Goal: Task Accomplishment & Management: Manage account settings

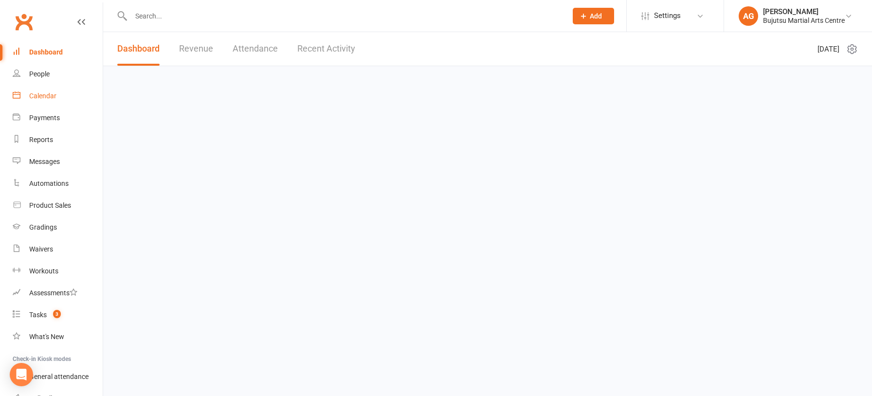
click at [36, 94] on div "Calendar" at bounding box center [42, 96] width 27 height 8
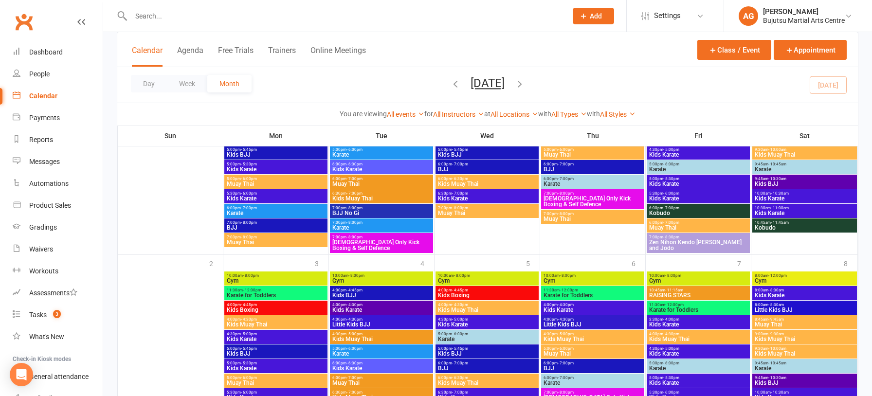
scroll to position [923, 0]
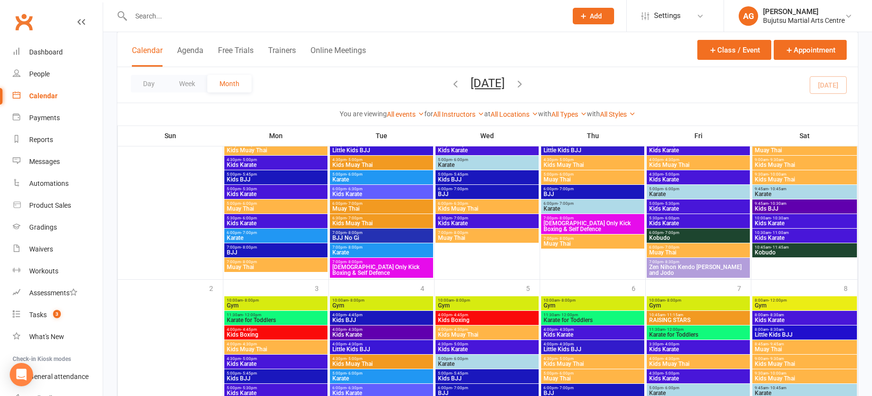
click at [525, 86] on icon "button" at bounding box center [519, 83] width 11 height 11
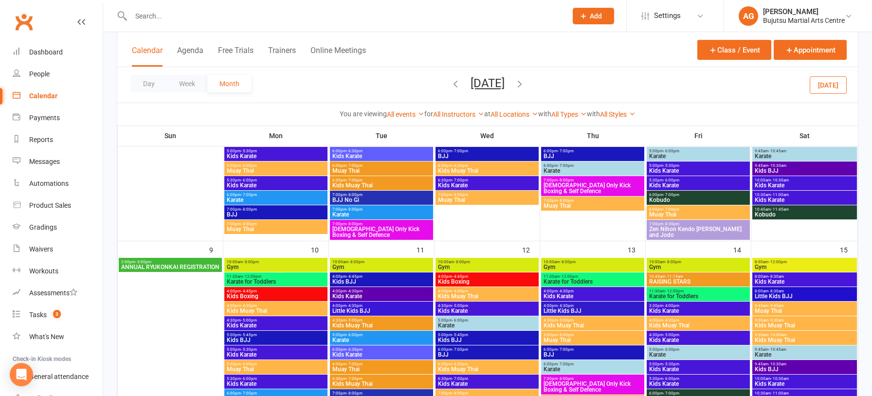
scroll to position [475, 0]
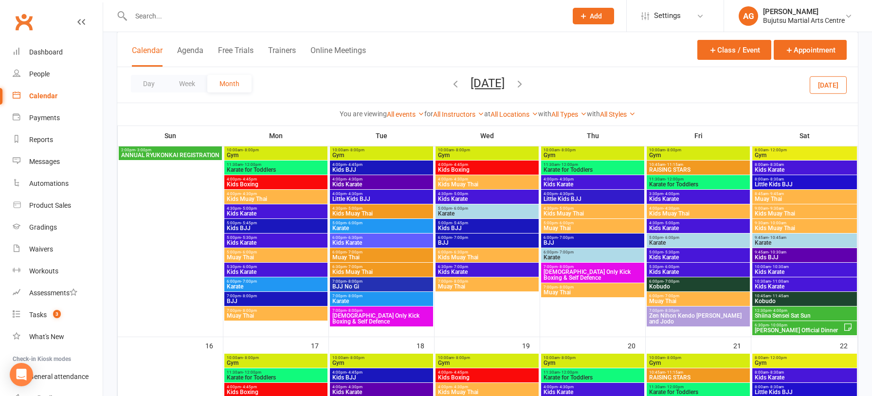
click at [162, 153] on span "ANNUAL RYUKONKAI REGISTRATION" at bounding box center [170, 155] width 99 height 6
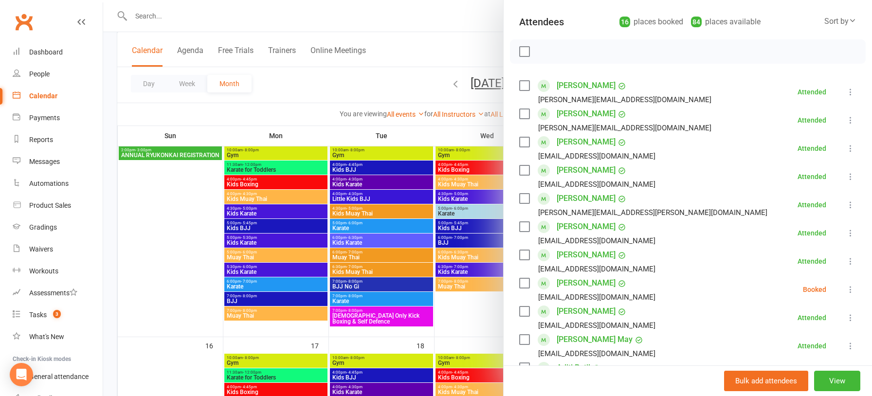
scroll to position [0, 0]
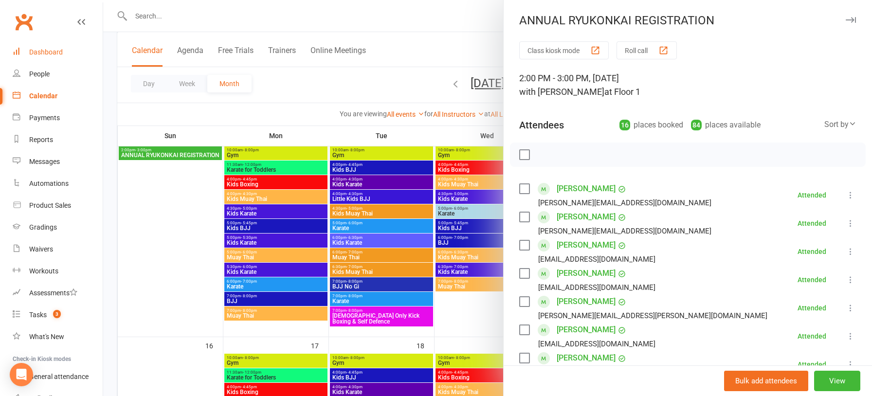
click at [42, 51] on div "Dashboard" at bounding box center [46, 52] width 34 height 8
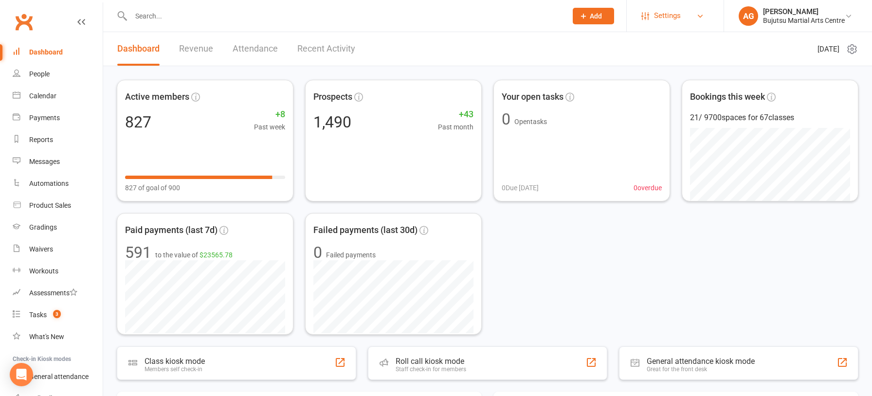
click at [674, 18] on span "Settings" at bounding box center [667, 16] width 27 height 22
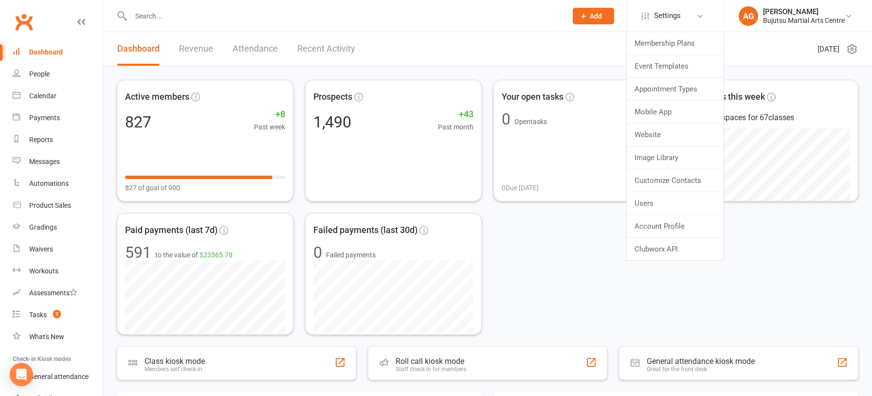
click at [379, 18] on input "text" at bounding box center [344, 16] width 432 height 14
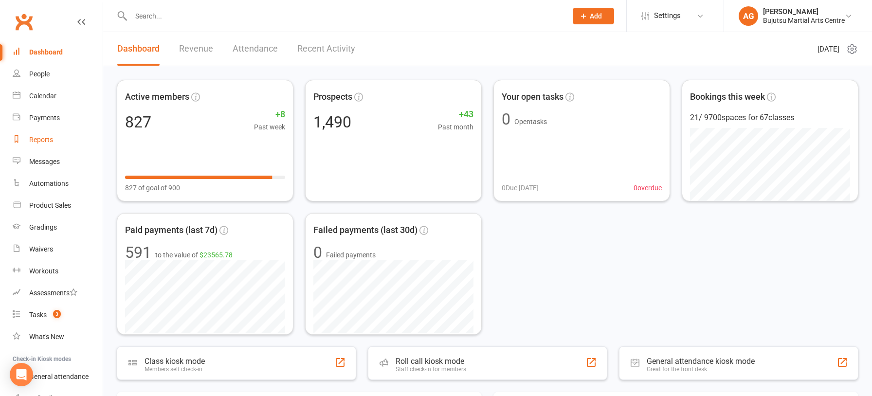
click at [43, 140] on div "Reports" at bounding box center [41, 140] width 24 height 8
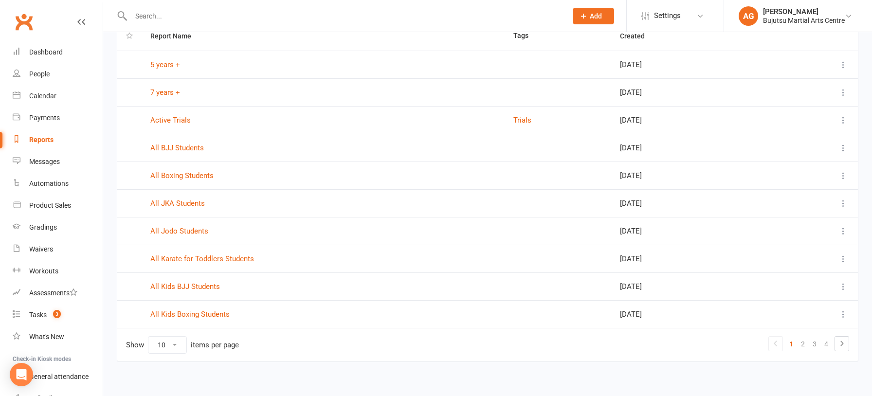
scroll to position [85, 0]
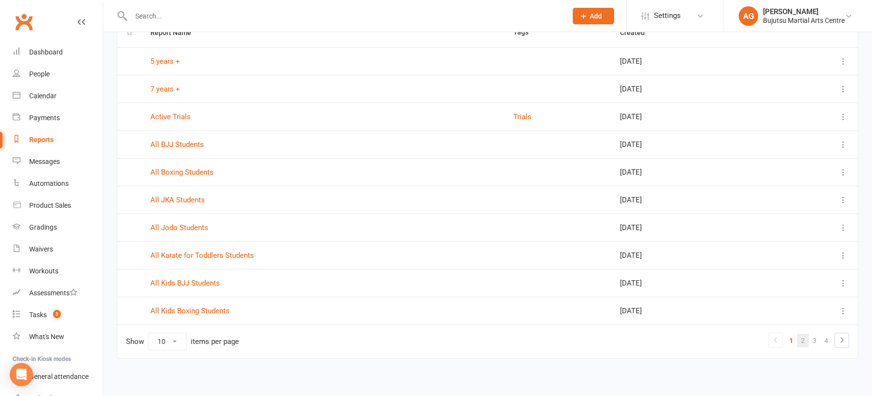
click at [802, 339] on link "2" at bounding box center [803, 341] width 12 height 14
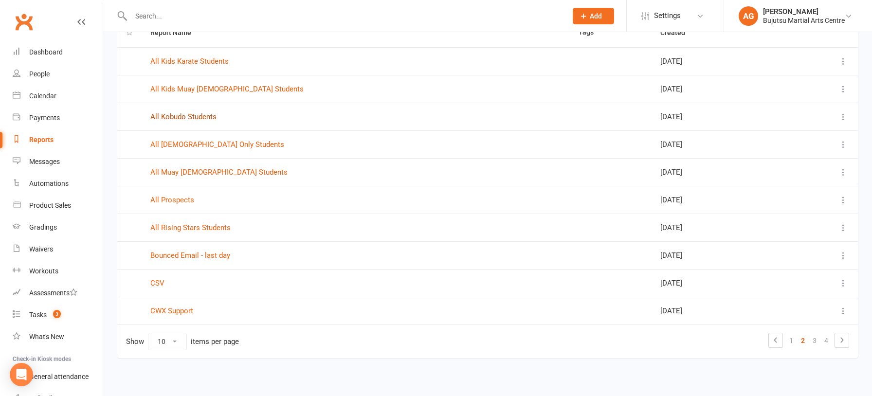
click at [179, 115] on link "All Kobudo Students" at bounding box center [183, 116] width 66 height 9
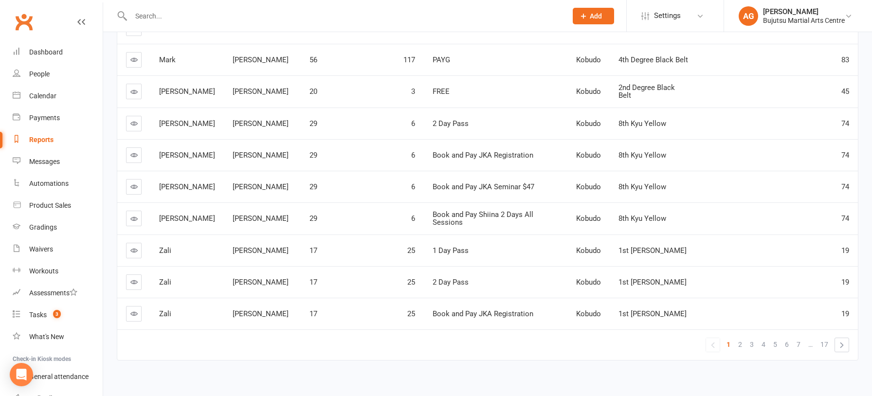
click at [131, 247] on icon at bounding box center [133, 250] width 7 height 7
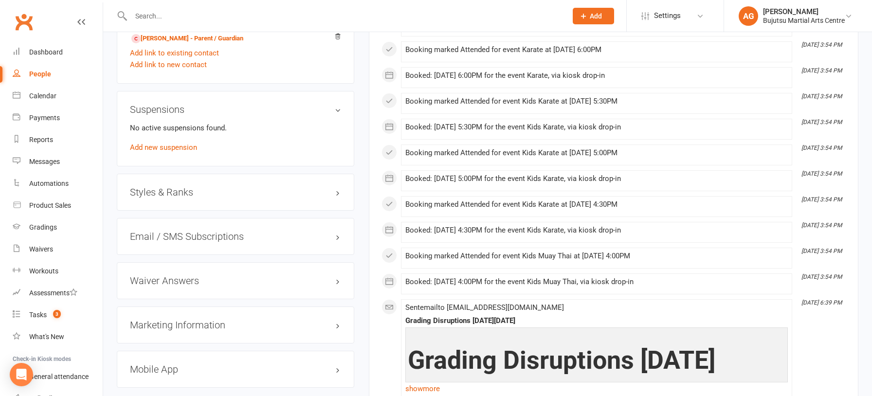
scroll to position [877, 0]
click at [153, 186] on h3 "Styles & Ranks" at bounding box center [235, 190] width 211 height 11
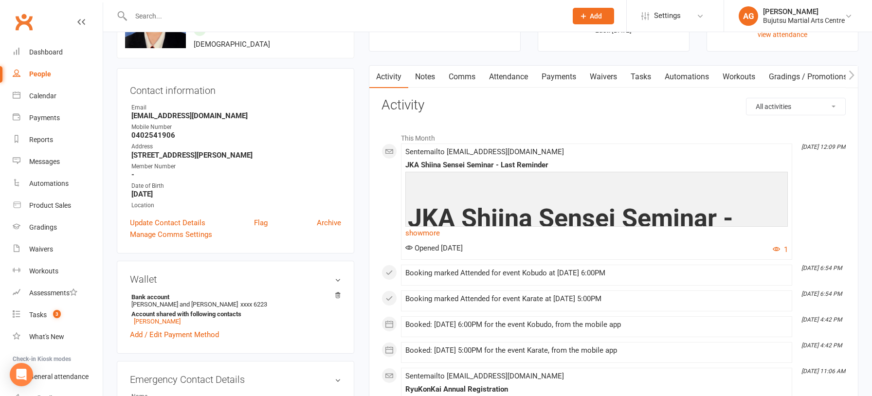
scroll to position [0, 0]
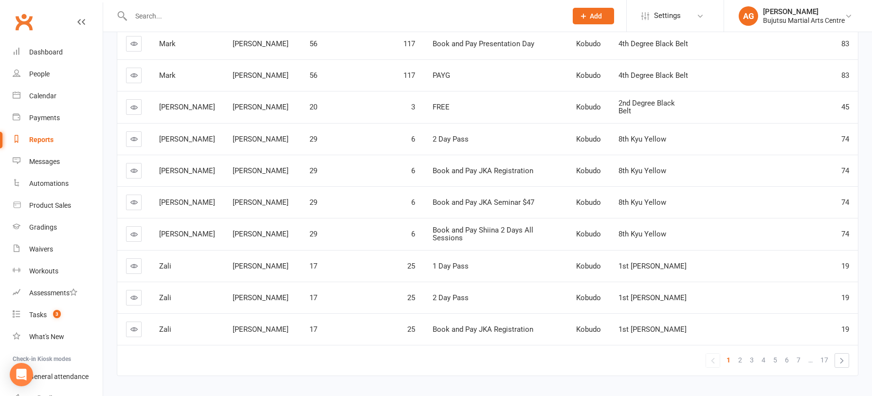
scroll to position [182, 0]
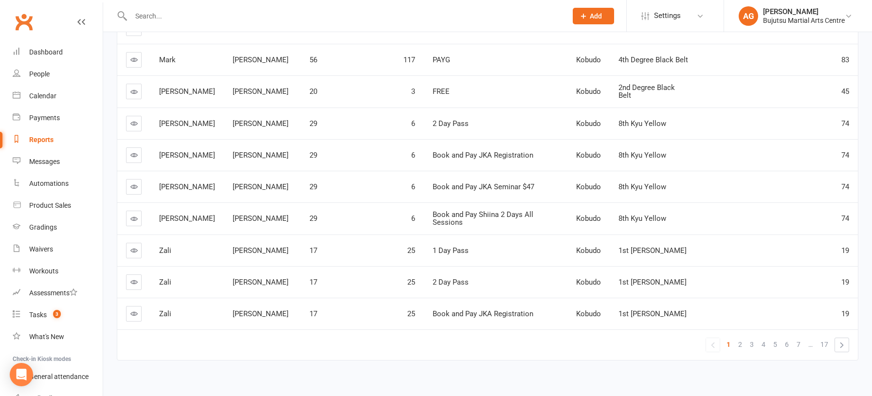
click at [741, 338] on span "2" at bounding box center [740, 345] width 4 height 14
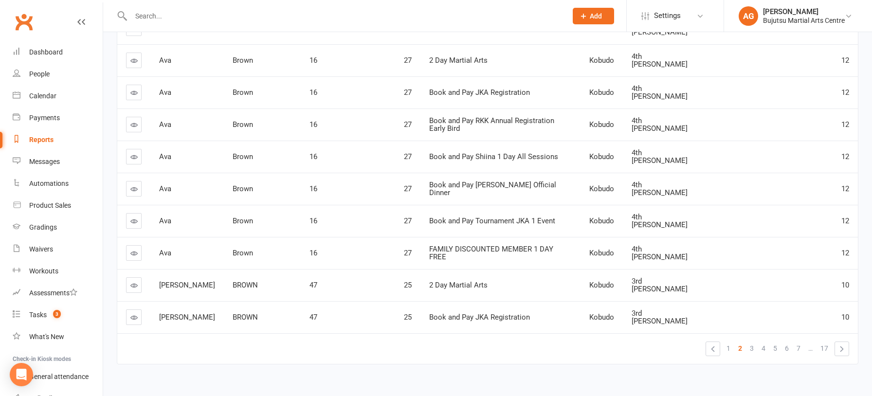
click at [751, 341] on span "3" at bounding box center [752, 348] width 4 height 14
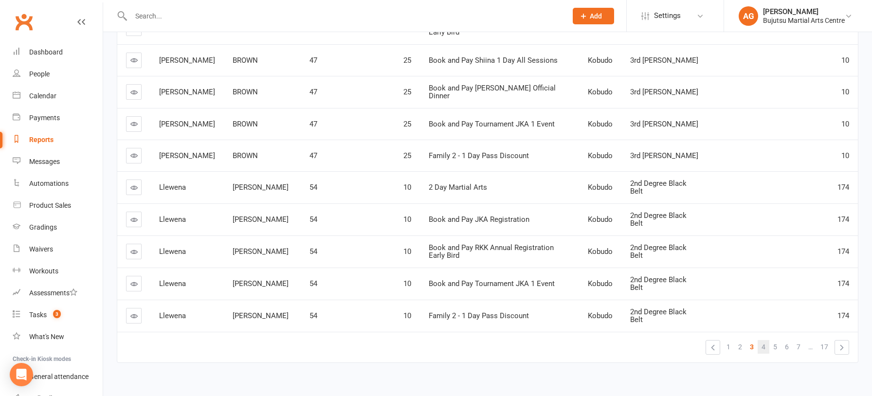
click at [763, 340] on span "4" at bounding box center [763, 347] width 4 height 14
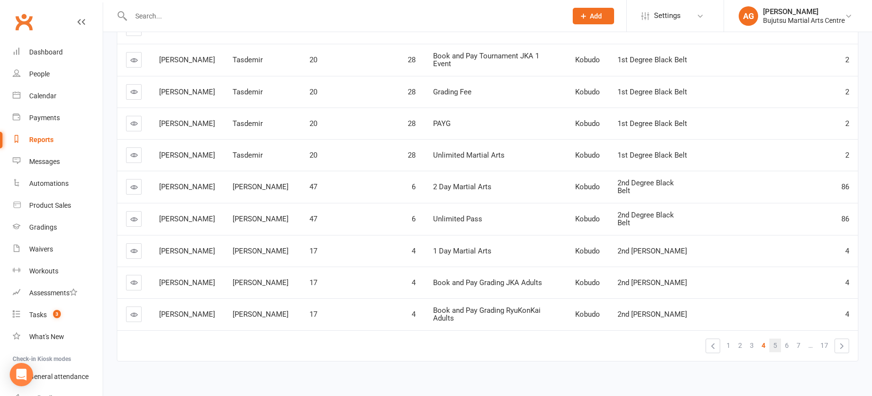
click at [774, 339] on span "5" at bounding box center [775, 346] width 4 height 14
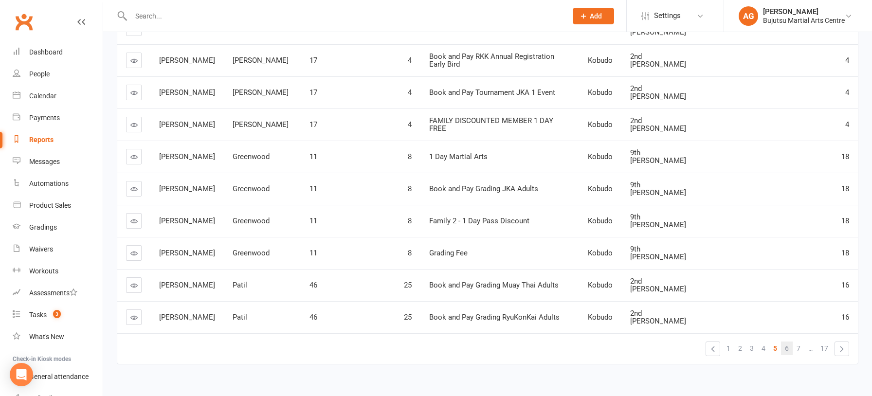
click at [786, 341] on span "6" at bounding box center [787, 348] width 4 height 14
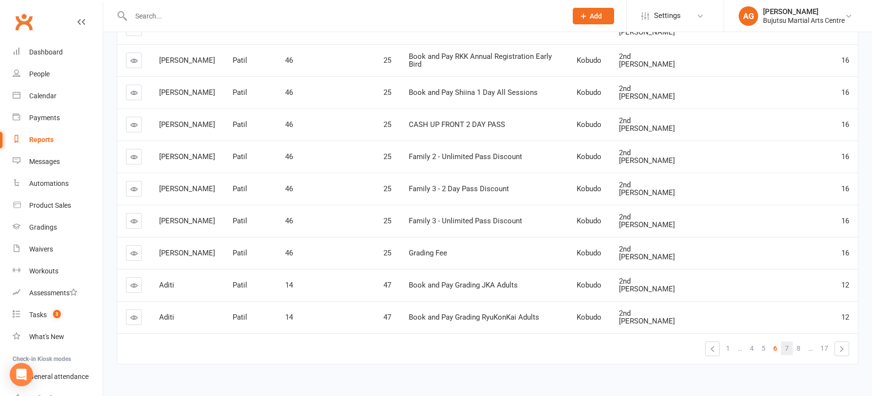
scroll to position [0, 0]
click at [786, 341] on span "7" at bounding box center [787, 348] width 4 height 14
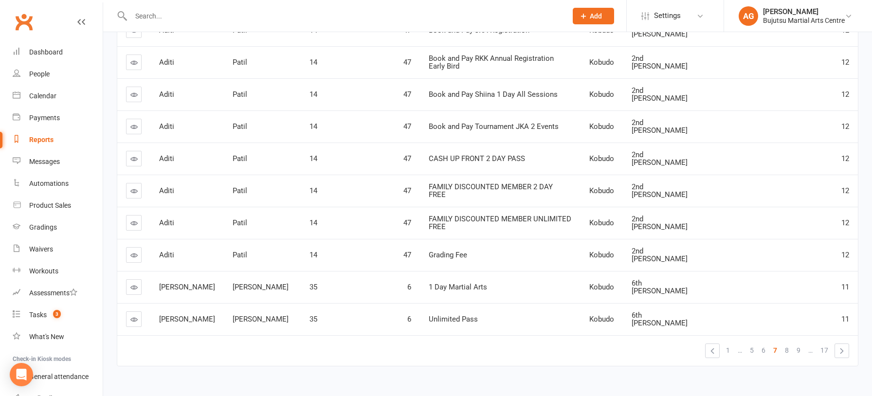
scroll to position [182, 0]
click at [787, 341] on span "8" at bounding box center [787, 348] width 4 height 14
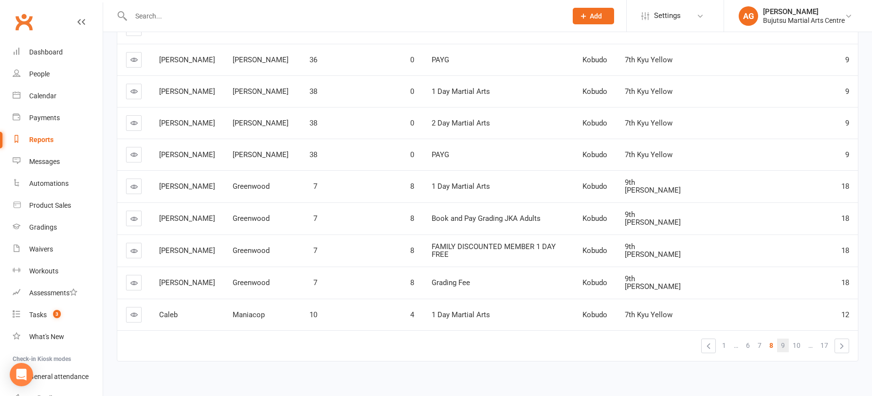
click at [782, 339] on span "9" at bounding box center [783, 346] width 4 height 14
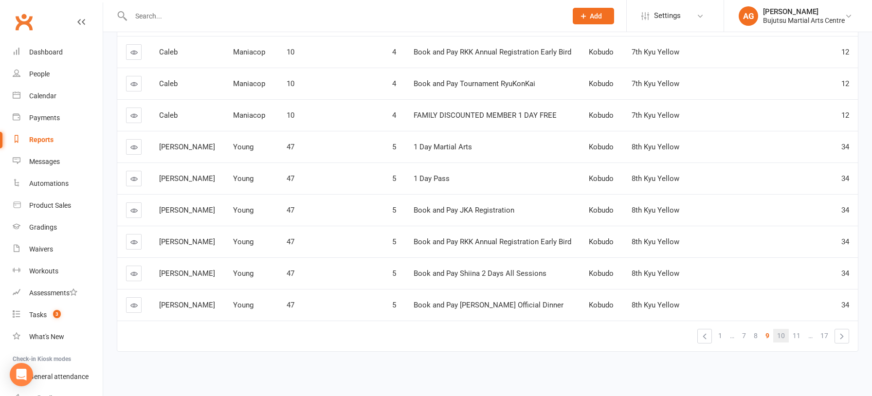
click at [782, 337] on span "10" at bounding box center [781, 336] width 8 height 14
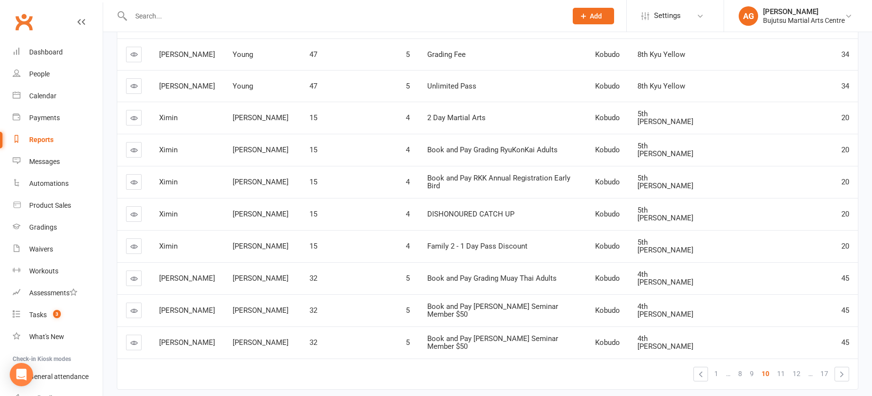
scroll to position [161, 0]
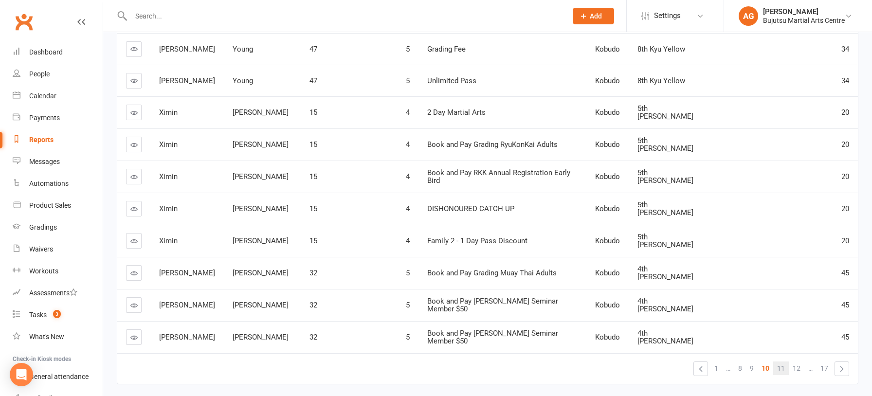
click at [783, 361] on span "11" at bounding box center [781, 368] width 8 height 14
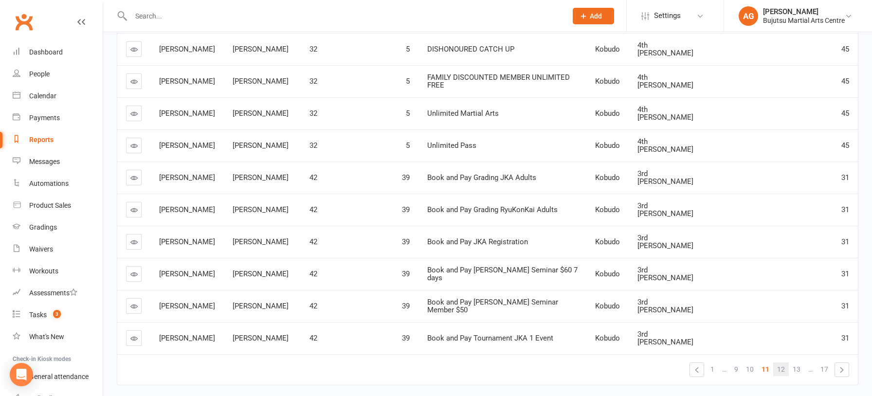
click at [782, 362] on span "12" at bounding box center [781, 369] width 8 height 14
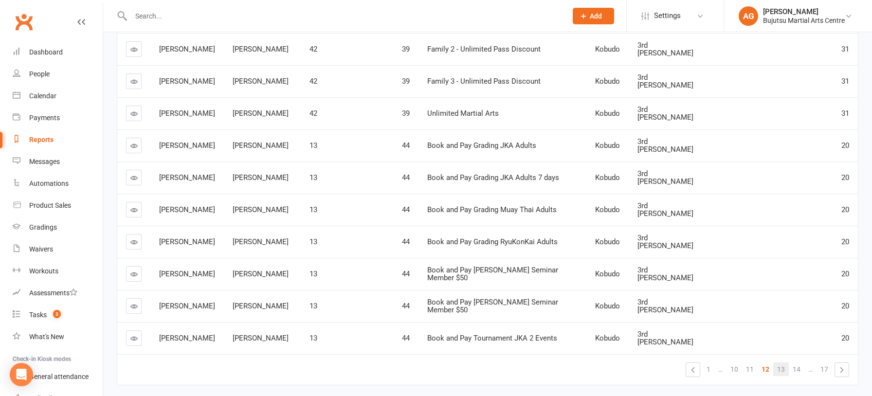
click at [783, 362] on span "13" at bounding box center [781, 369] width 8 height 14
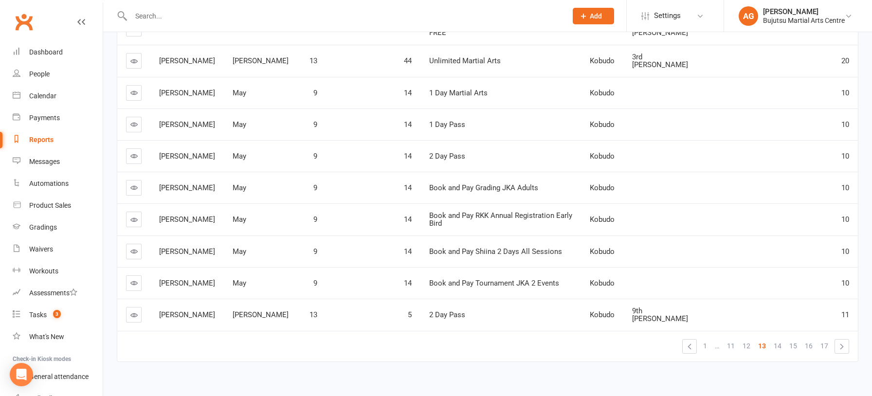
scroll to position [182, 0]
click at [780, 339] on span "14" at bounding box center [777, 346] width 8 height 14
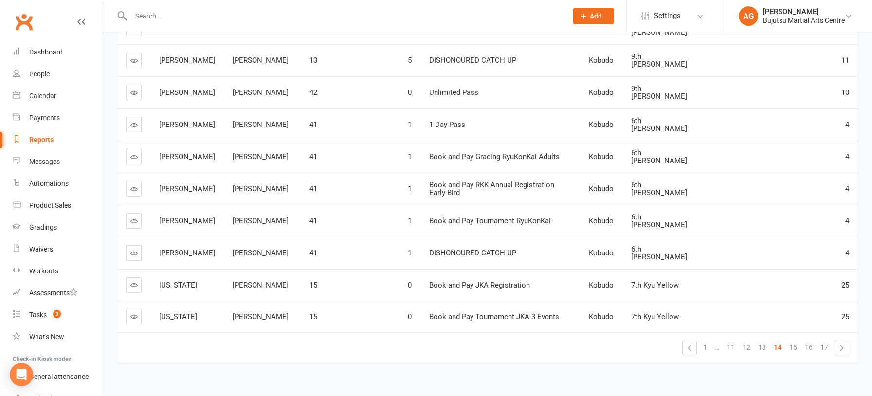
click at [794, 340] on span "15" at bounding box center [793, 347] width 8 height 14
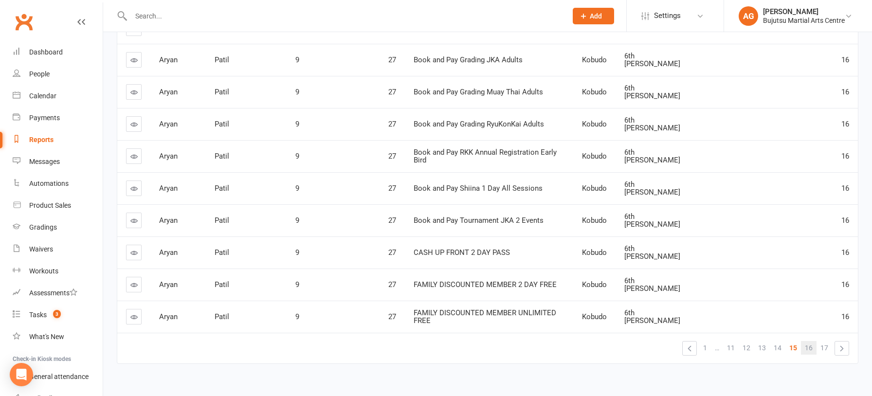
click at [811, 341] on span "16" at bounding box center [808, 348] width 8 height 14
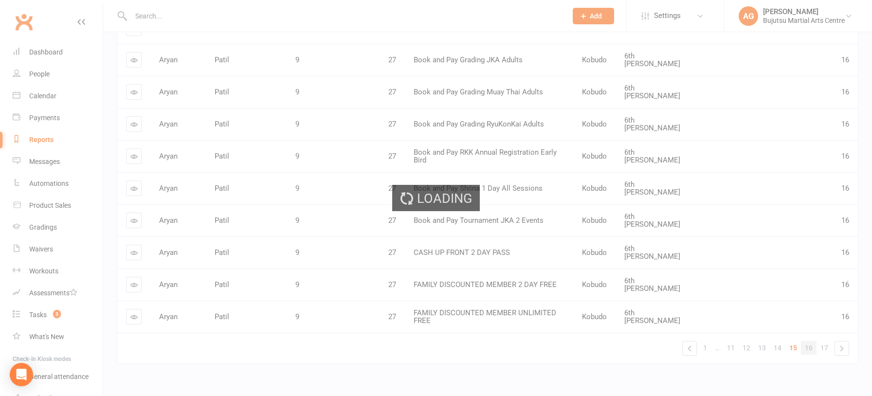
scroll to position [180, 0]
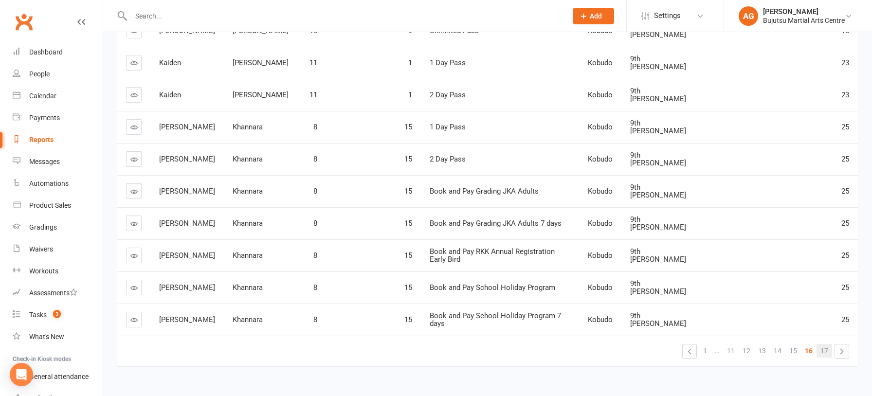
click at [822, 344] on span "17" at bounding box center [824, 351] width 8 height 14
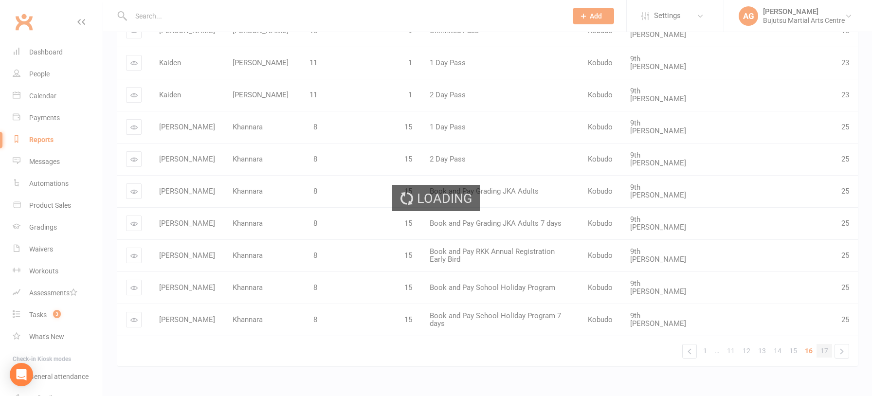
scroll to position [119, 0]
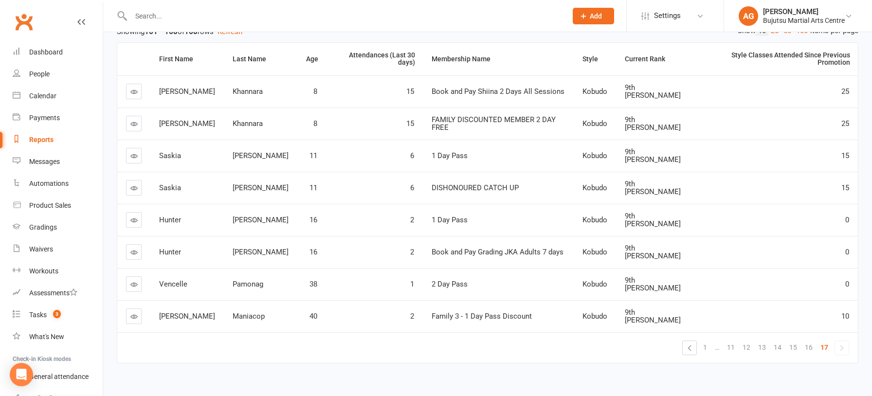
click at [840, 341] on link "»" at bounding box center [842, 348] width 14 height 14
click at [706, 340] on span "1" at bounding box center [705, 347] width 4 height 14
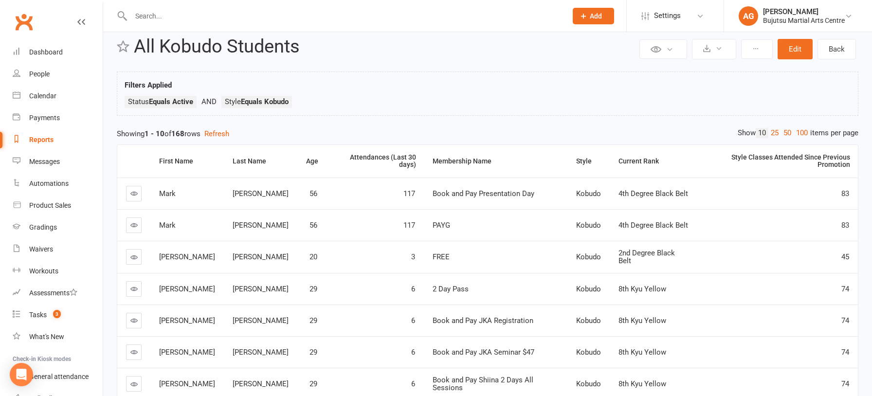
scroll to position [16, 0]
click at [172, 9] on input "text" at bounding box center [344, 16] width 432 height 14
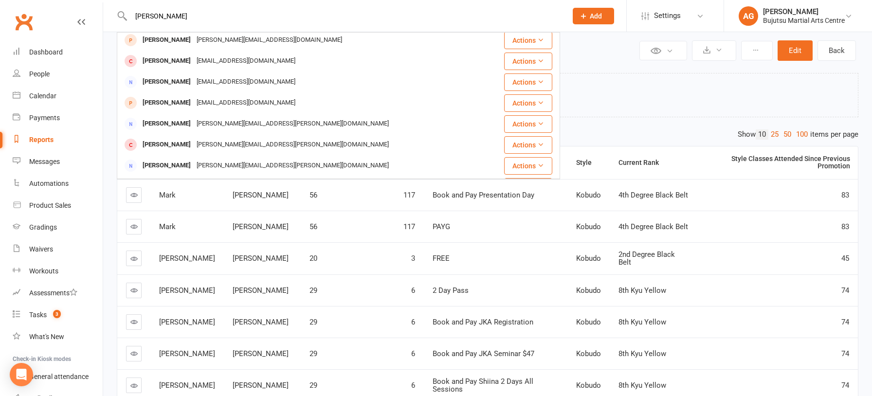
scroll to position [50, 0]
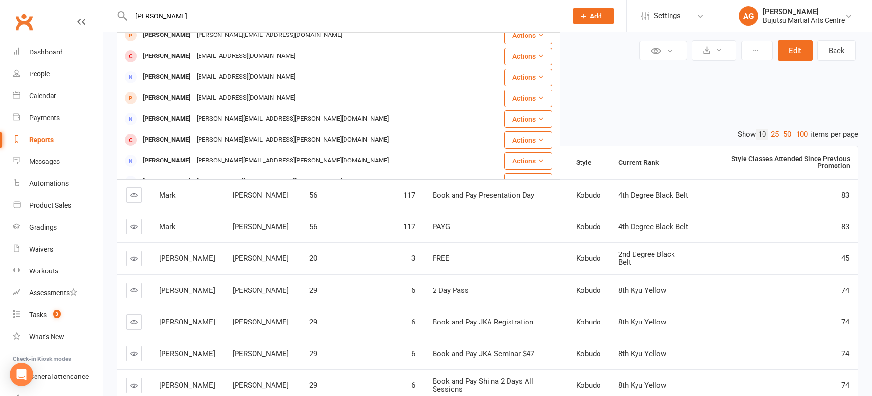
type input "philip law"
click at [219, 14] on input "philip law" at bounding box center [344, 16] width 432 height 14
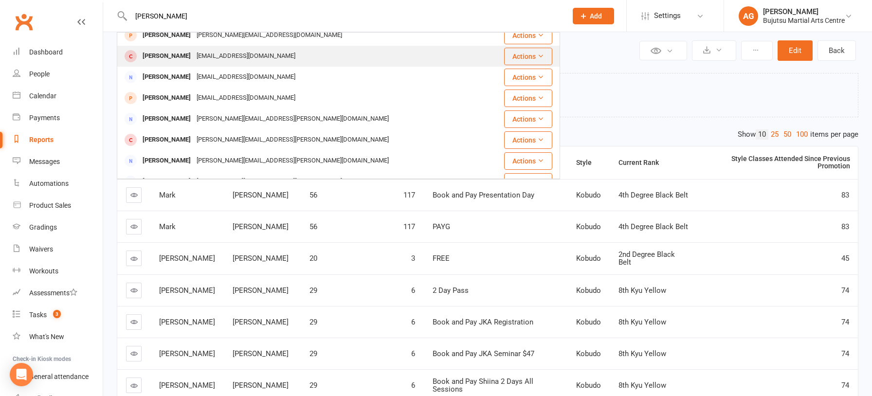
scroll to position [0, 0]
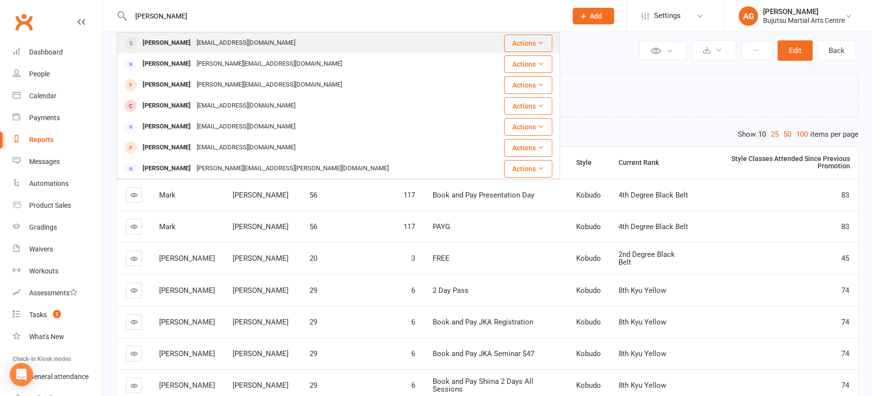
click at [194, 38] on div "philipcsl203@gmail.com" at bounding box center [246, 43] width 105 height 14
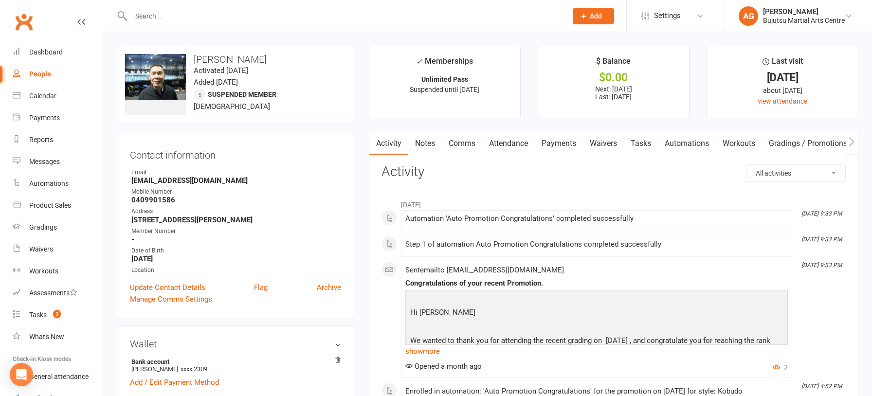
click at [461, 144] on link "Comms" at bounding box center [462, 143] width 40 height 22
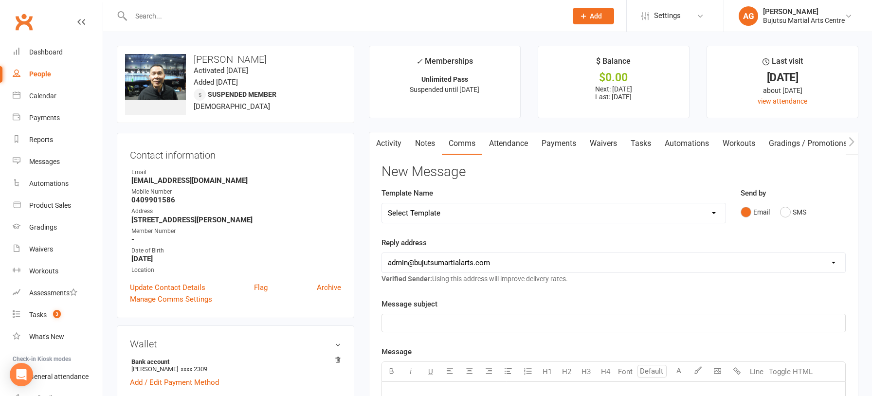
click at [464, 209] on select "Select Template [Email] Japan Karate Association Annual Registration [Email] Ry…" at bounding box center [553, 212] width 343 height 19
select select "1"
click at [382, 203] on select "Select Template [Email] Japan Karate Association Annual Registration [Email] Ry…" at bounding box center [553, 212] width 343 height 19
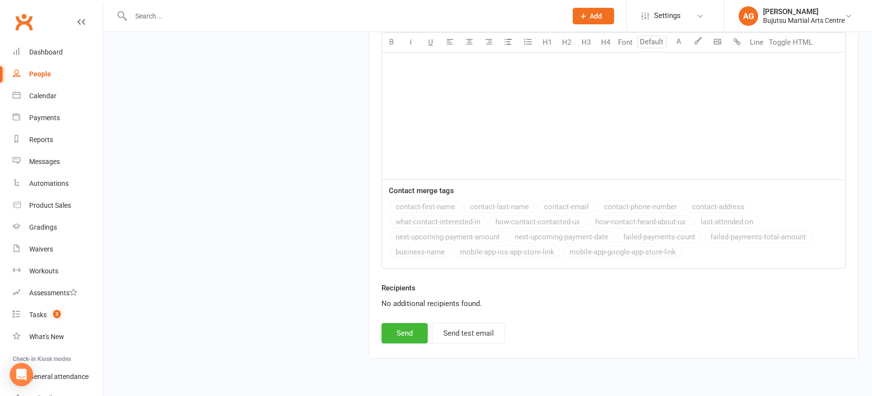
scroll to position [1630, 0]
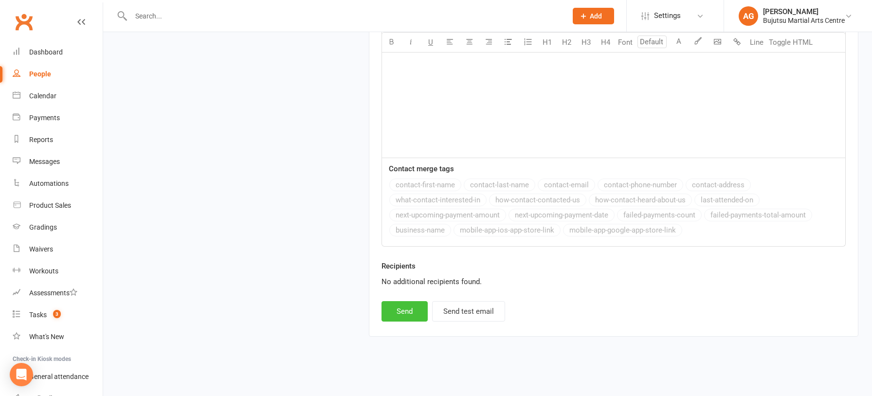
click at [411, 309] on button "Send" at bounding box center [404, 311] width 46 height 20
select select
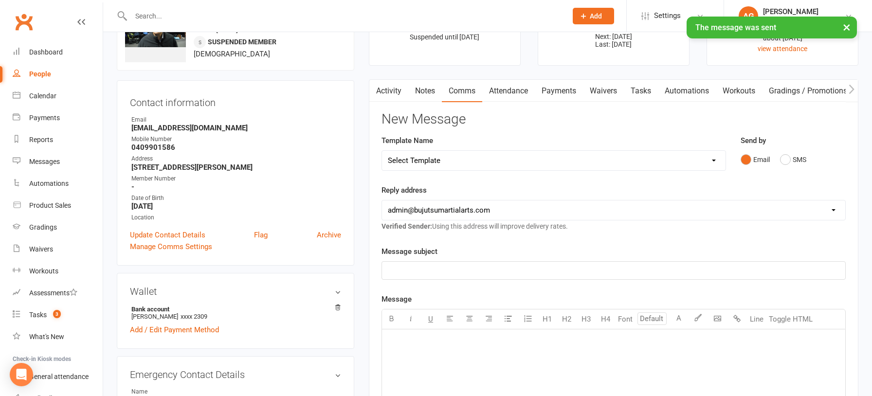
scroll to position [0, 0]
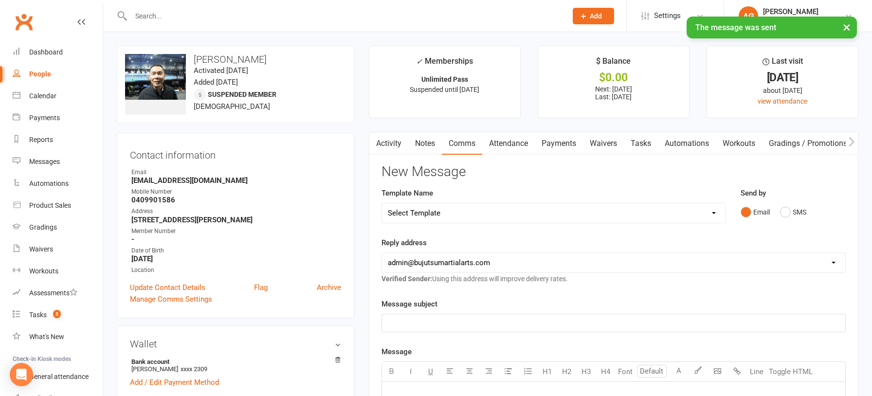
click at [389, 144] on link "Activity" at bounding box center [388, 143] width 39 height 22
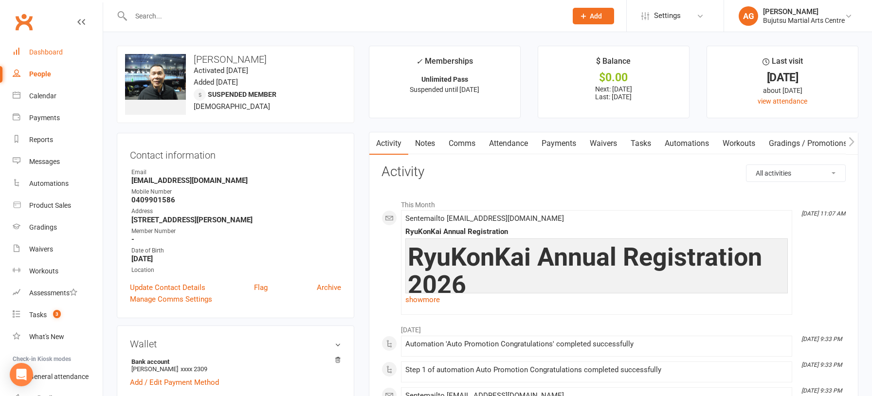
click at [45, 52] on div "Dashboard" at bounding box center [46, 52] width 34 height 8
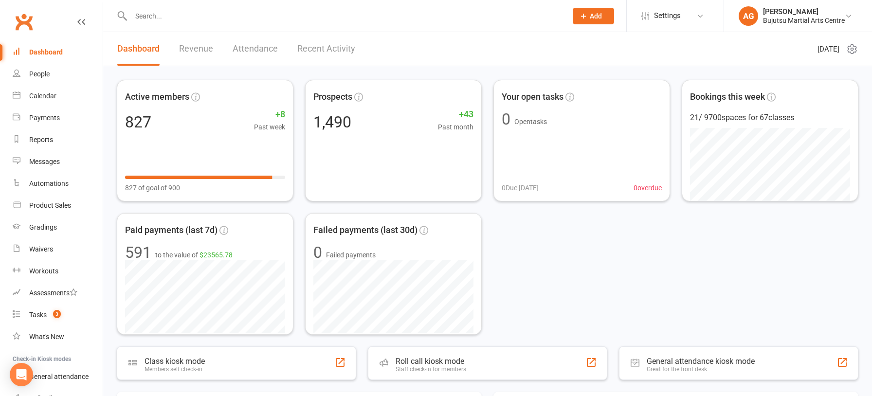
click at [42, 54] on div "Dashboard" at bounding box center [46, 52] width 34 height 8
click at [151, 16] on input "text" at bounding box center [344, 16] width 432 height 14
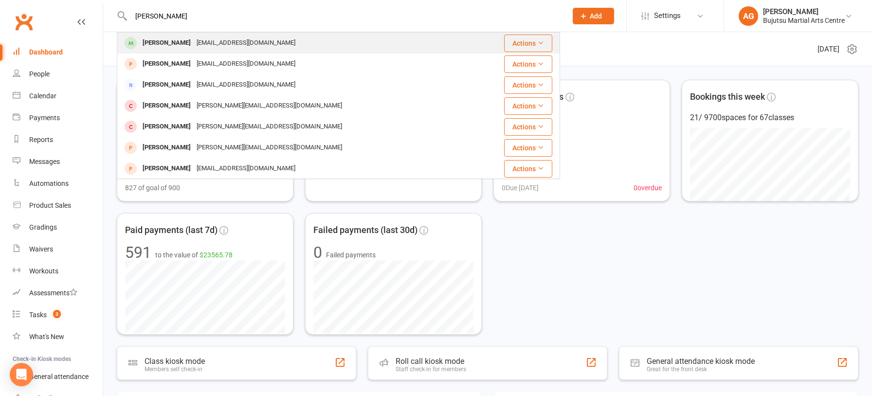
type input "amanda morgan"
click at [157, 41] on div "Amanda Morgan" at bounding box center [167, 43] width 54 height 14
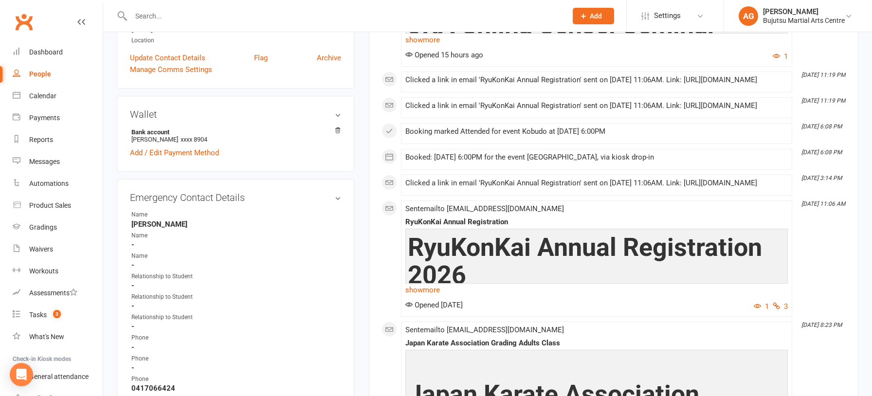
scroll to position [258, 0]
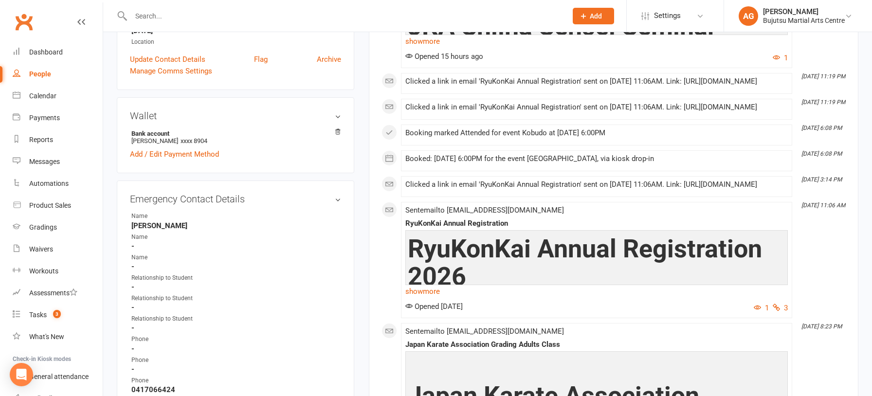
click at [166, 11] on input "text" at bounding box center [344, 16] width 432 height 14
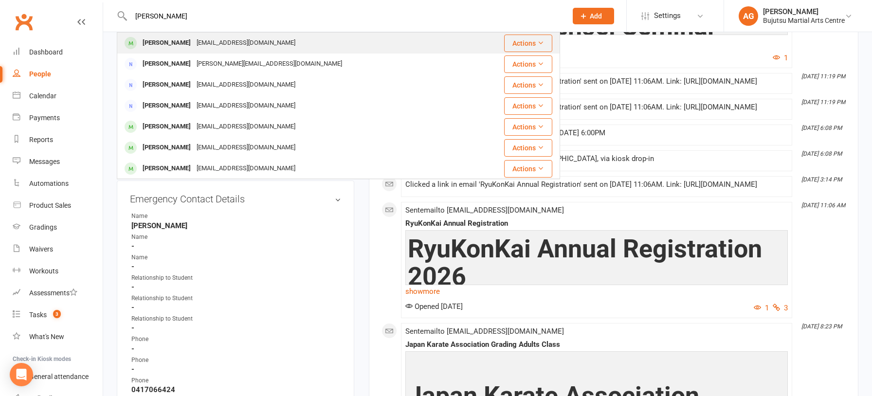
type input "logan greenwood"
click at [175, 45] on div "Logan Greenwood" at bounding box center [167, 43] width 54 height 14
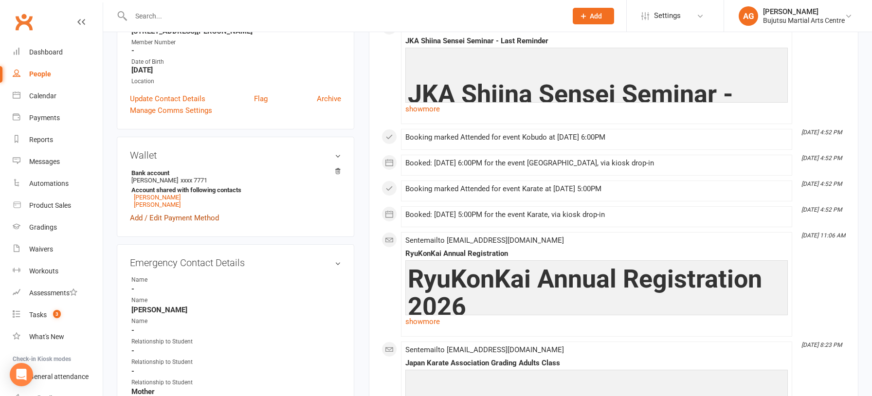
scroll to position [200, 0]
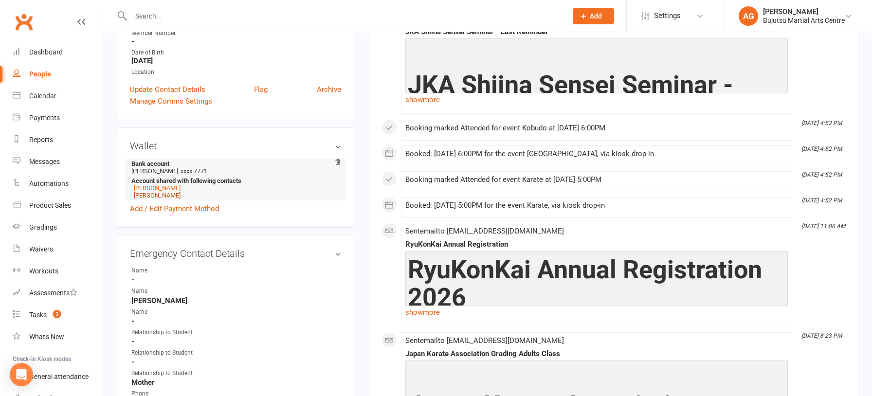
click at [168, 196] on link "Blake Greenwood" at bounding box center [157, 195] width 47 height 7
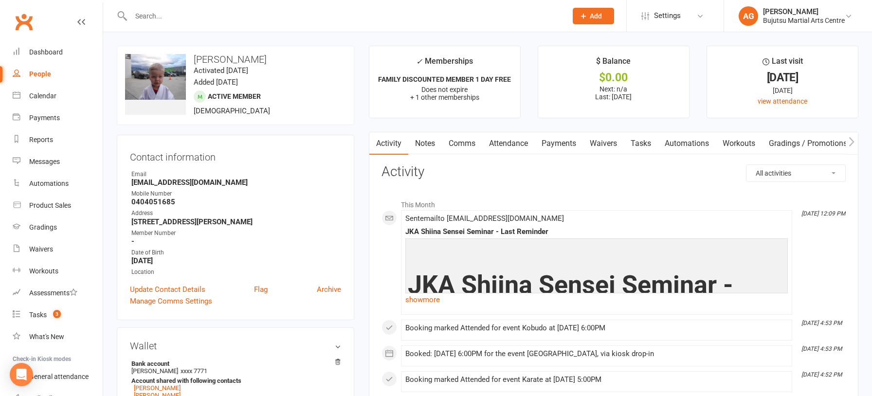
click at [158, 14] on input "text" at bounding box center [344, 16] width 432 height 14
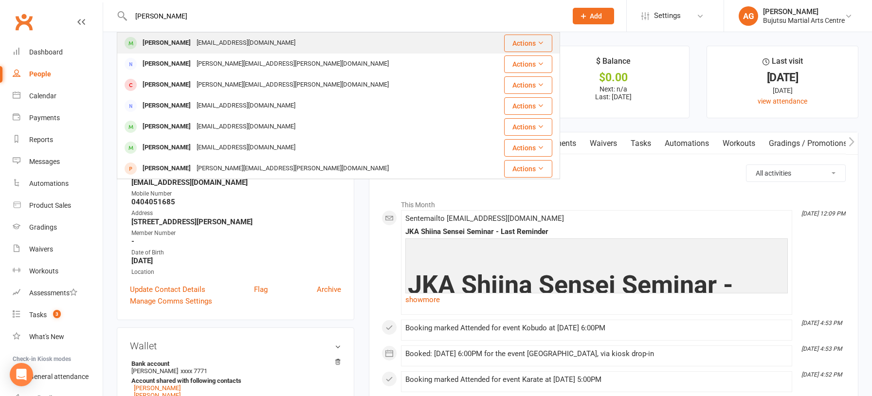
type input "keith adams"
click at [171, 42] on div "keith adams" at bounding box center [167, 43] width 54 height 14
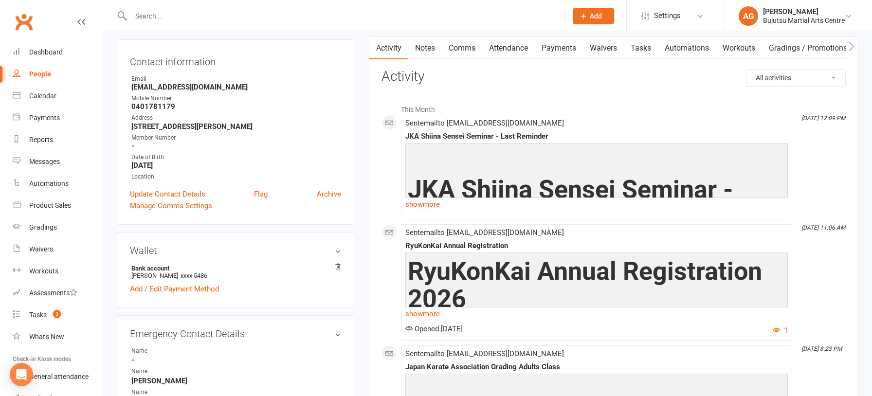
scroll to position [95, 0]
click at [174, 15] on input "text" at bounding box center [344, 16] width 432 height 14
type input "matt phythian"
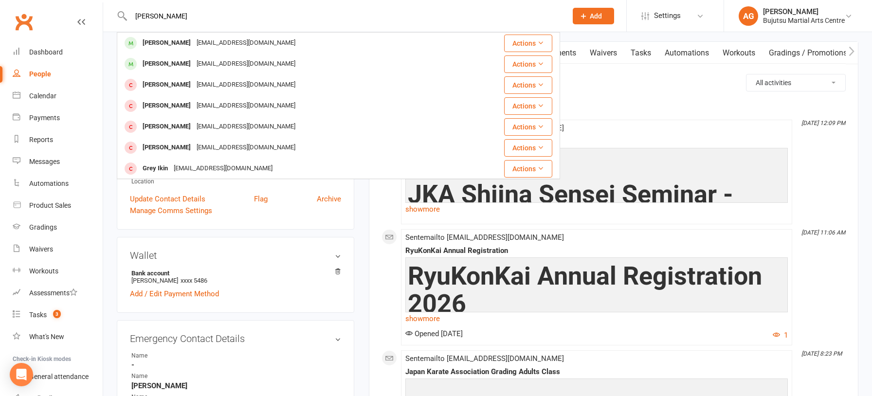
click at [194, 42] on div "phyth83@hotmail.com" at bounding box center [246, 43] width 105 height 14
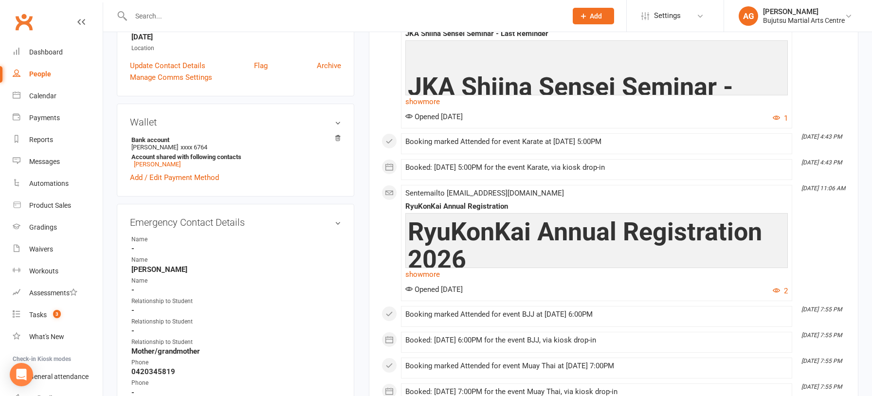
scroll to position [230, 0]
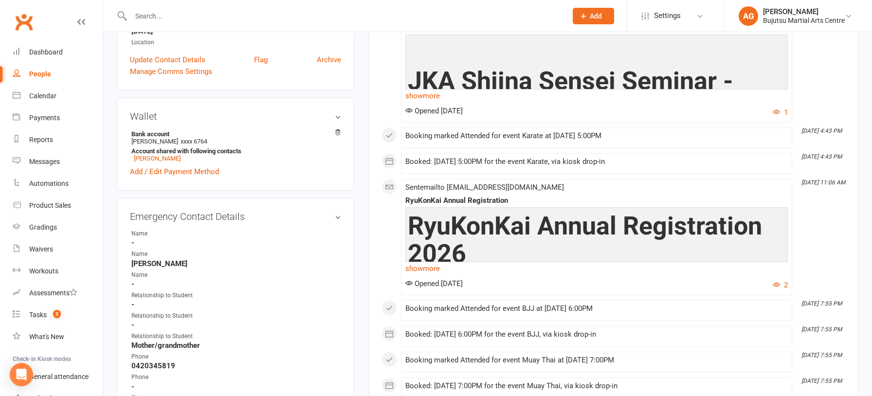
click at [221, 18] on input "text" at bounding box center [344, 16] width 432 height 14
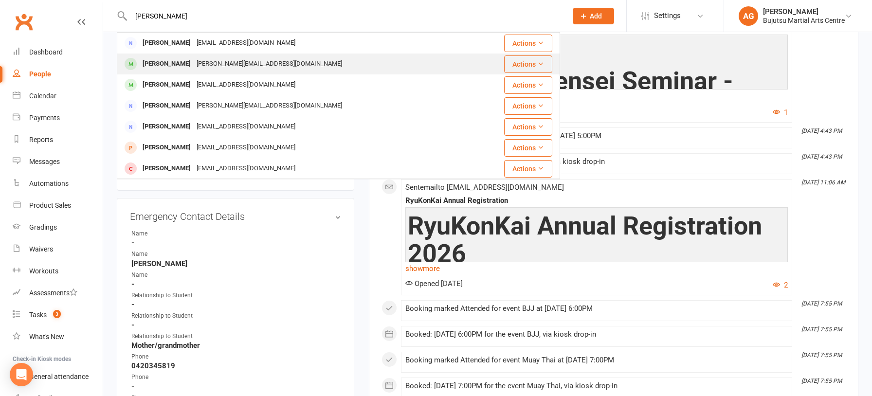
type input "alexey turner"
click at [233, 66] on div "iryna.landscape@gmail.com" at bounding box center [269, 64] width 151 height 14
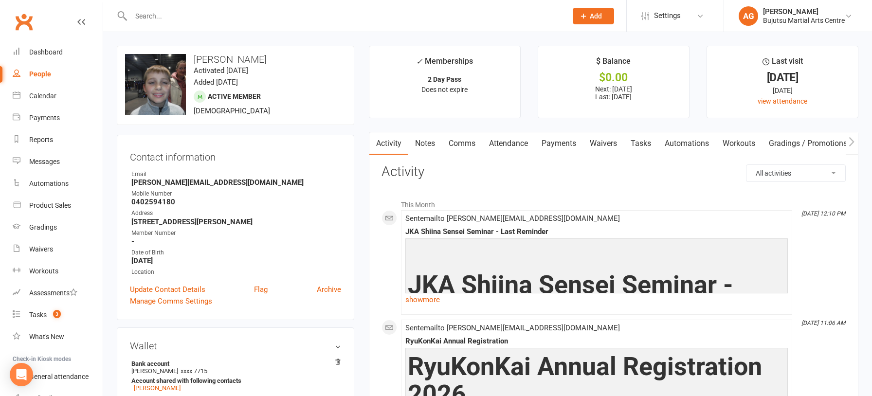
click at [142, 17] on input "text" at bounding box center [344, 16] width 432 height 14
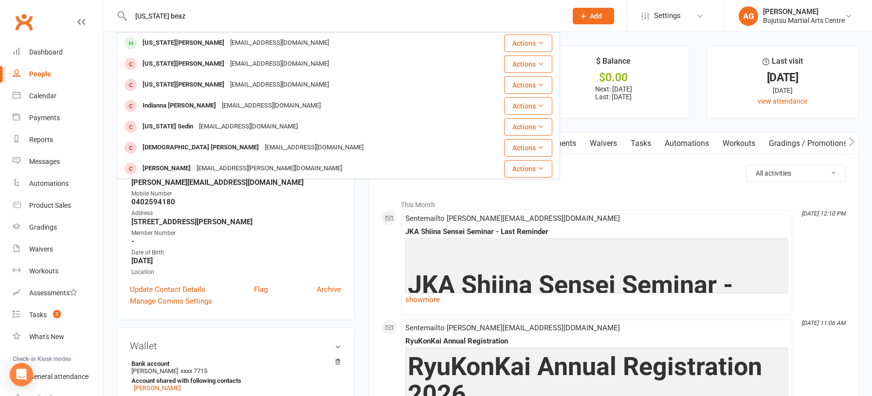
type input "indiana beaz"
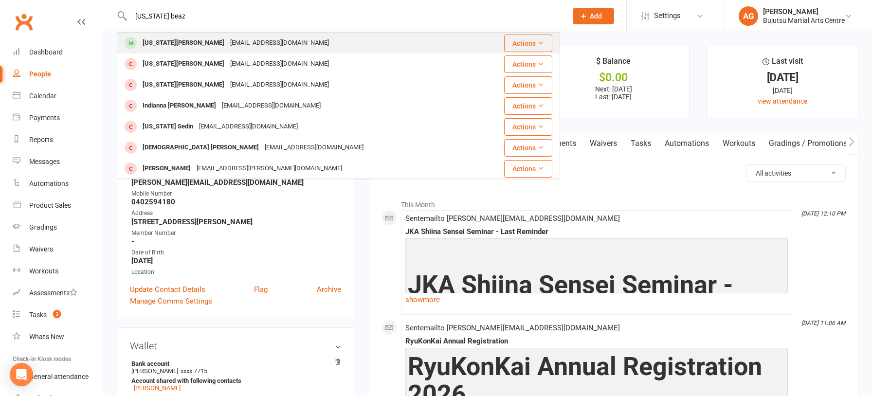
click at [151, 41] on div "Indiana Beazley" at bounding box center [184, 43] width 88 height 14
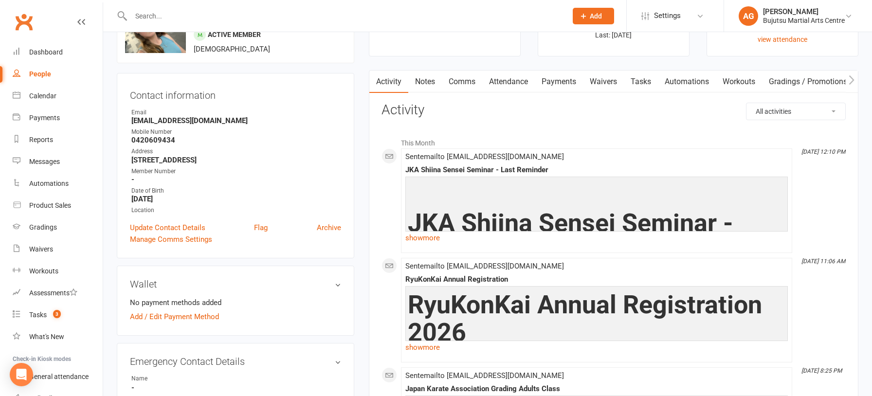
scroll to position [61, 0]
click at [149, 16] on input "text" at bounding box center [344, 16] width 432 height 14
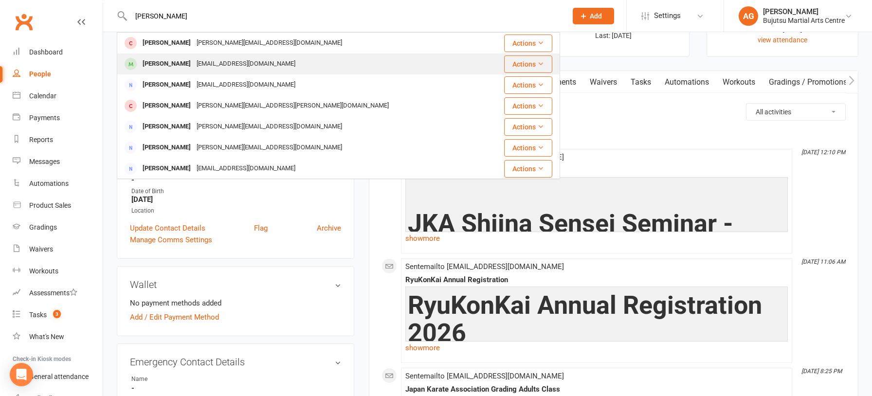
type input "saskia peter"
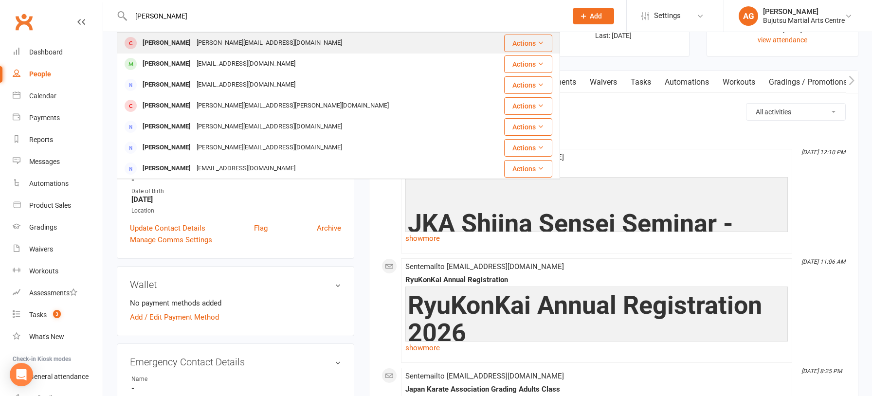
click at [150, 41] on div "Peter Said" at bounding box center [167, 43] width 54 height 14
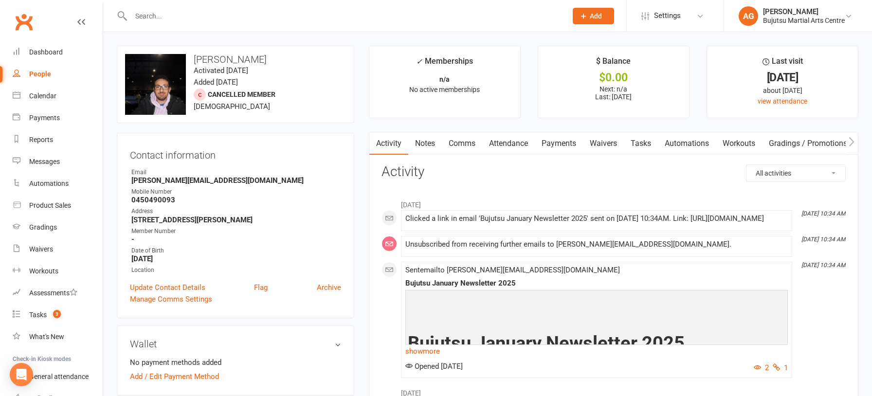
click at [142, 20] on input "text" at bounding box center [344, 16] width 432 height 14
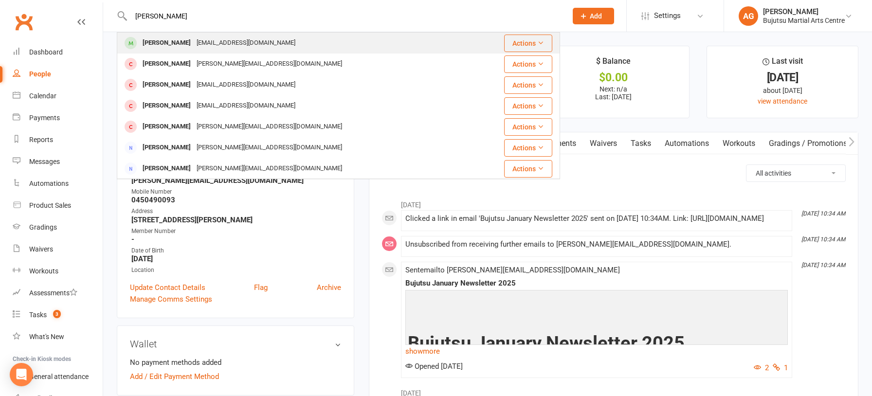
type input "saskia peters"
click at [152, 42] on div "Saskia Peters-Crowe" at bounding box center [167, 43] width 54 height 14
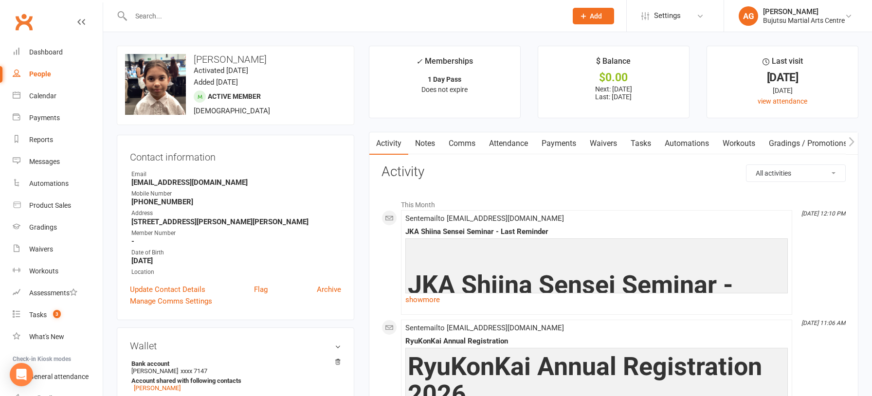
click at [146, 9] on input "text" at bounding box center [344, 16] width 432 height 14
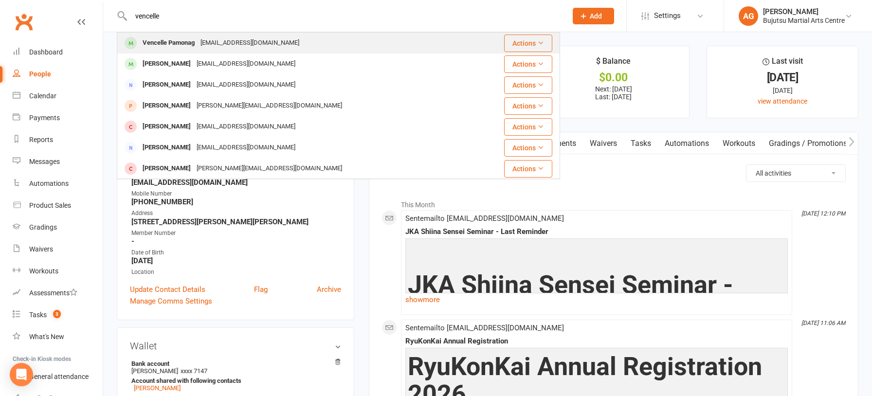
type input "vencelle"
click at [164, 41] on div "Vencelle Pamonag" at bounding box center [169, 43] width 58 height 14
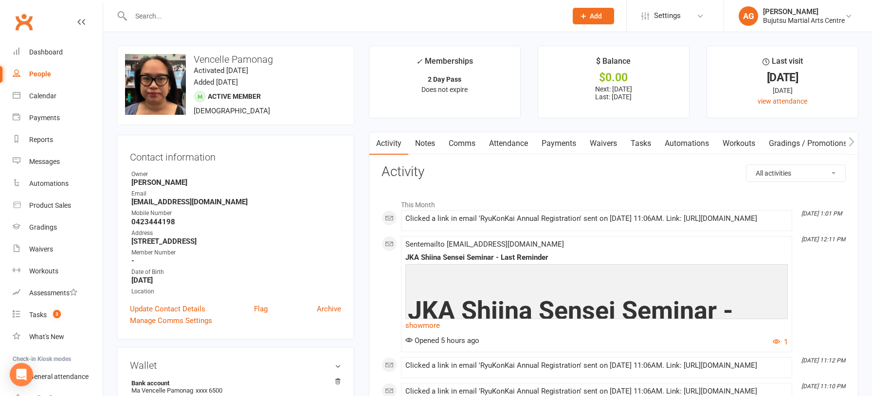
click at [147, 14] on input "text" at bounding box center [344, 16] width 432 height 14
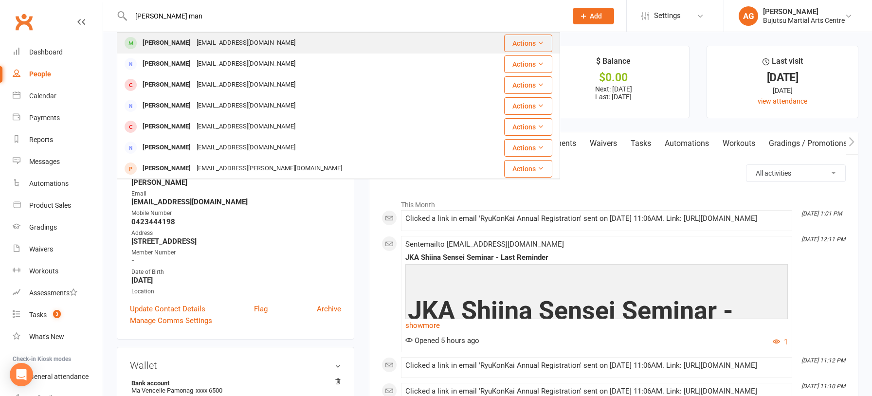
type input "rhea man"
click at [160, 38] on div "Rhea Maniacop" at bounding box center [167, 43] width 54 height 14
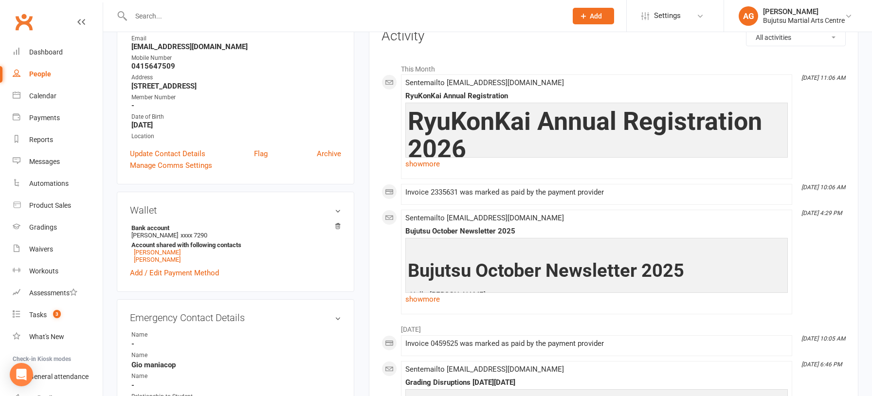
scroll to position [123, 0]
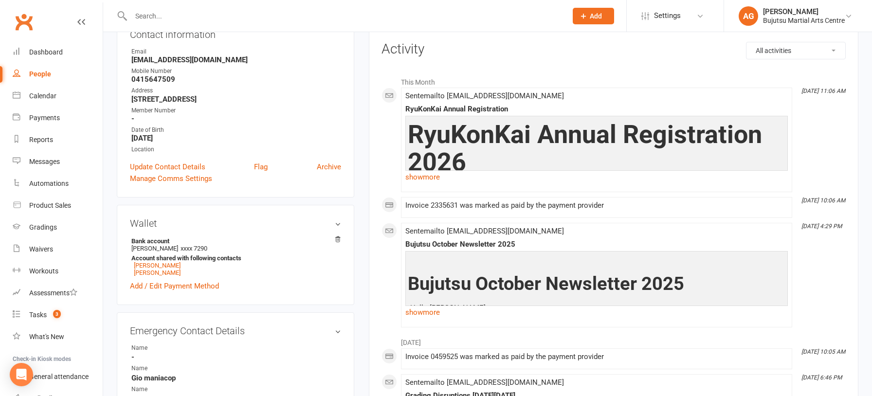
click at [164, 16] on input "text" at bounding box center [344, 16] width 432 height 14
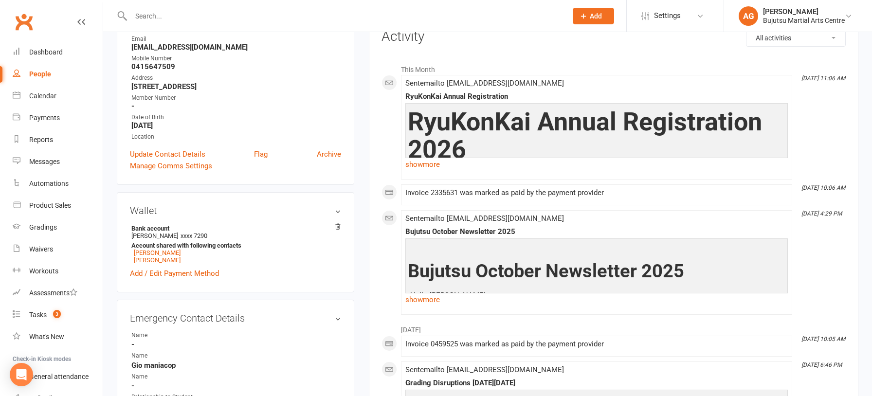
scroll to position [138, 0]
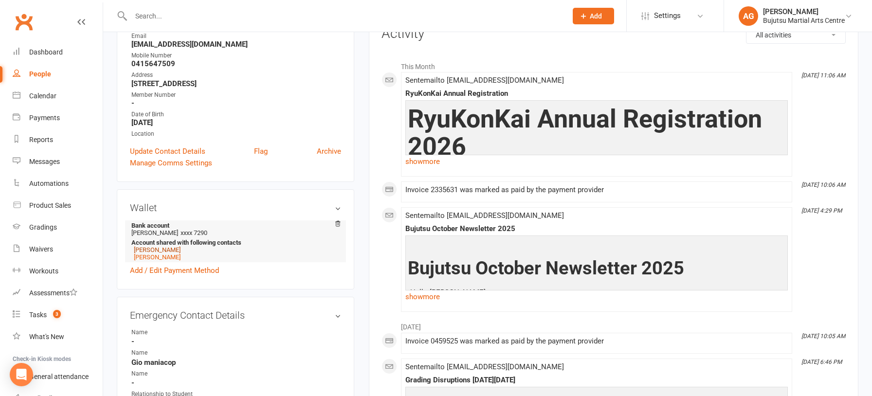
click at [171, 250] on link "Caleb Maniacop" at bounding box center [157, 249] width 47 height 7
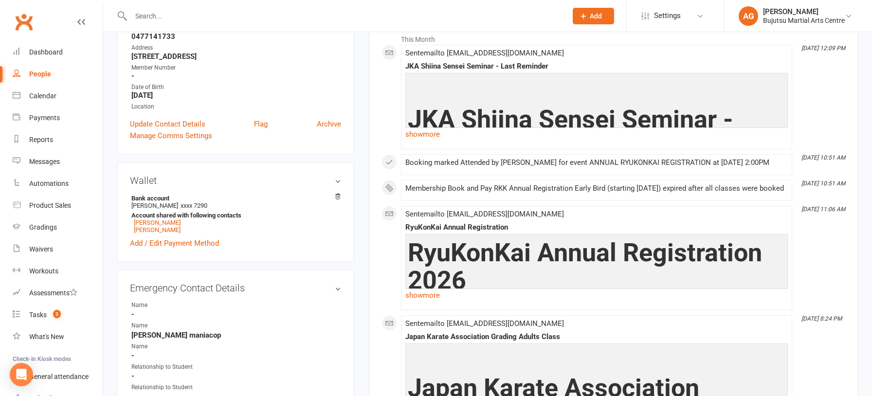
scroll to position [167, 0]
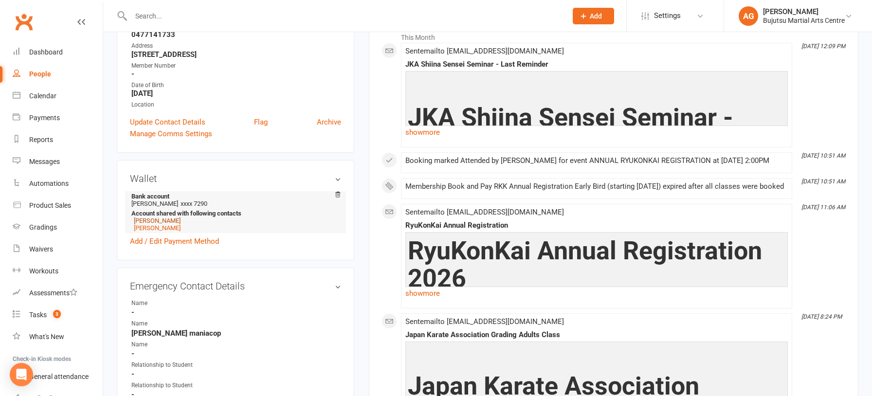
click at [164, 220] on link "Rhea Maniacop" at bounding box center [157, 220] width 47 height 7
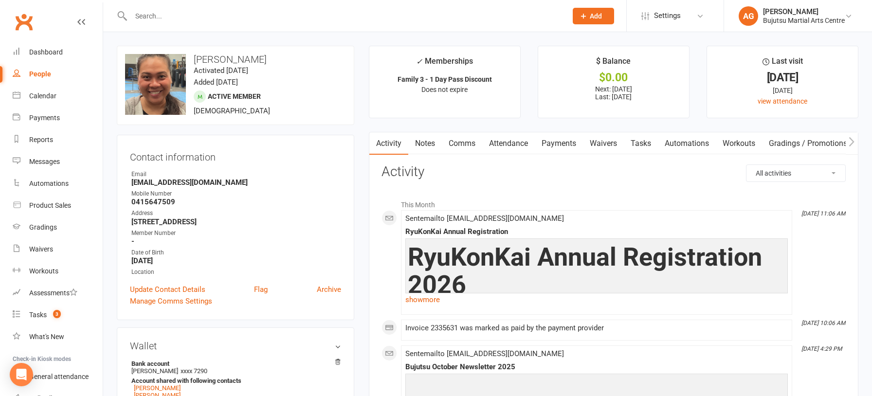
click at [610, 143] on link "Waivers" at bounding box center [603, 143] width 41 height 22
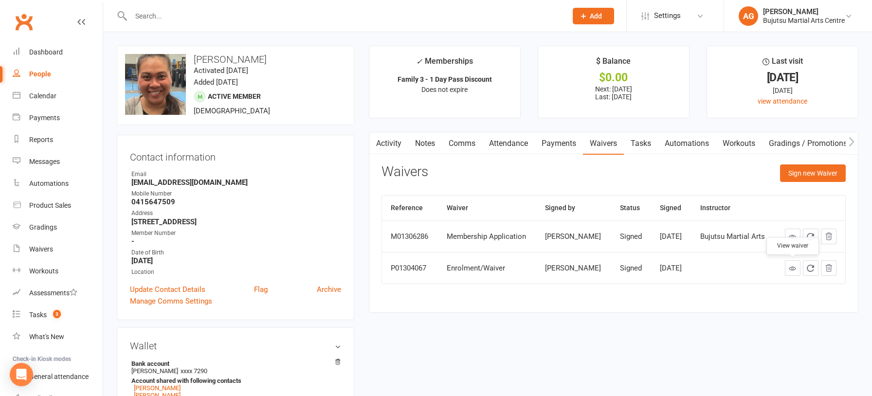
click at [792, 269] on icon at bounding box center [791, 268] width 7 height 7
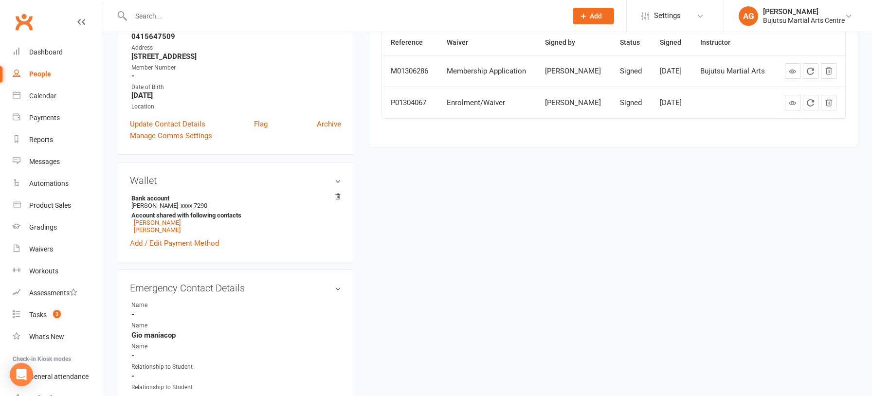
scroll to position [168, 0]
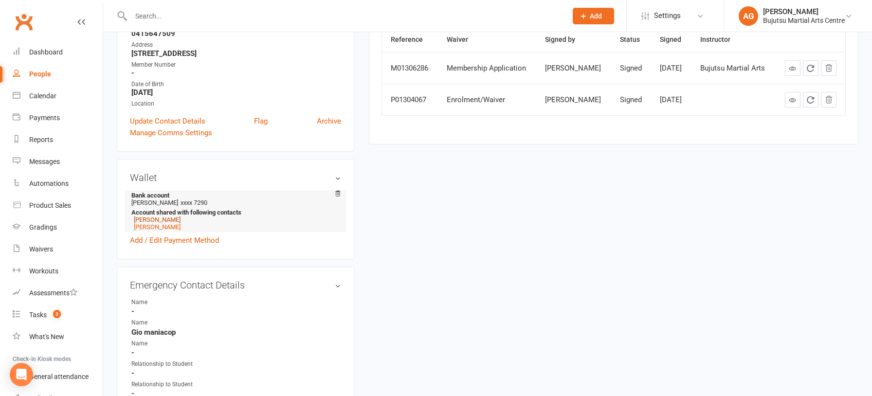
click at [150, 219] on link "Caleb Maniacop" at bounding box center [157, 219] width 47 height 7
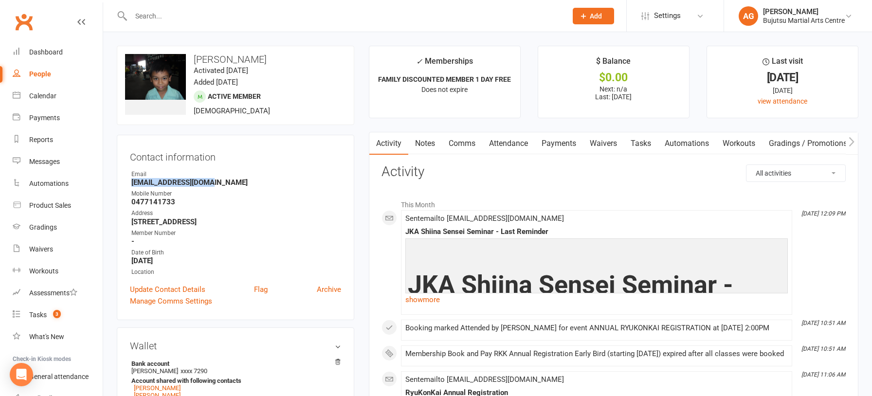
drag, startPoint x: 212, startPoint y: 183, endPoint x: 131, endPoint y: 182, distance: 81.2
click at [131, 182] on li "Email Rmc.orders@gmail.com" at bounding box center [235, 178] width 211 height 17
copy strong "Rmc.orders@gmail.com"
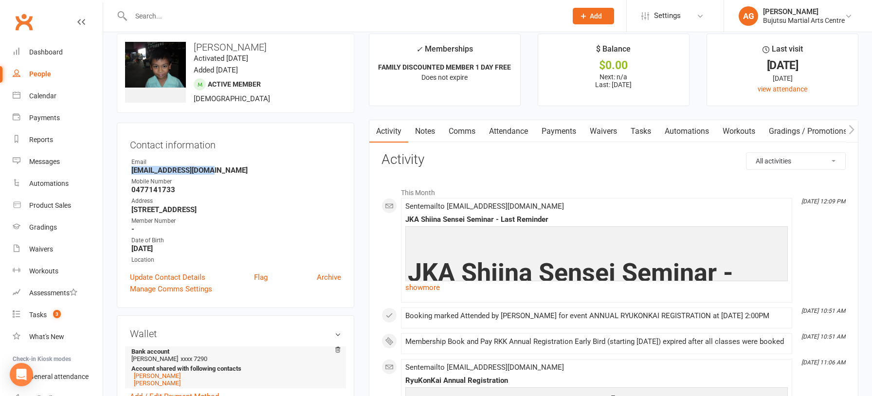
scroll to position [14, 0]
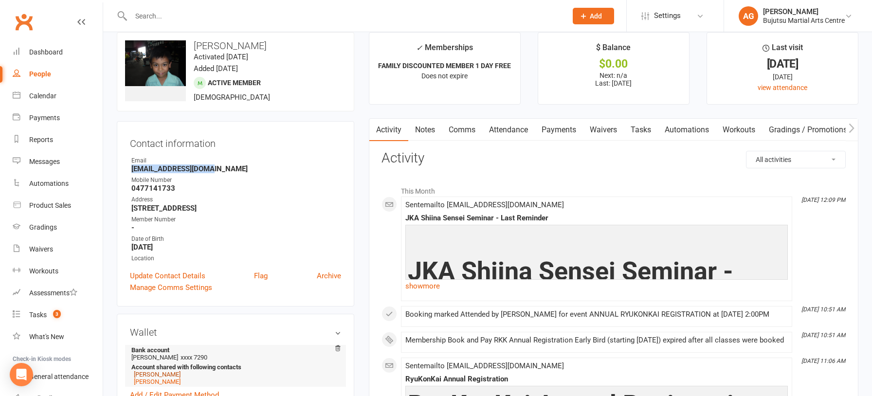
click at [166, 373] on link "Rhea Maniacop" at bounding box center [157, 374] width 47 height 7
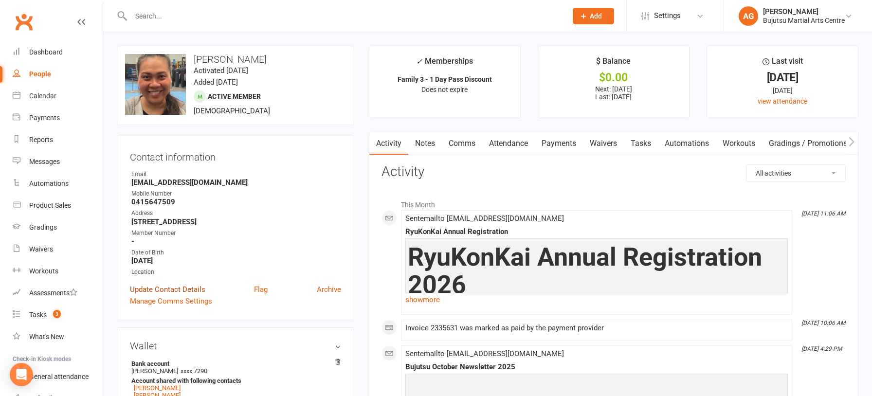
click at [167, 288] on link "Update Contact Details" at bounding box center [167, 290] width 75 height 12
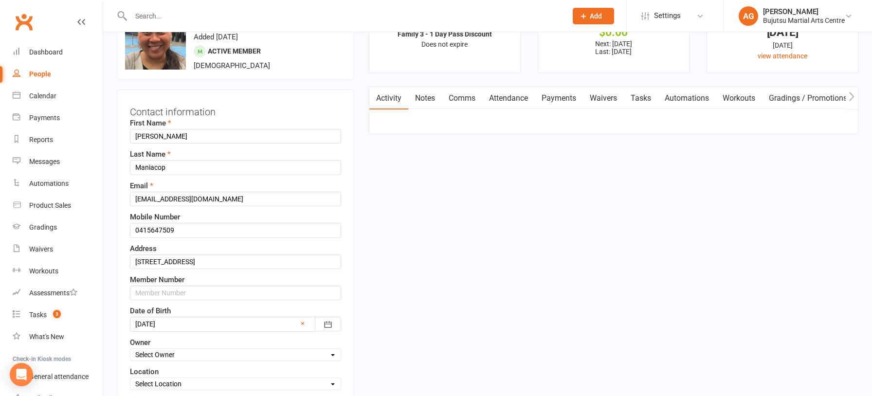
scroll to position [46, 0]
drag, startPoint x: 211, startPoint y: 199, endPoint x: 138, endPoint y: 195, distance: 73.1
click at [138, 195] on input "Gpmaniacop@gmail.com" at bounding box center [235, 198] width 211 height 15
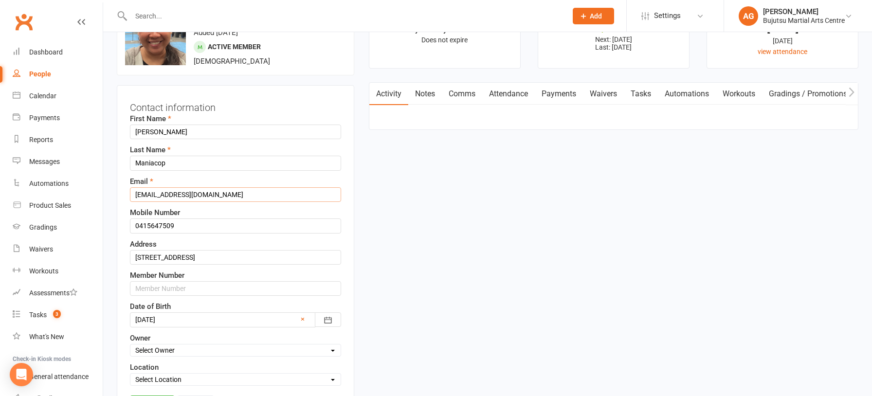
scroll to position [52, 0]
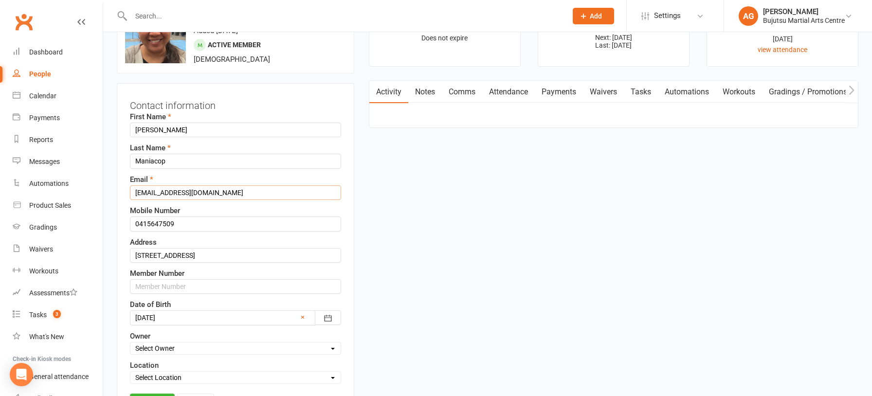
click at [215, 192] on input "Gpmaniacop@gmail.com" at bounding box center [235, 192] width 211 height 15
drag, startPoint x: 196, startPoint y: 193, endPoint x: 128, endPoint y: 194, distance: 67.1
click at [128, 194] on div "Contact information First Name Rhea Last Name Maniacop Email Gpmaniacop@gmail.c…" at bounding box center [235, 256] width 237 height 346
paste input "Rmc.orders"
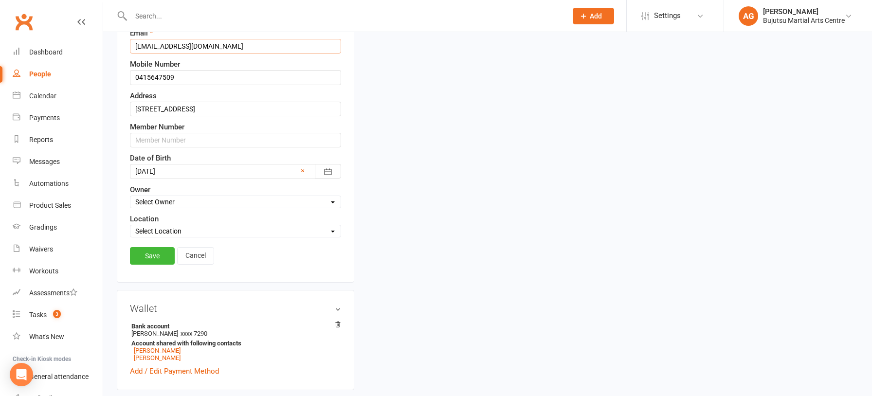
scroll to position [207, 0]
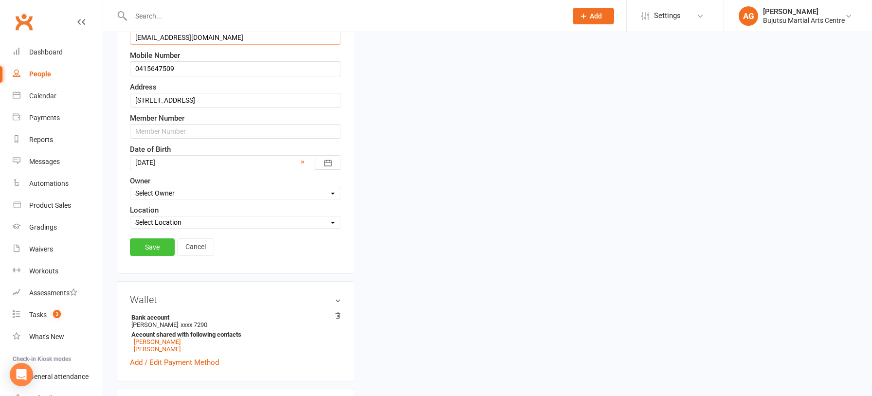
type input "Rmc.orders@gmail.com"
click at [152, 249] on link "Save" at bounding box center [152, 247] width 45 height 18
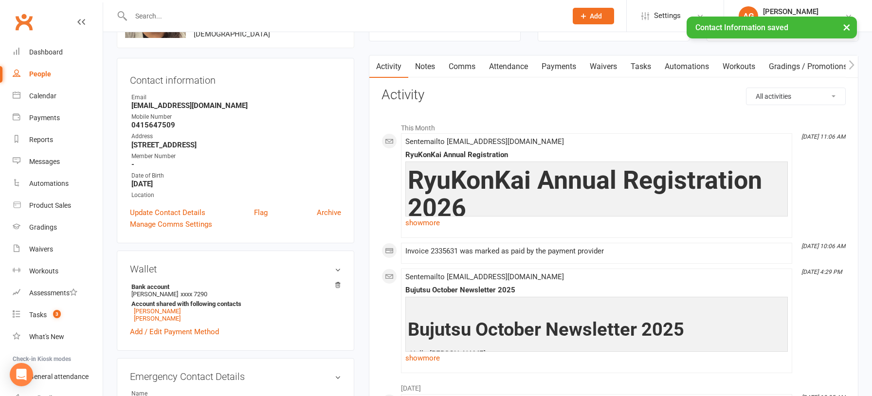
scroll to position [0, 0]
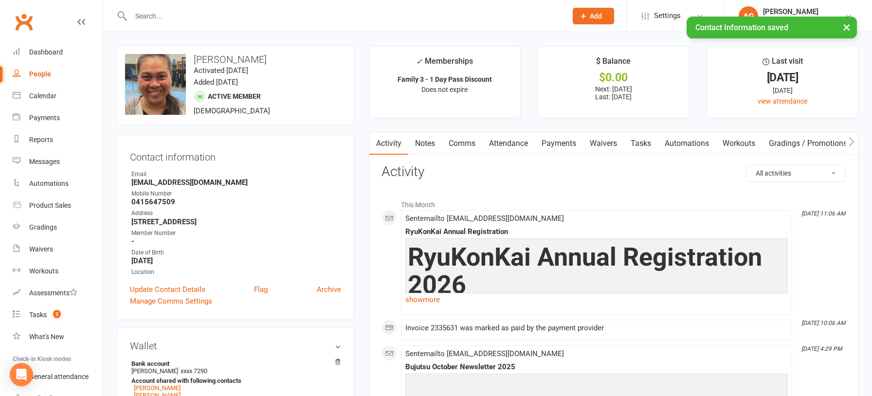
click at [462, 143] on link "Comms" at bounding box center [462, 143] width 40 height 22
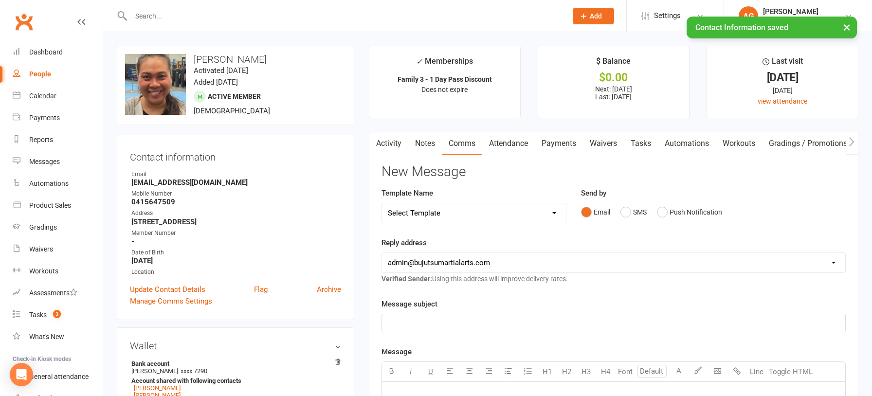
click at [456, 210] on select "Select Template [Email] Japan Karate Association Annual Registration [Email] Ry…" at bounding box center [474, 212] width 184 height 19
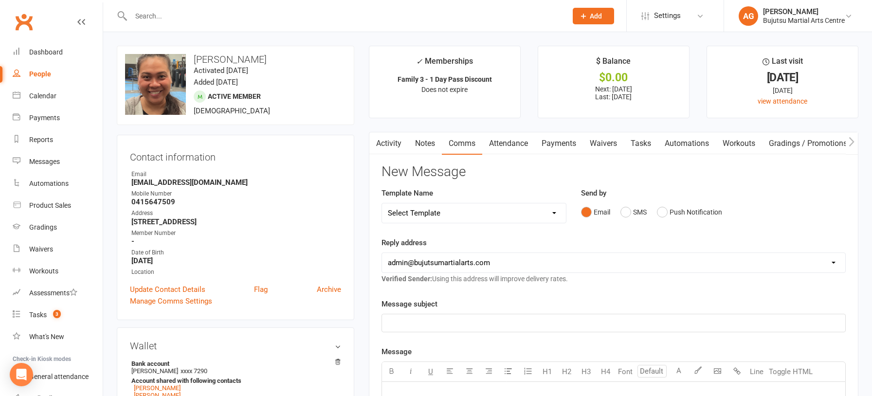
select select "1"
click at [382, 203] on select "Select Template [Email] Japan Karate Association Annual Registration [Email] Ry…" at bounding box center [474, 212] width 184 height 19
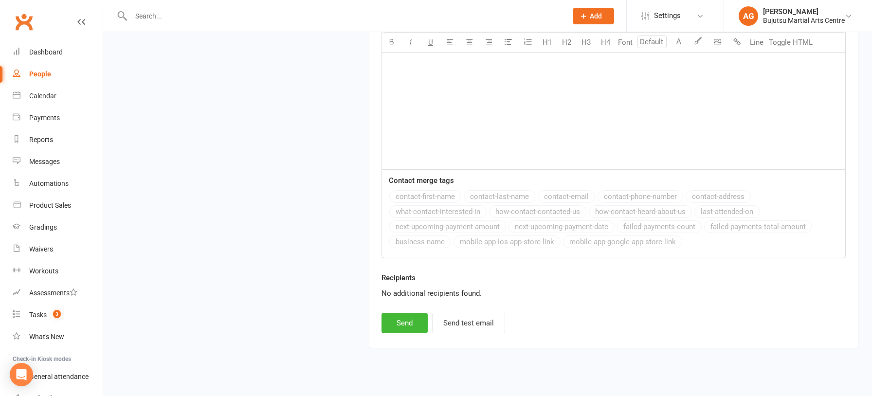
scroll to position [1630, 0]
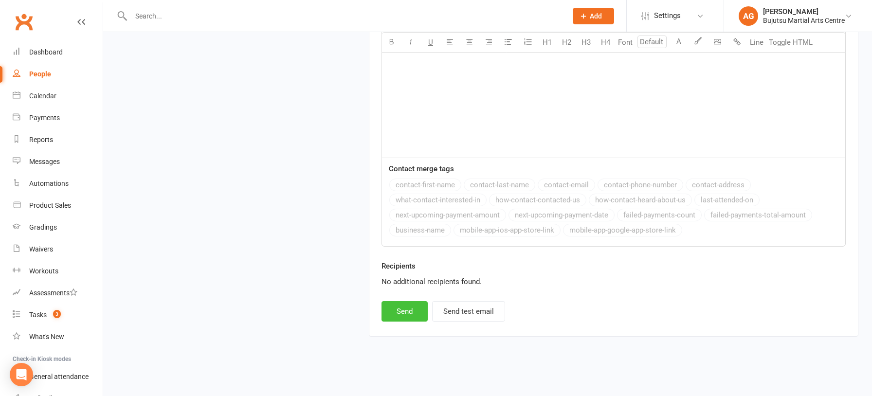
click at [411, 304] on button "Send" at bounding box center [404, 311] width 46 height 20
select select
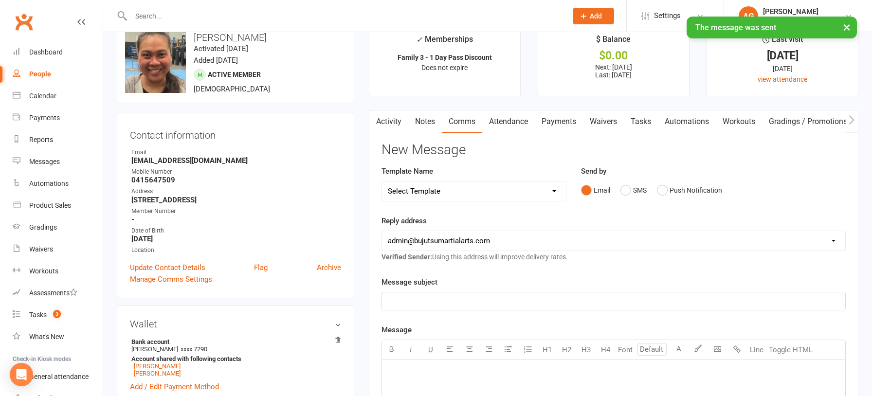
scroll to position [21, 0]
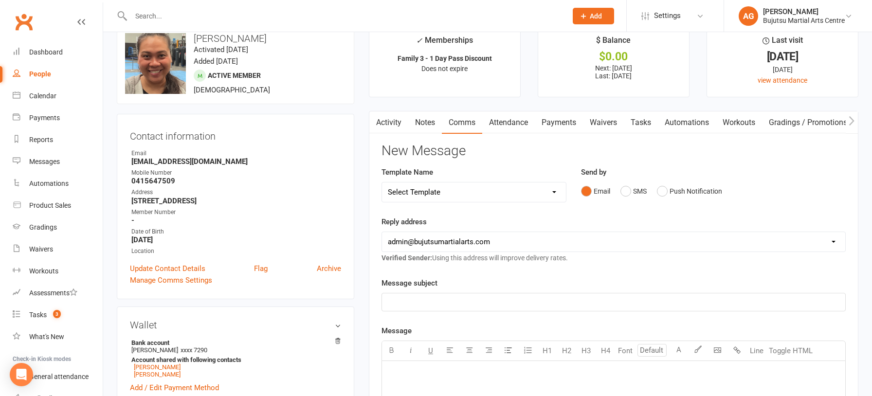
click at [850, 122] on icon "button" at bounding box center [851, 121] width 6 height 10
click at [775, 124] on link "Mobile App" at bounding box center [768, 122] width 53 height 22
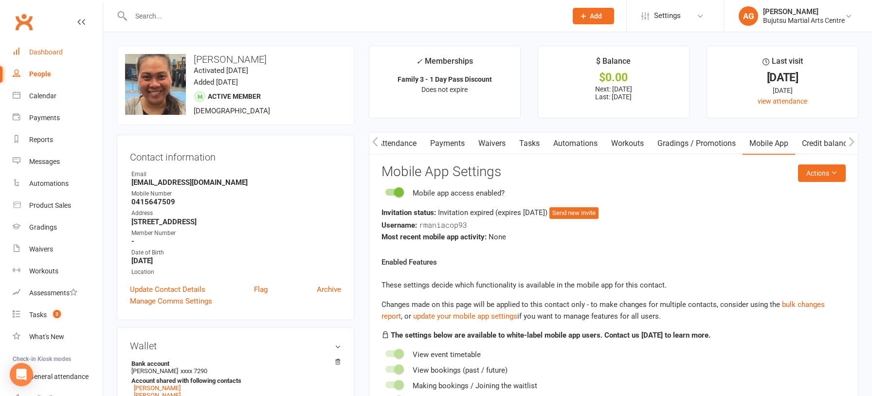
click at [37, 54] on div "Dashboard" at bounding box center [46, 52] width 34 height 8
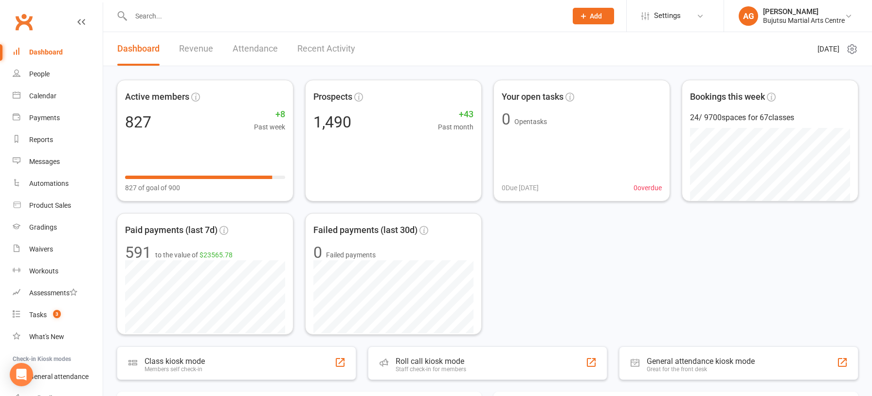
click at [150, 17] on input "text" at bounding box center [344, 16] width 432 height 14
click at [153, 14] on input "text" at bounding box center [344, 16] width 432 height 14
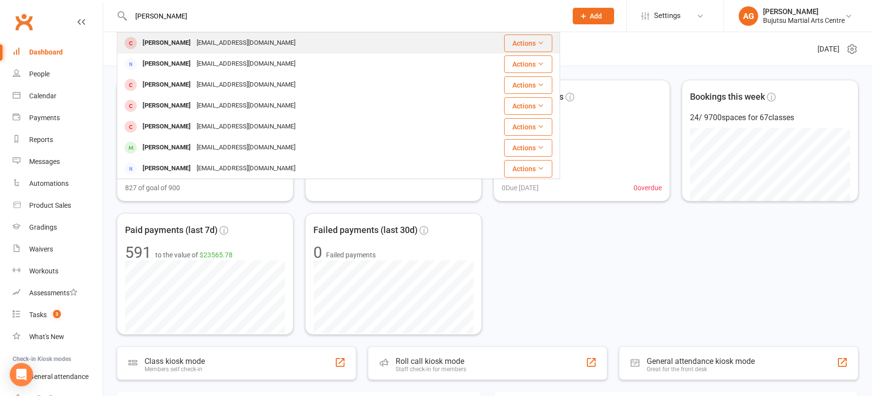
type input "carl taleb"
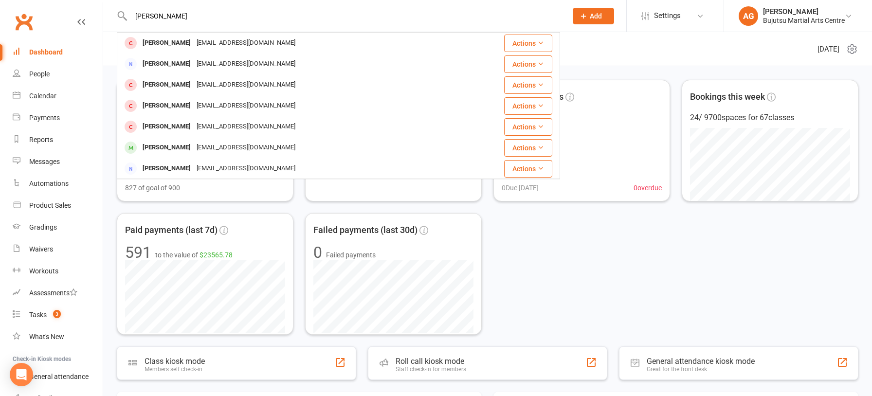
click at [166, 40] on div "Karl Taleb" at bounding box center [167, 43] width 54 height 14
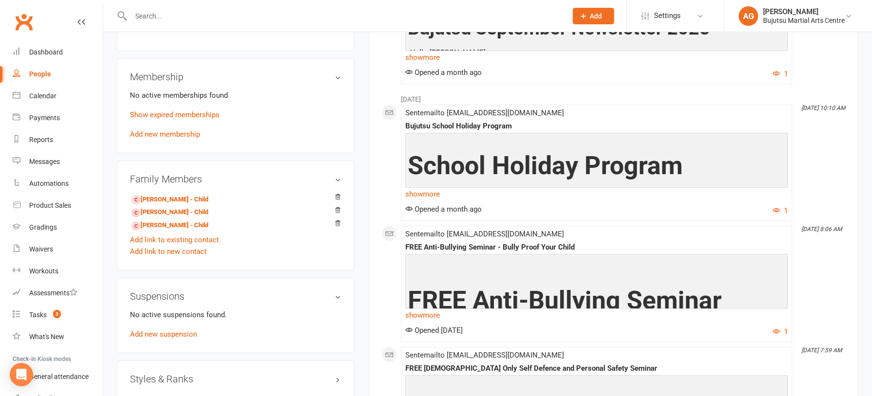
scroll to position [652, 0]
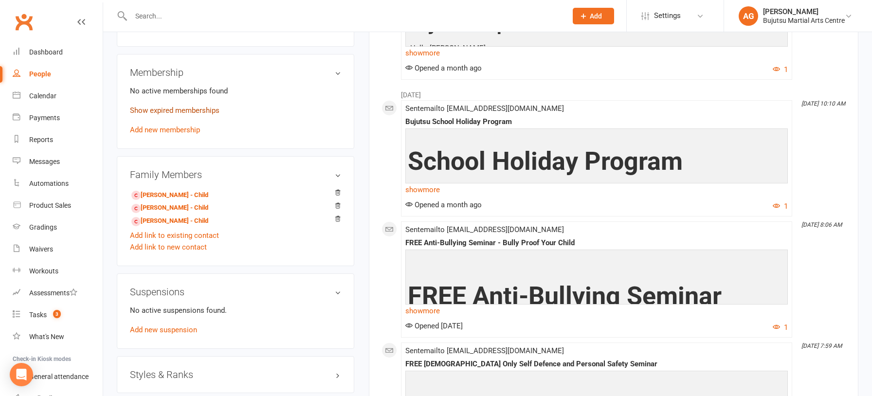
click at [215, 106] on link "Show expired memberships" at bounding box center [174, 110] width 89 height 9
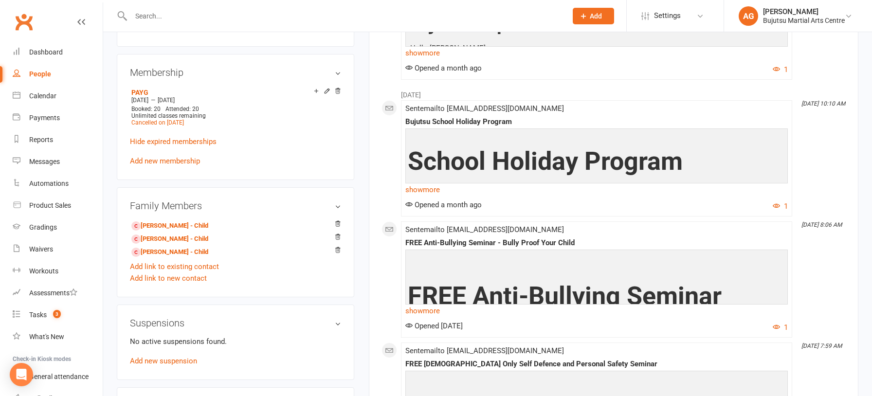
click at [111, 201] on div "upload photo change photo Karl Taleb Activated 24 August, 2023 Added 24 August,…" at bounding box center [235, 13] width 252 height 1238
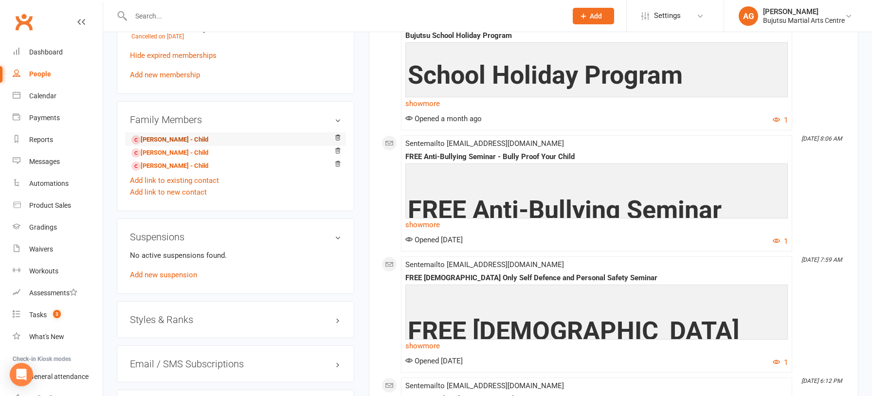
scroll to position [743, 0]
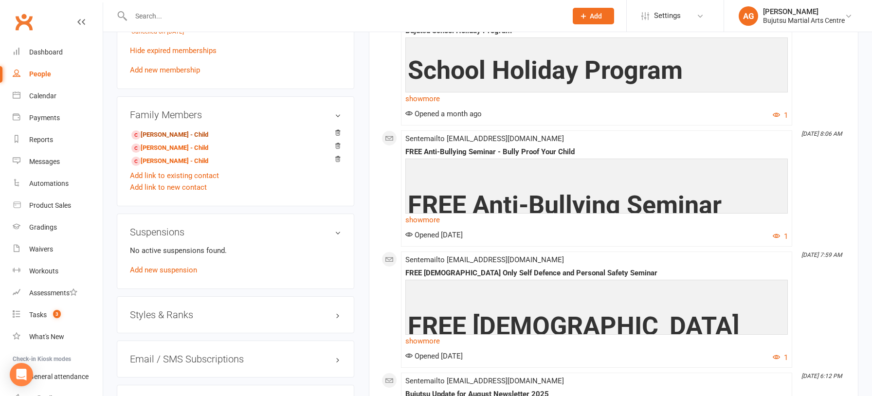
click at [165, 132] on link "Jannah Taleb - Child" at bounding box center [169, 135] width 77 height 10
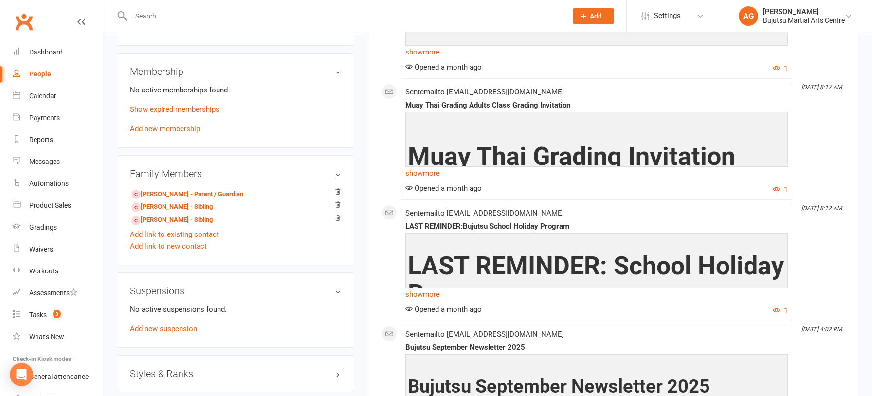
scroll to position [661, 0]
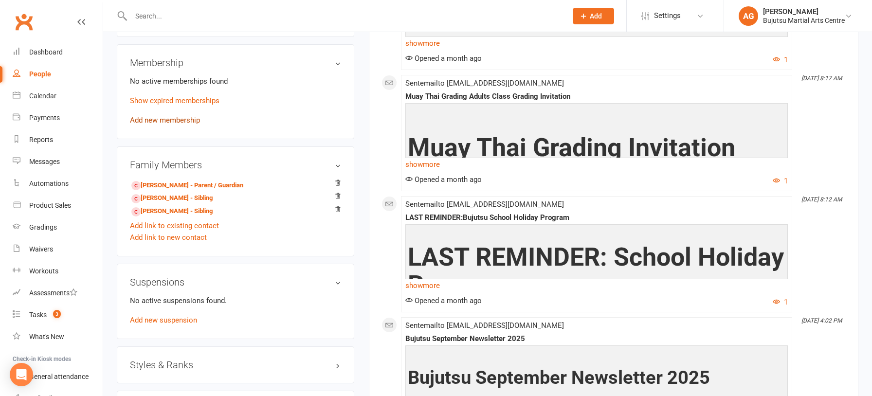
click at [167, 117] on link "Add new membership" at bounding box center [165, 120] width 70 height 9
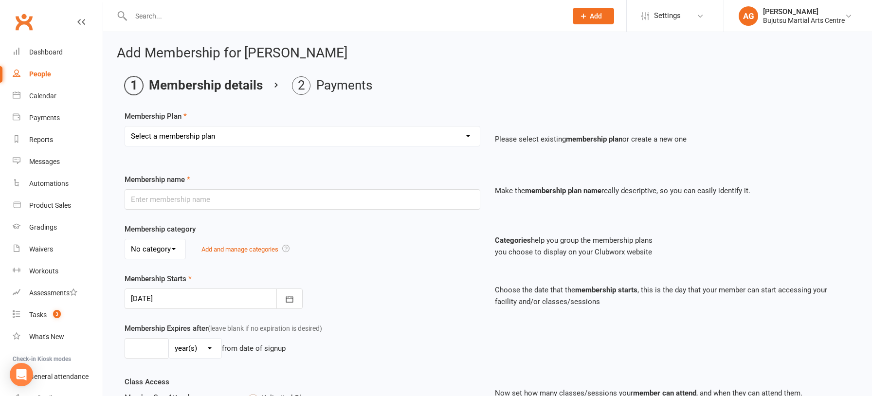
click at [236, 138] on select "Select a membership plan Create new Membership Plan 1 Day Pass 2 Day Pass Unlim…" at bounding box center [302, 135] width 355 height 19
select select "5"
click at [125, 126] on select "Select a membership plan Create new Membership Plan 1 Day Pass 2 Day Pass Unlim…" at bounding box center [302, 135] width 355 height 19
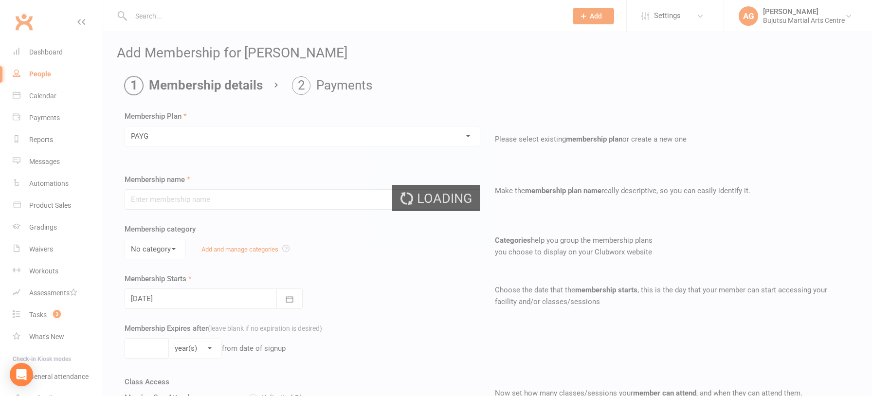
type input "PAYG"
select select "0"
type input "10"
type input "2"
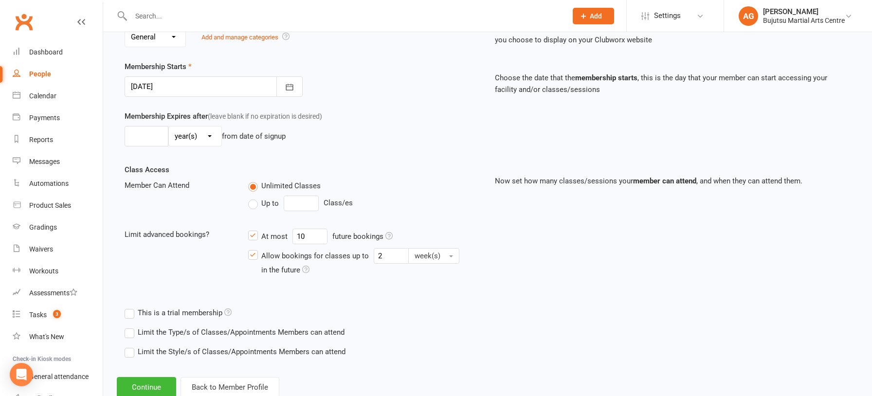
scroll to position [240, 0]
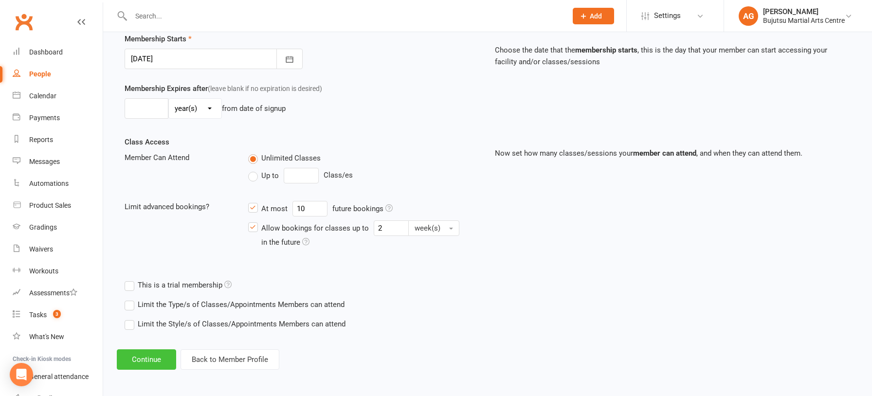
click at [134, 358] on button "Continue" at bounding box center [146, 359] width 59 height 20
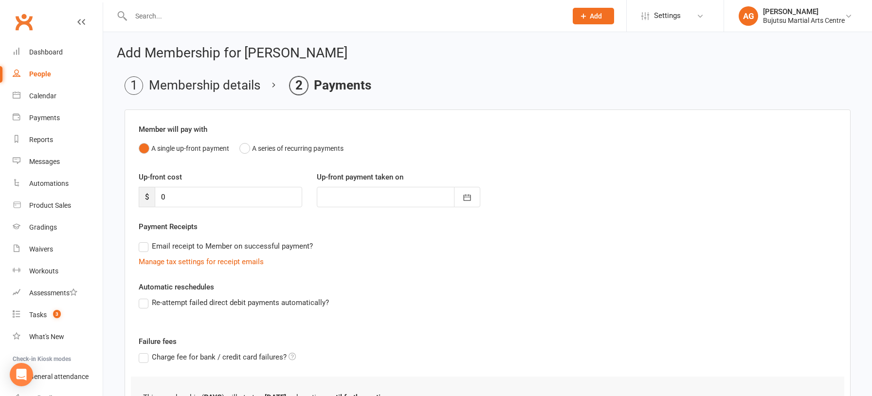
scroll to position [94, 0]
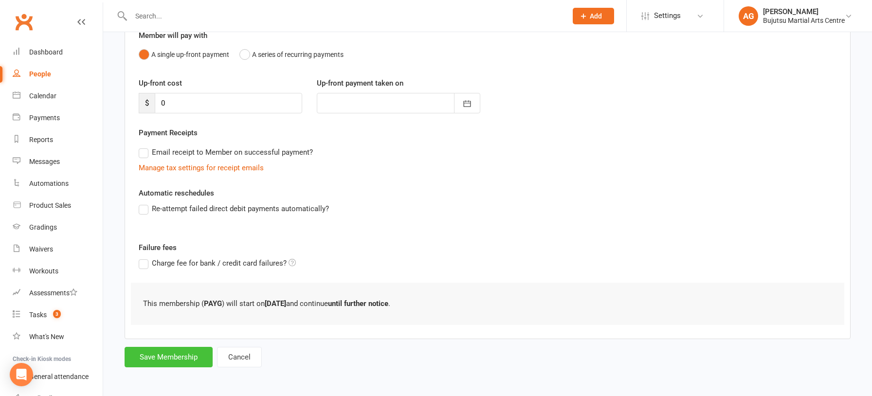
click at [182, 355] on button "Save Membership" at bounding box center [169, 357] width 88 height 20
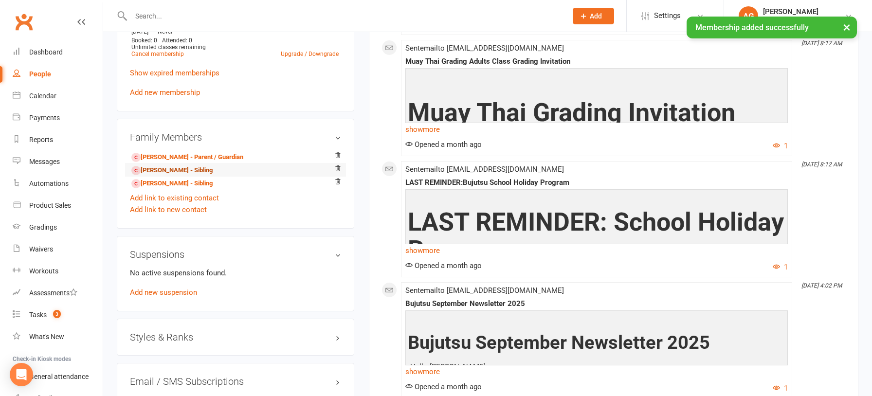
scroll to position [717, 0]
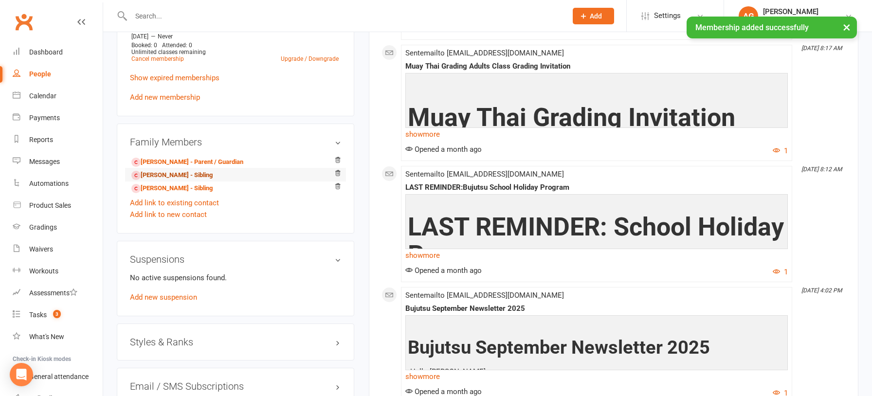
click at [145, 171] on link "Layla Taleb - Sibling" at bounding box center [171, 175] width 81 height 10
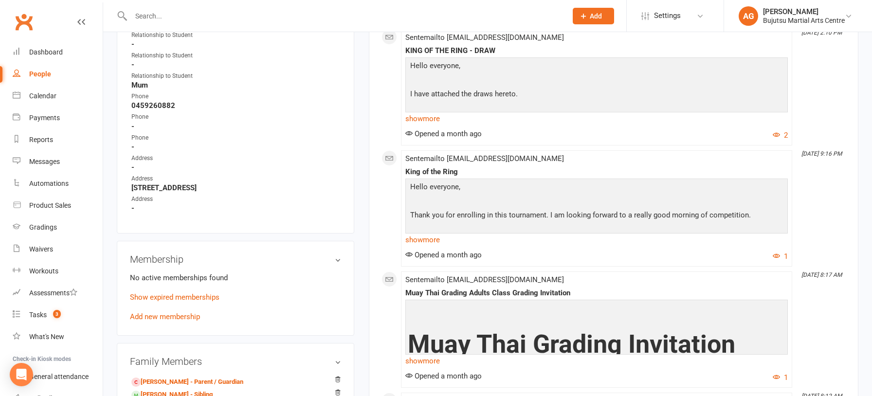
scroll to position [494, 0]
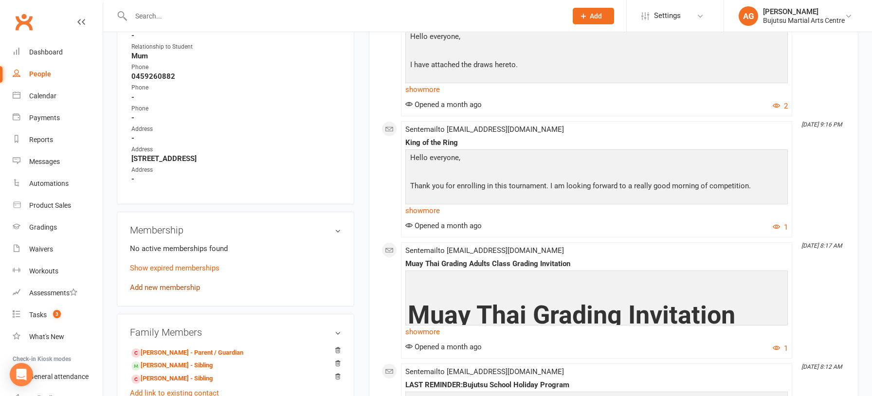
click at [159, 283] on link "Add new membership" at bounding box center [165, 287] width 70 height 9
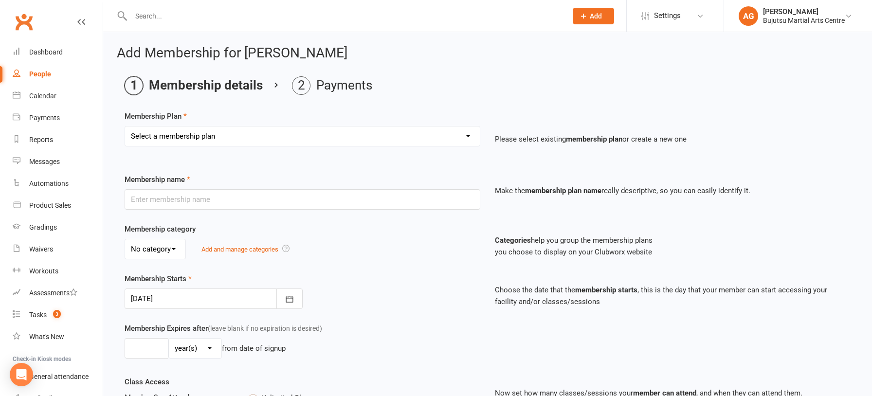
click at [195, 138] on select "Select a membership plan Create new Membership Plan 1 Day Pass 2 Day Pass Unlim…" at bounding box center [302, 135] width 355 height 19
select select "5"
click at [125, 126] on select "Select a membership plan Create new Membership Plan 1 Day Pass 2 Day Pass Unlim…" at bounding box center [302, 135] width 355 height 19
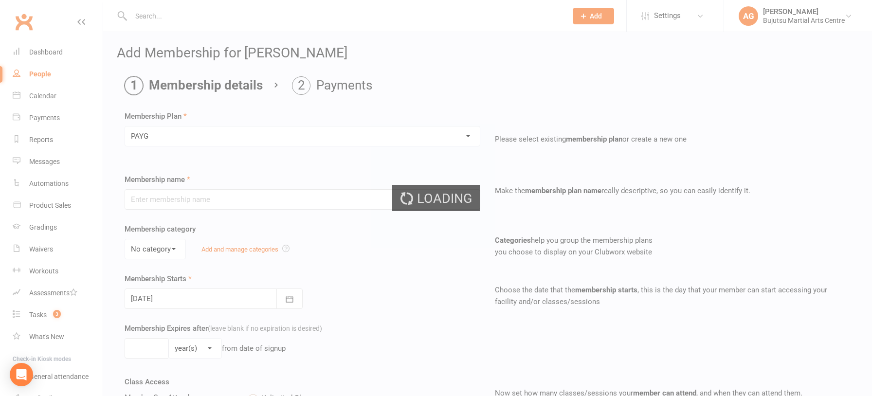
type input "PAYG"
select select "0"
type input "10"
type input "2"
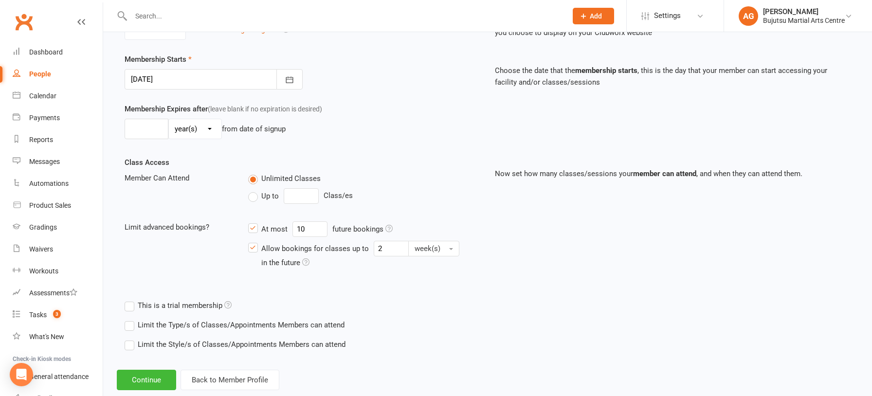
scroll to position [240, 0]
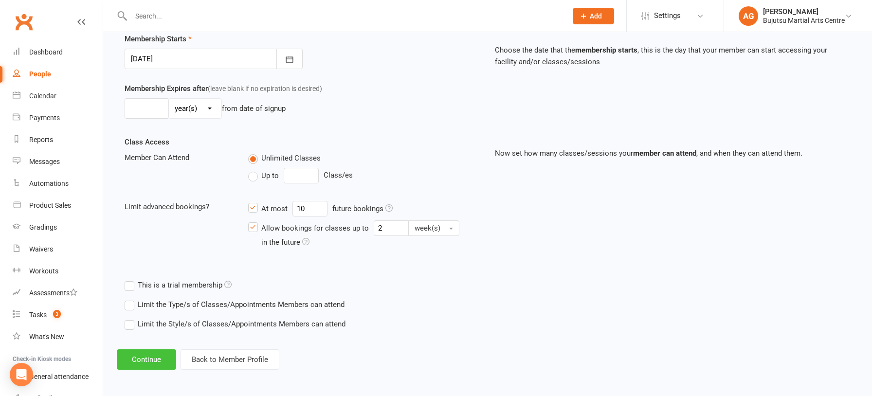
click at [143, 354] on button "Continue" at bounding box center [146, 359] width 59 height 20
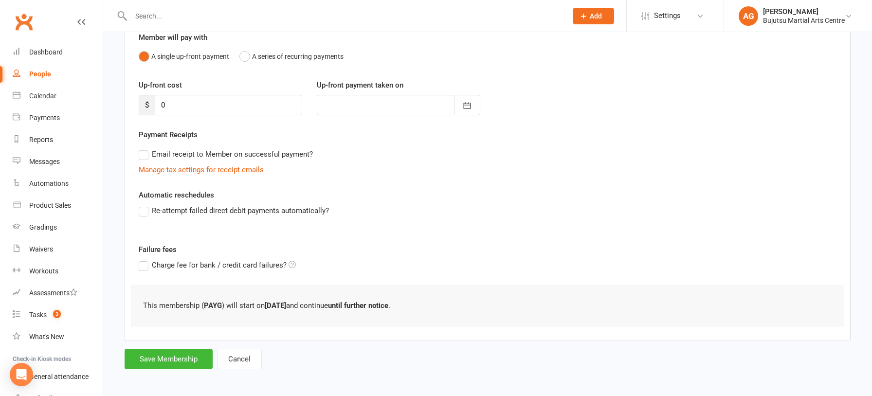
scroll to position [94, 0]
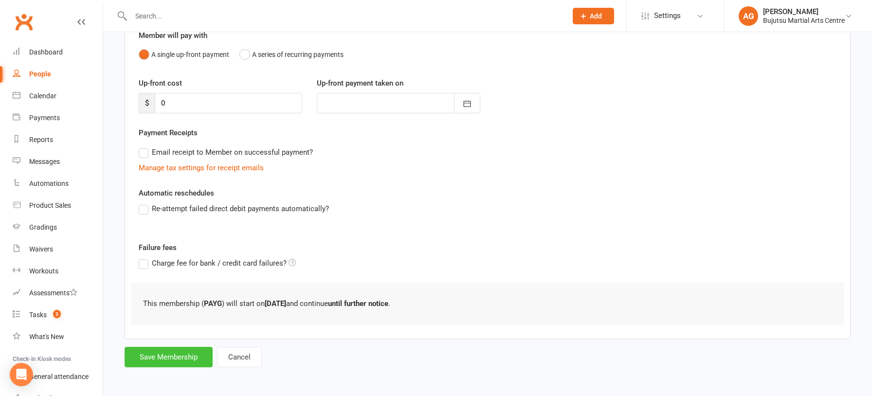
click at [180, 355] on button "Save Membership" at bounding box center [169, 357] width 88 height 20
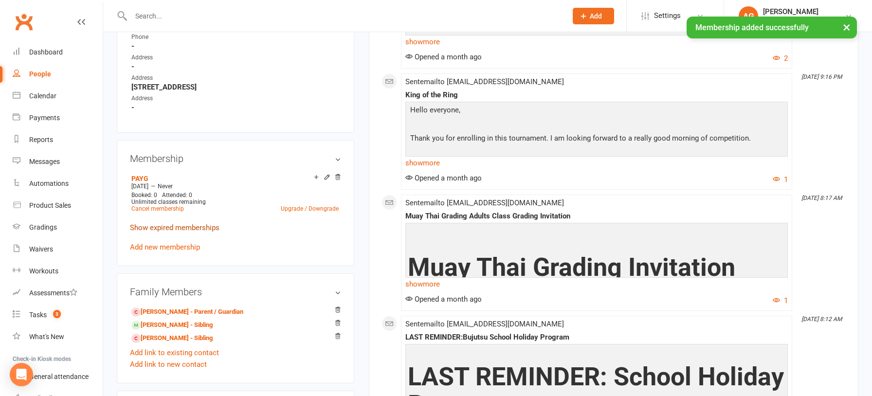
scroll to position [586, 0]
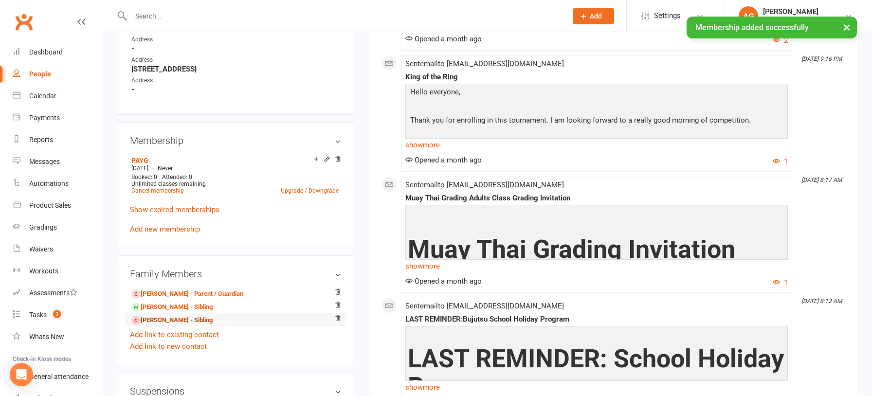
click at [174, 317] on link "Mahmoud Taleb - Sibling" at bounding box center [171, 320] width 81 height 10
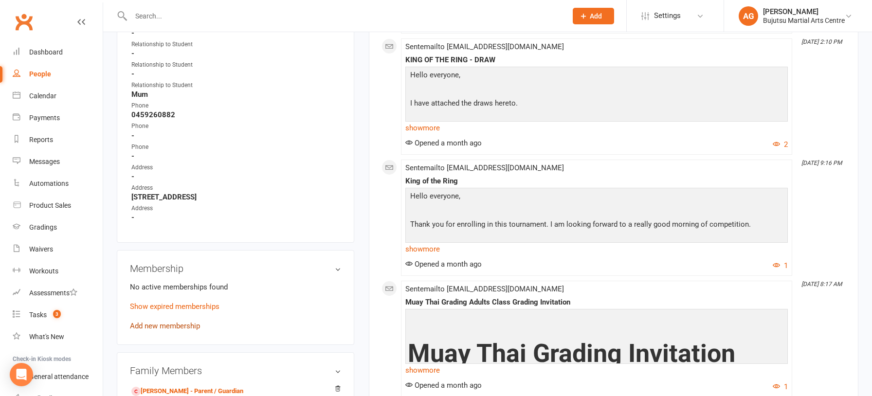
click at [174, 322] on link "Add new membership" at bounding box center [165, 326] width 70 height 9
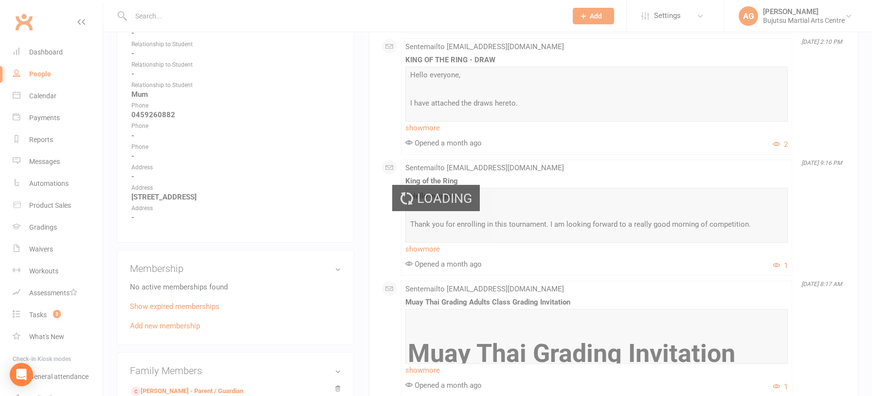
scroll to position [453, 0]
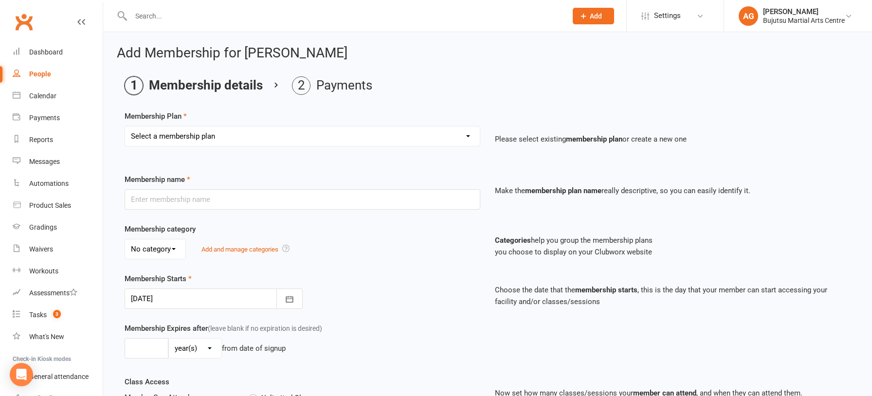
click at [165, 138] on select "Select a membership plan Create new Membership Plan 1 Day Pass 2 Day Pass Unlim…" at bounding box center [302, 135] width 355 height 19
select select "5"
click at [125, 126] on select "Select a membership plan Create new Membership Plan 1 Day Pass 2 Day Pass Unlim…" at bounding box center [302, 135] width 355 height 19
type input "PAYG"
select select "0"
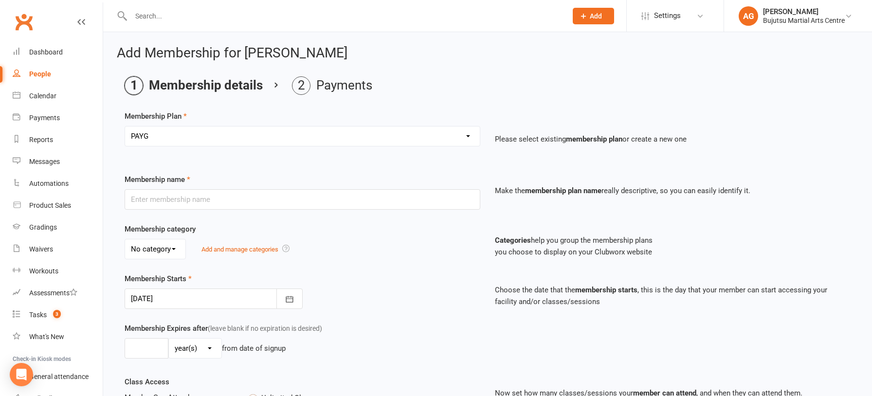
type input "10"
type input "2"
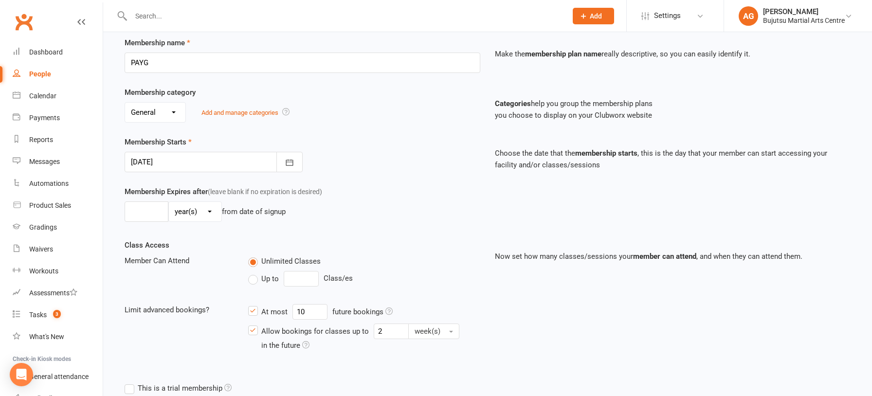
scroll to position [240, 0]
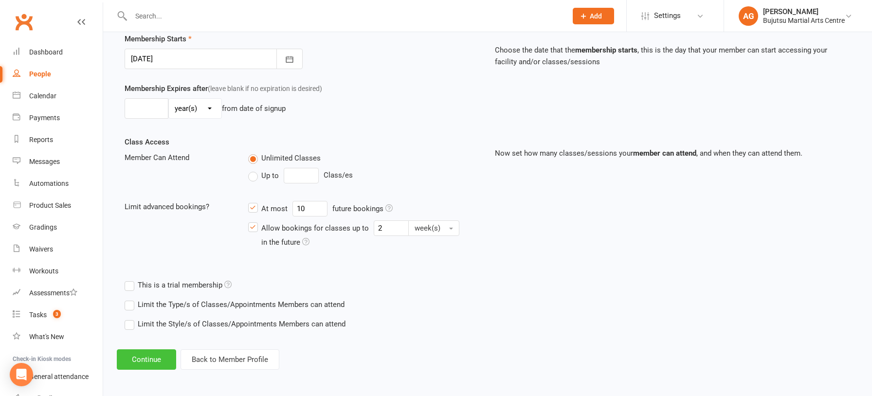
click at [138, 356] on button "Continue" at bounding box center [146, 359] width 59 height 20
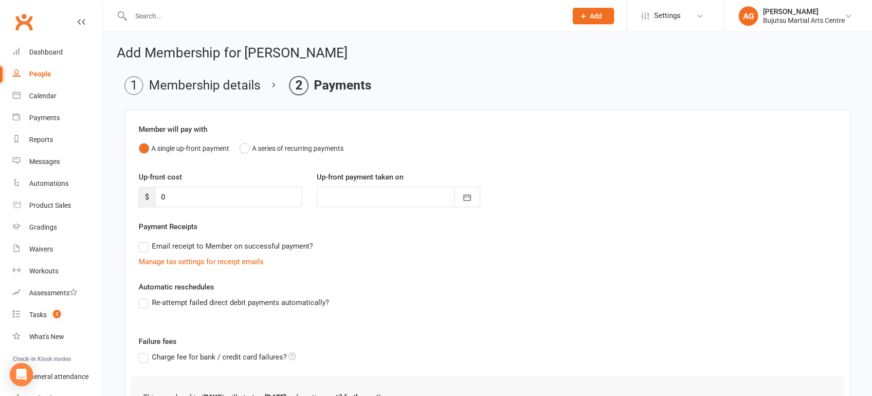
scroll to position [94, 0]
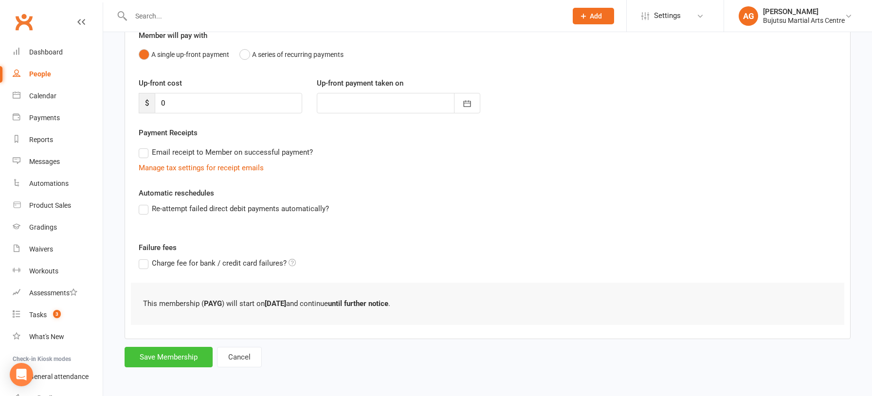
click at [157, 357] on button "Save Membership" at bounding box center [169, 357] width 88 height 20
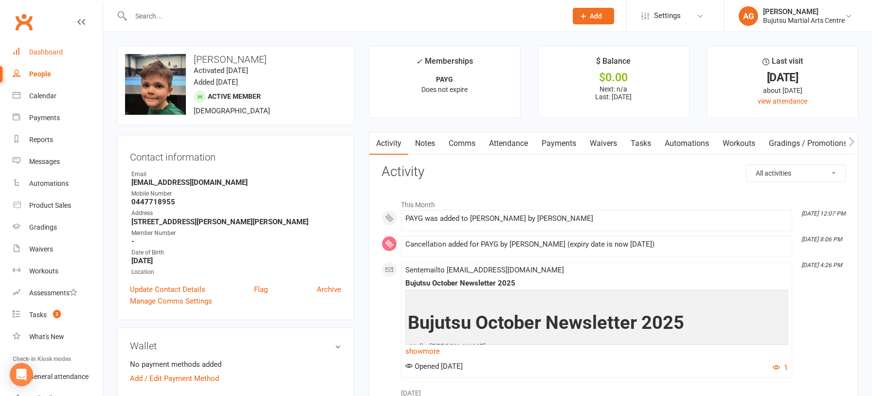
click at [44, 50] on div "Dashboard" at bounding box center [46, 52] width 34 height 8
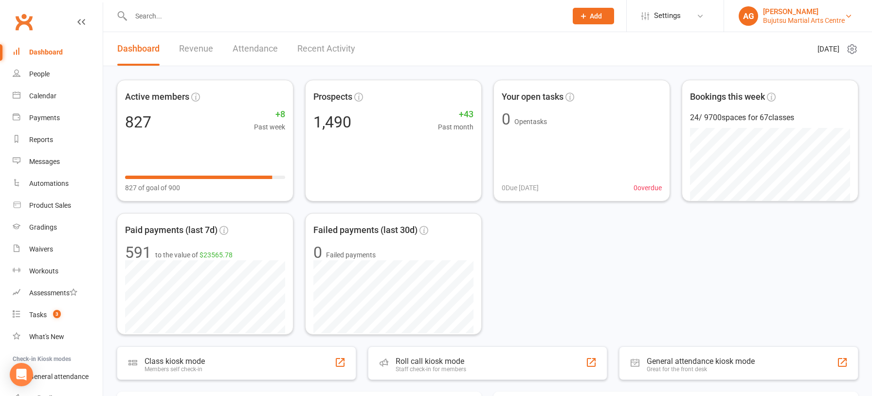
click at [781, 18] on div "Bujutsu Martial Arts Centre" at bounding box center [804, 20] width 82 height 9
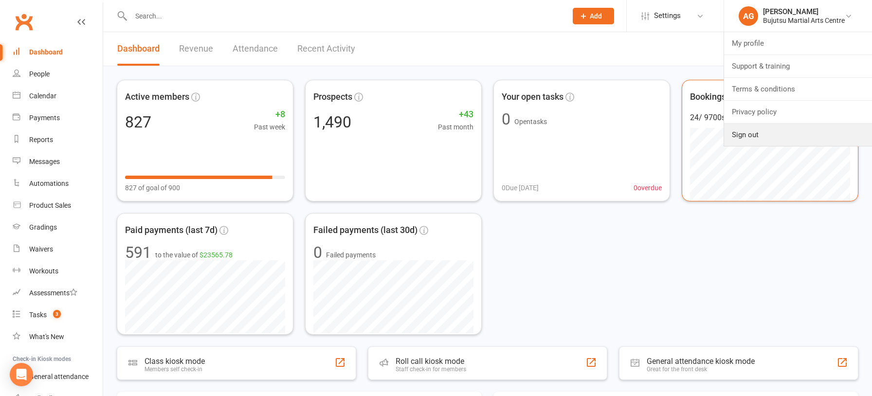
click at [787, 127] on link "Sign out" at bounding box center [798, 135] width 148 height 22
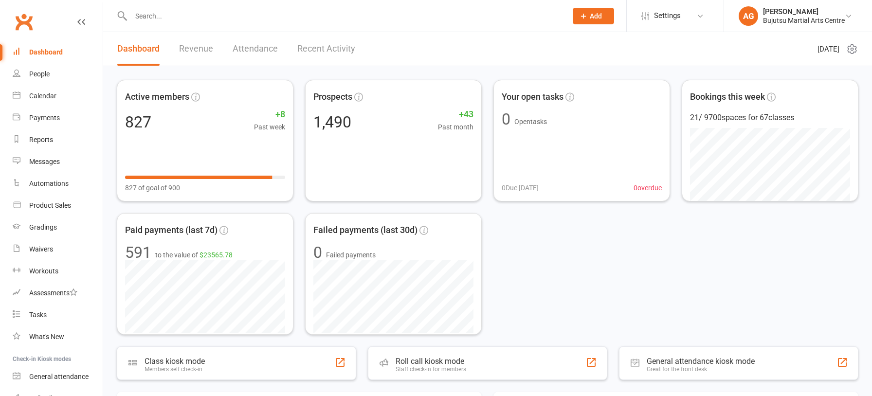
click at [248, 22] on div at bounding box center [338, 16] width 443 height 32
click at [234, 13] on input "text" at bounding box center [344, 16] width 432 height 14
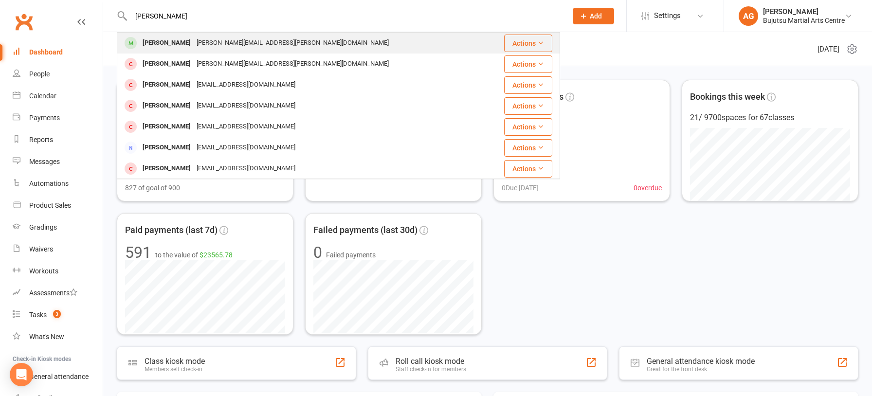
type input "mackenzie apth"
click at [194, 38] on div "Mackenzie Apthorpe" at bounding box center [167, 43] width 54 height 14
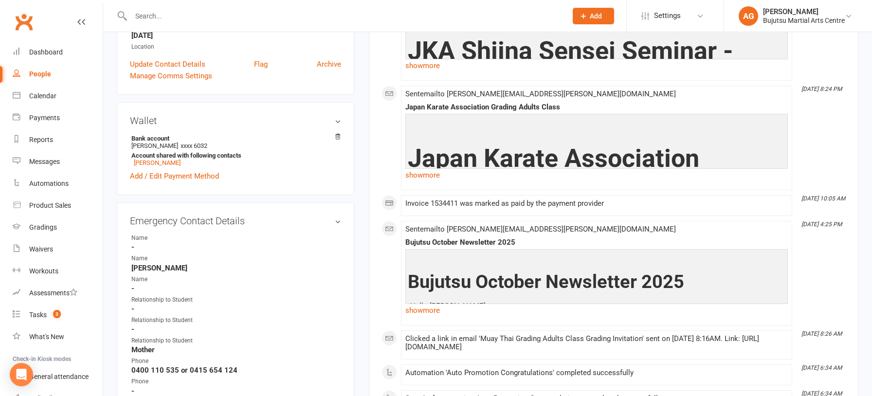
scroll to position [236, 0]
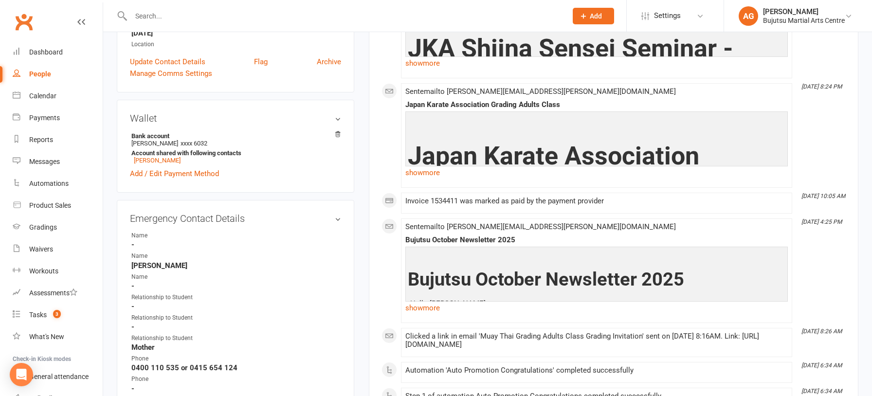
click at [181, 7] on div at bounding box center [338, 16] width 443 height 32
click at [179, 13] on input "text" at bounding box center [344, 16] width 432 height 14
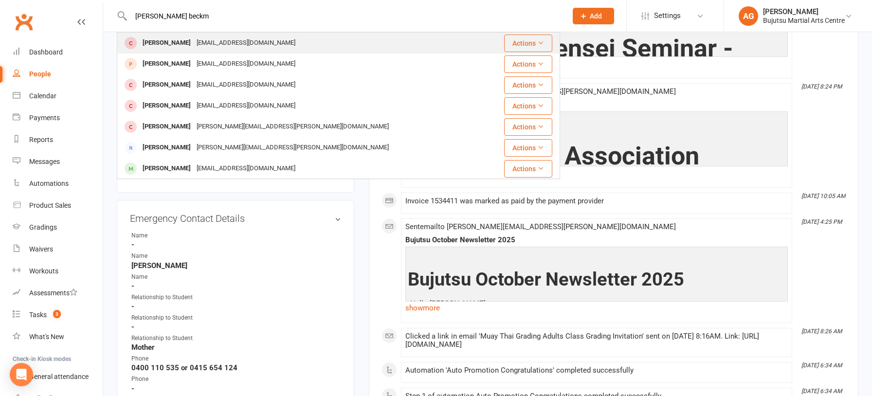
type input "evangeline beckm"
click at [190, 46] on div "Evangeline Beckman" at bounding box center [167, 43] width 54 height 14
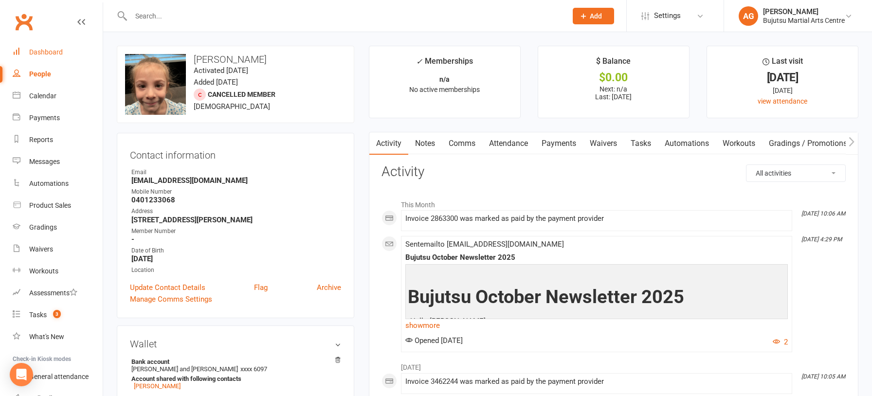
click at [46, 52] on div "Dashboard" at bounding box center [46, 52] width 34 height 8
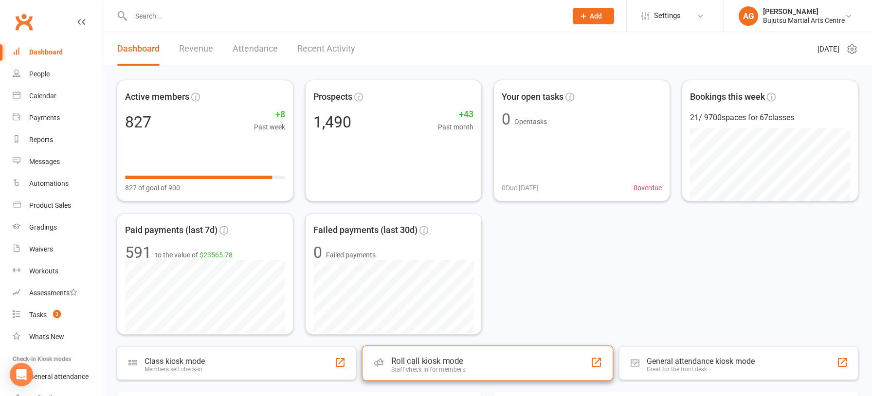
click at [462, 356] on div "Roll call kiosk mode" at bounding box center [428, 361] width 74 height 10
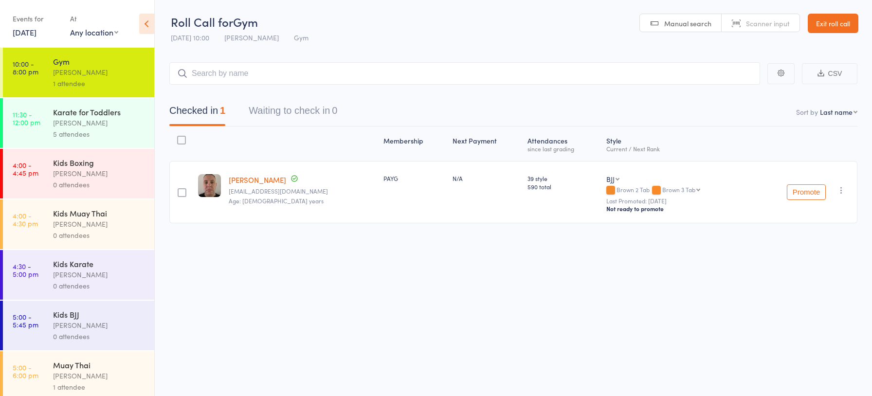
click at [76, 115] on div "Karate for Toddlers" at bounding box center [99, 112] width 93 height 11
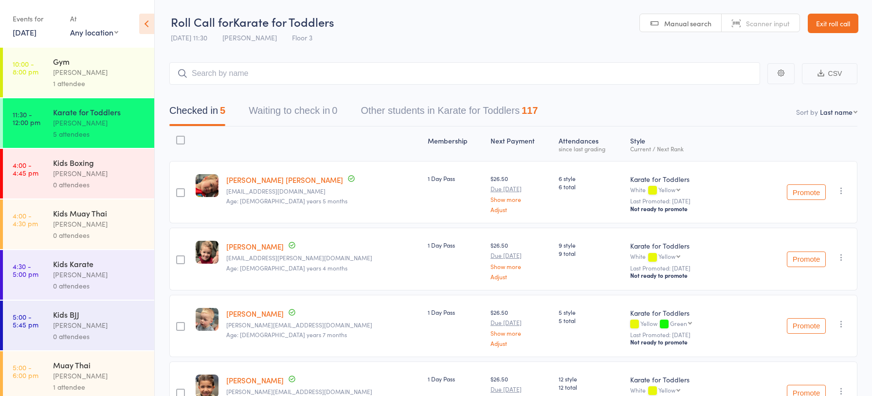
click at [837, 23] on link "Exit roll call" at bounding box center [832, 23] width 51 height 19
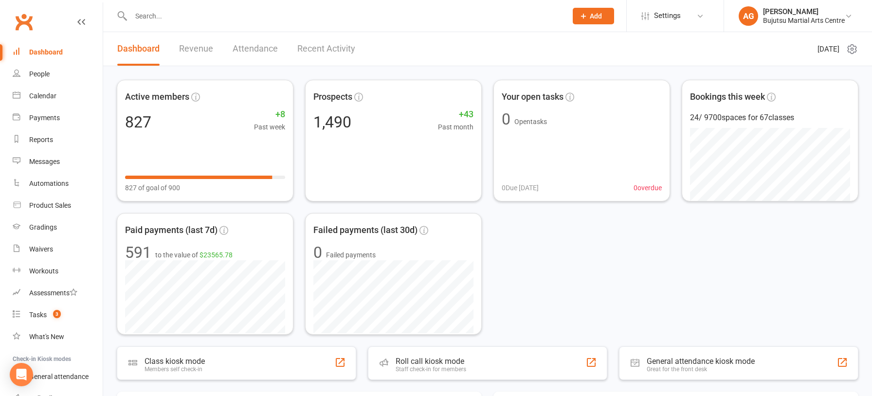
click at [238, 13] on input "text" at bounding box center [344, 16] width 432 height 14
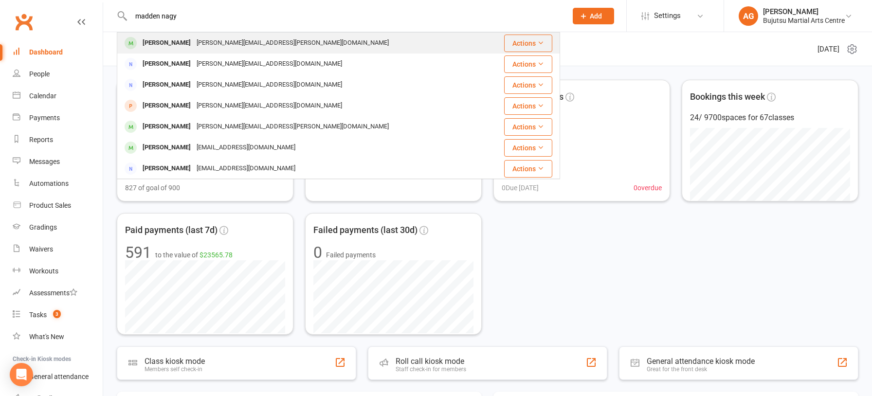
type input "madden nagy"
click at [229, 41] on div "[PERSON_NAME][EMAIL_ADDRESS][PERSON_NAME][DOMAIN_NAME]" at bounding box center [293, 43] width 198 height 14
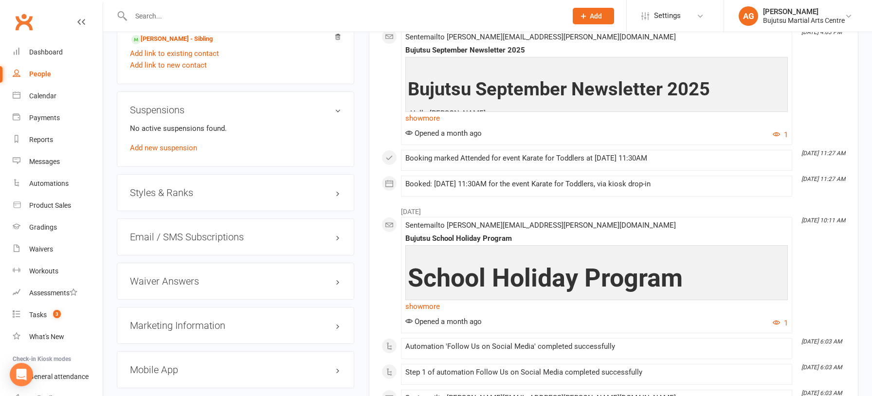
scroll to position [914, 0]
click at [139, 187] on h3 "Styles & Ranks" at bounding box center [235, 192] width 211 height 11
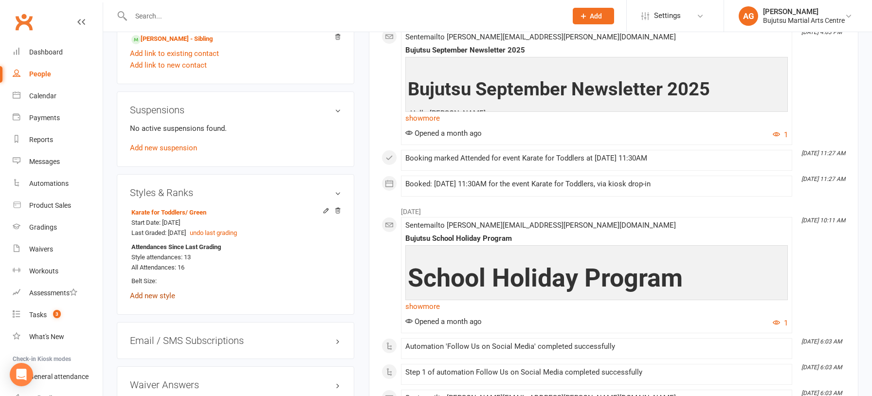
click at [148, 291] on link "Add new style" at bounding box center [152, 295] width 45 height 9
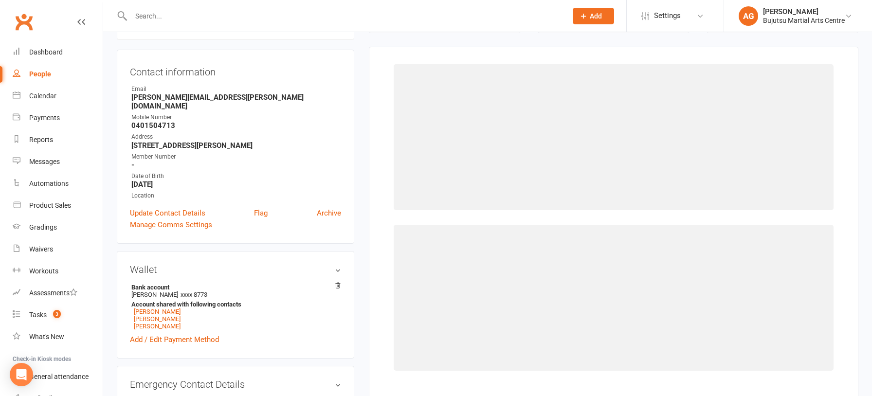
scroll to position [83, 0]
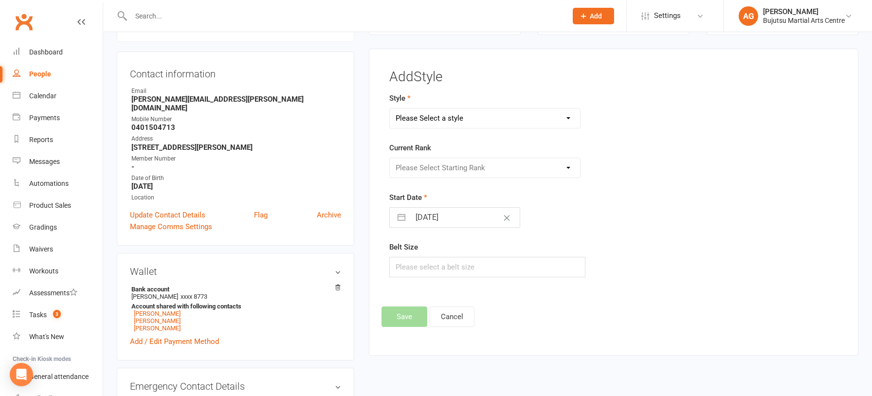
click at [421, 121] on select "Please Select a style BJJ Boxing Iaido Isshinryu JKA Jodo Karate for Toddlers K…" at bounding box center [485, 117] width 190 height 19
select select "211"
click at [390, 108] on select "Please Select a style BJJ Boxing Iaido Isshinryu JKA Jodo Karate for Toddlers K…" at bounding box center [485, 117] width 190 height 19
click at [436, 167] on select "Please Select Starting Rank 10th Kyu White 9th Kyu Yellow 9th Kyu Yellow 1 Stri…" at bounding box center [485, 167] width 190 height 19
select select "1805"
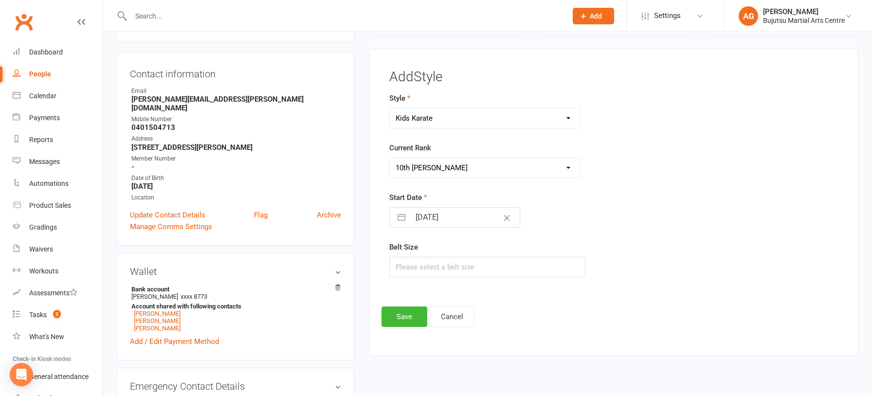
click at [390, 158] on select "Please Select Starting Rank 10th Kyu White 9th Kyu Yellow 9th Kyu Yellow 1 Stri…" at bounding box center [485, 167] width 190 height 19
click at [418, 220] on input "[DATE]" at bounding box center [464, 217] width 109 height 19
select select "8"
select select "2025"
select select "9"
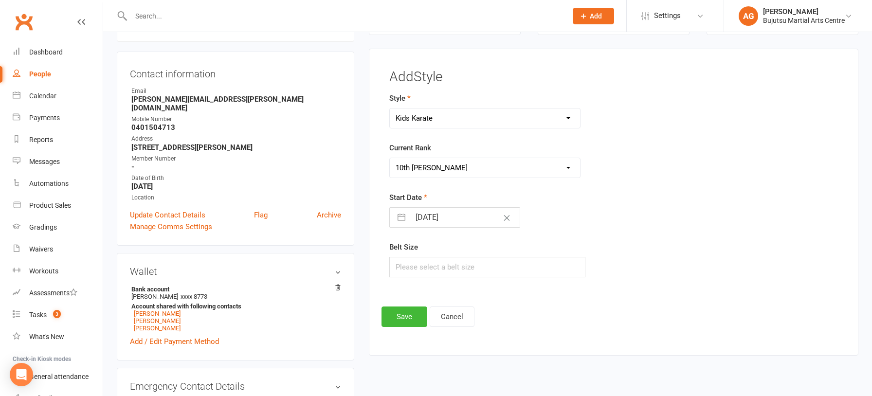
select select "2025"
select select "10"
select select "2025"
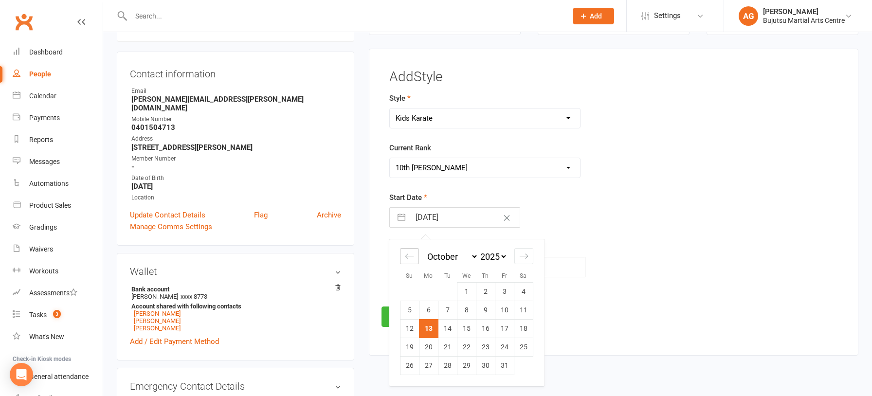
click at [410, 257] on icon "Move backward to switch to the previous month." at bounding box center [409, 255] width 9 height 9
select select "7"
select select "2025"
click at [465, 312] on td "10" at bounding box center [466, 311] width 19 height 18
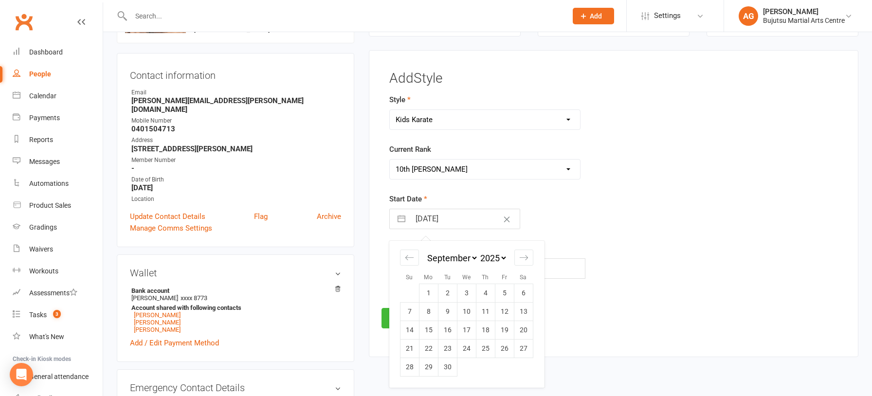
type input "10 Sep 2025"
click at [419, 319] on button "Save" at bounding box center [404, 318] width 46 height 20
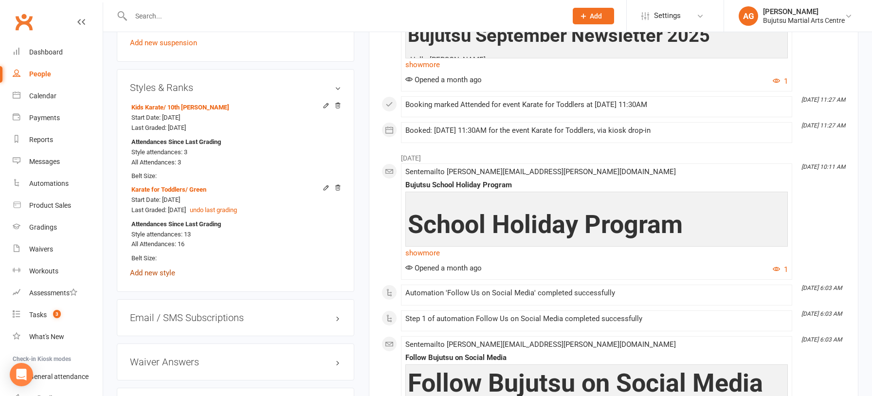
click at [151, 268] on link "Add new style" at bounding box center [152, 272] width 45 height 9
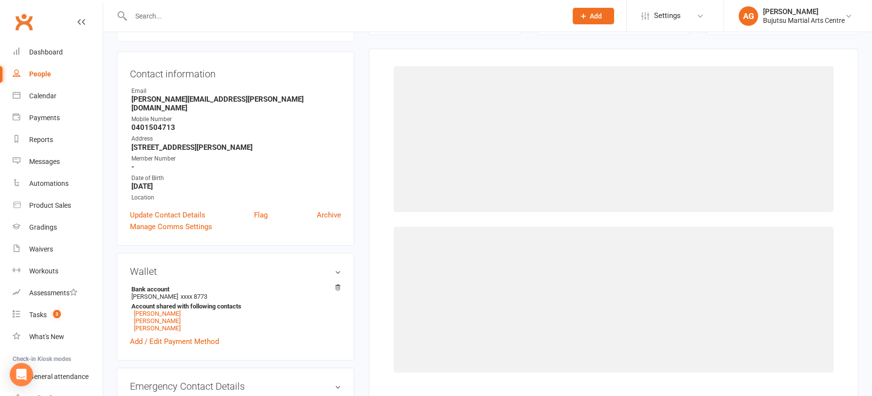
scroll to position [83, 0]
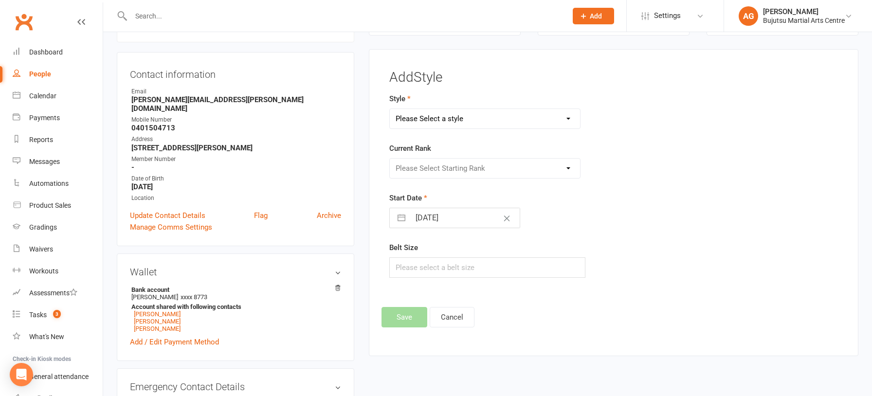
click at [483, 122] on select "Please Select a style BJJ Boxing Iaido Isshinryu JKA Jodo Karate for Toddlers K…" at bounding box center [485, 118] width 190 height 19
select select "569"
click at [390, 109] on select "Please Select a style BJJ Boxing Iaido Isshinryu JKA Jodo Karate for Toddlers K…" at bounding box center [485, 118] width 190 height 19
click at [467, 166] on select "Please Select Starting Rank Ungraded 10th Kyu White 9th Kyu Kari Yellow White S…" at bounding box center [485, 168] width 190 height 19
select select "13313"
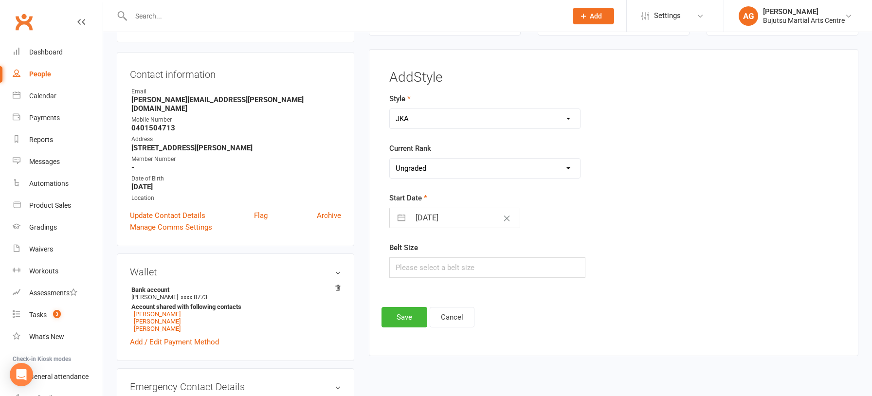
click at [390, 159] on select "Please Select Starting Rank Ungraded 10th Kyu White 9th Kyu Kari Yellow White S…" at bounding box center [485, 168] width 190 height 19
click at [422, 215] on input "[DATE]" at bounding box center [464, 217] width 109 height 19
select select "8"
select select "2025"
select select "9"
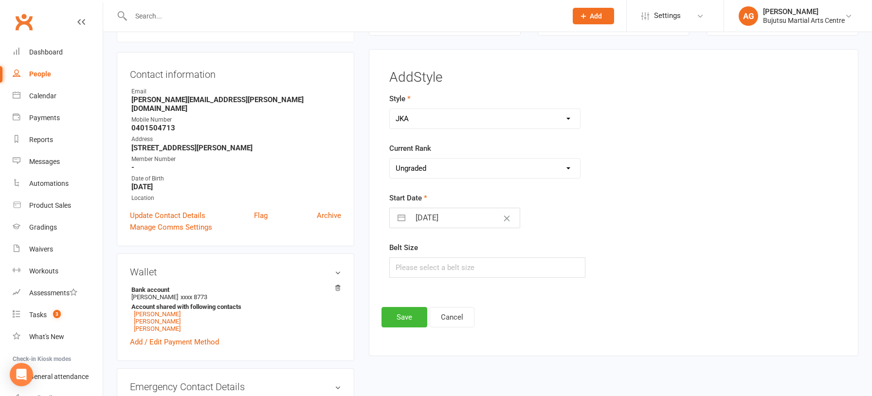
select select "2025"
select select "10"
select select "2025"
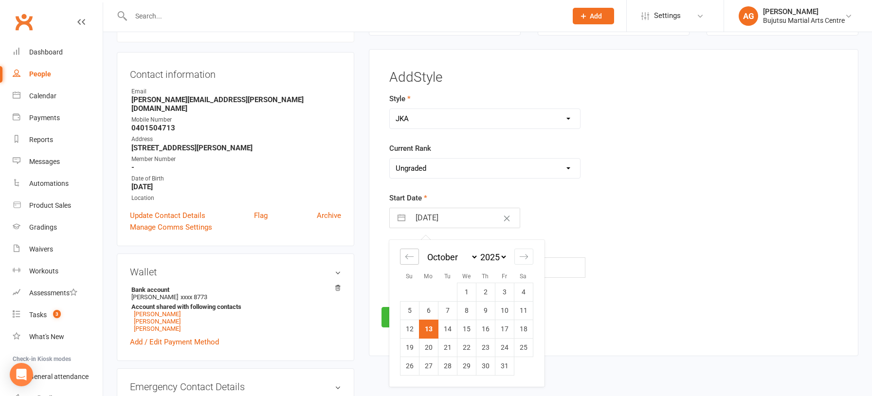
click at [408, 256] on icon "Move backward to switch to the previous month." at bounding box center [409, 256] width 9 height 9
select select "7"
select select "2025"
click at [466, 304] on td "10" at bounding box center [466, 310] width 19 height 18
type input "10 Sep 2025"
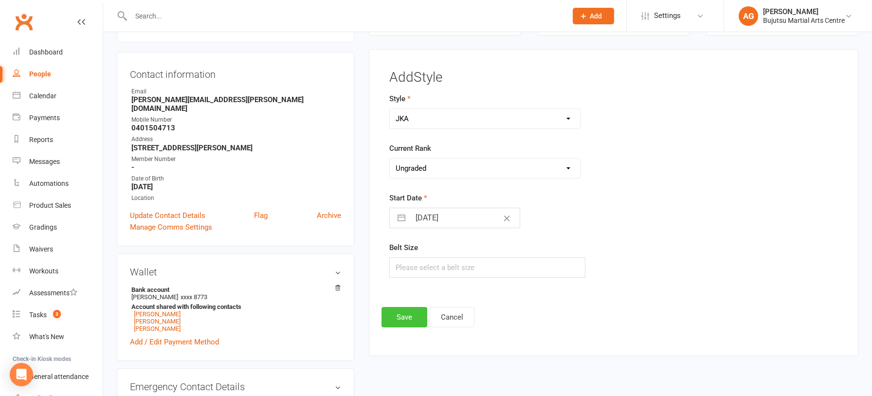
click at [397, 320] on button "Save" at bounding box center [404, 317] width 46 height 20
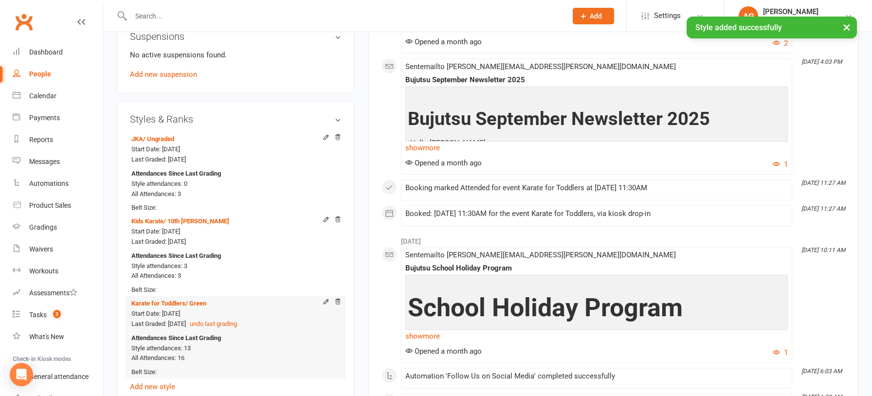
scroll to position [1015, 0]
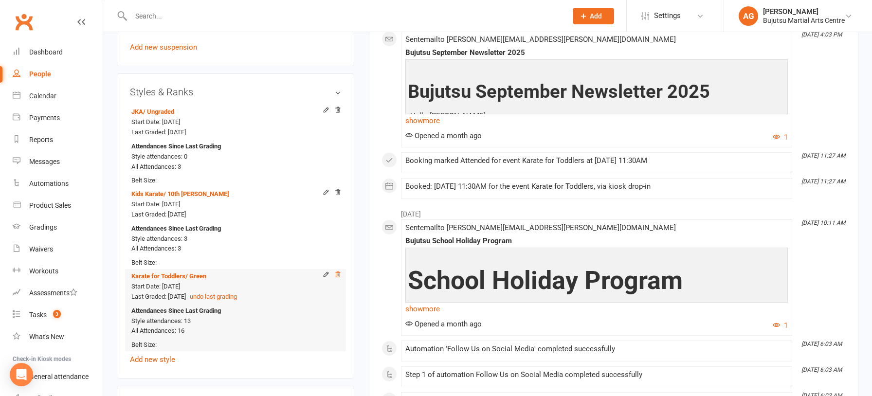
click at [337, 271] on icon at bounding box center [337, 274] width 7 height 7
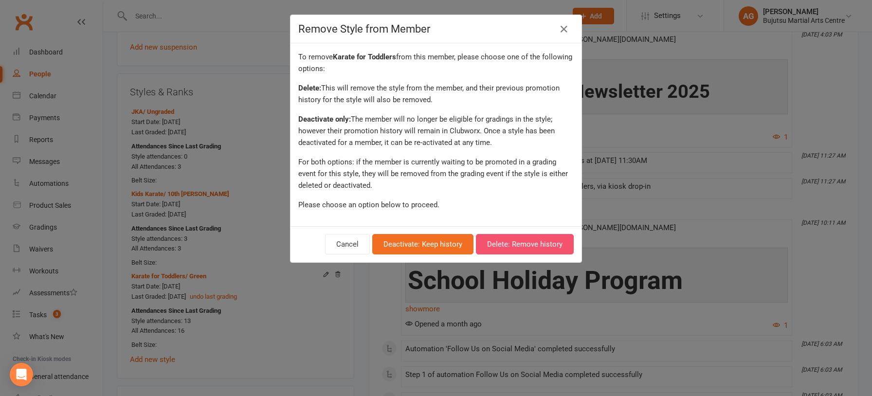
click at [538, 248] on button "Delete: Remove history" at bounding box center [525, 244] width 98 height 20
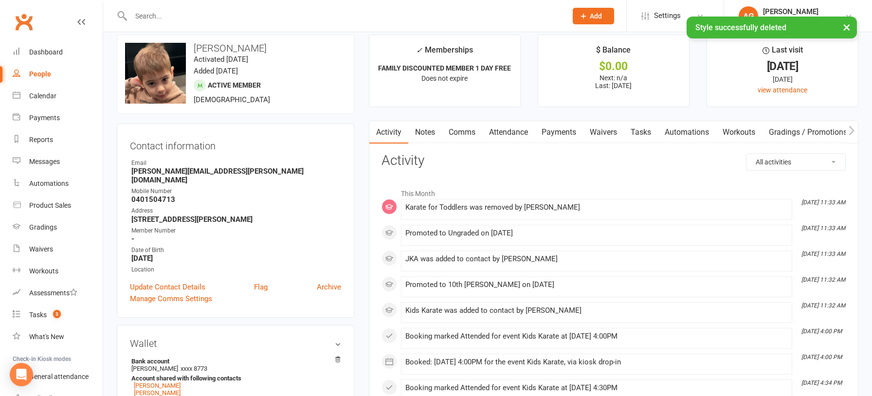
scroll to position [0, 0]
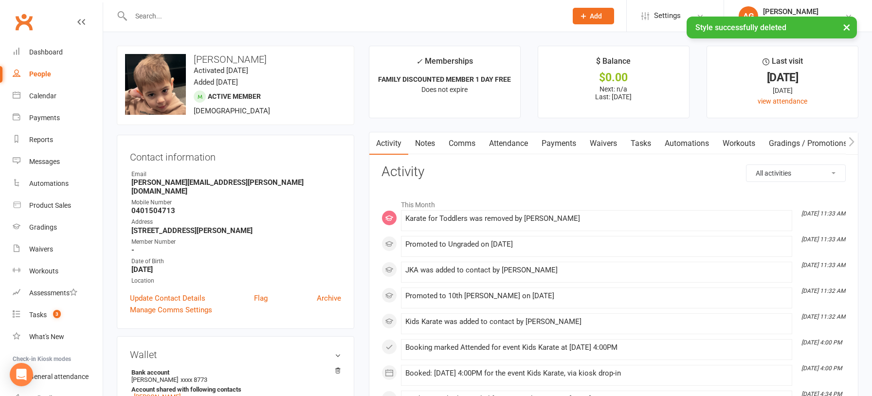
click at [425, 143] on link "Notes" at bounding box center [425, 143] width 34 height 22
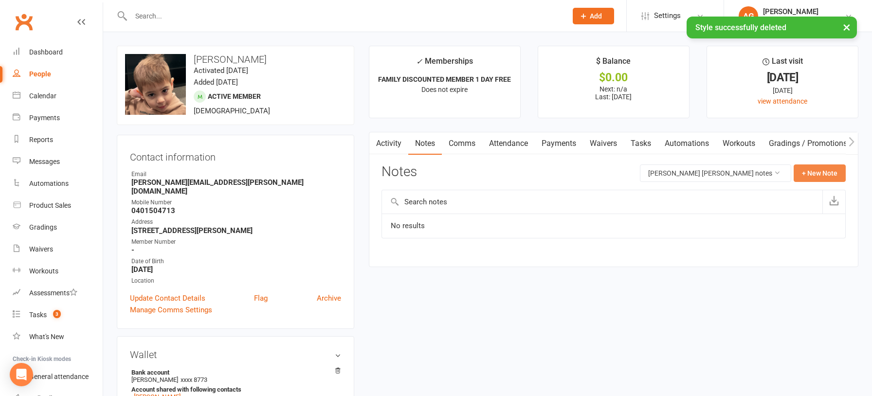
click at [814, 175] on button "+ New Note" at bounding box center [819, 173] width 52 height 18
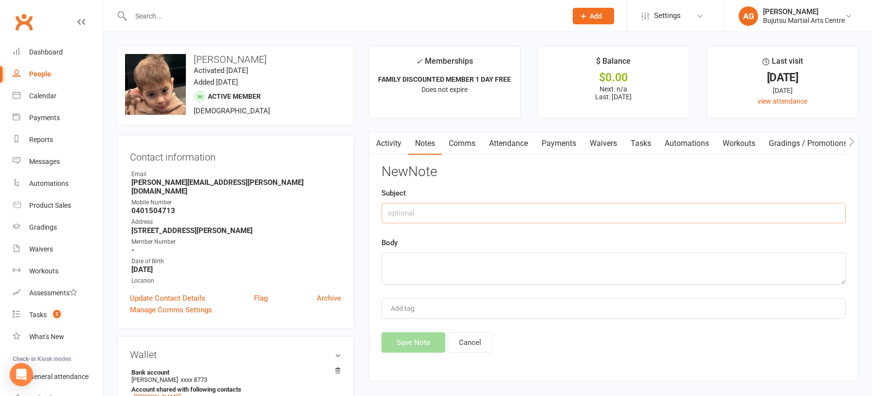
click at [469, 210] on input "text" at bounding box center [613, 213] width 464 height 20
type input "Karate for toddlers"
type textarea "Green"
click at [419, 336] on button "Save Note" at bounding box center [413, 342] width 64 height 20
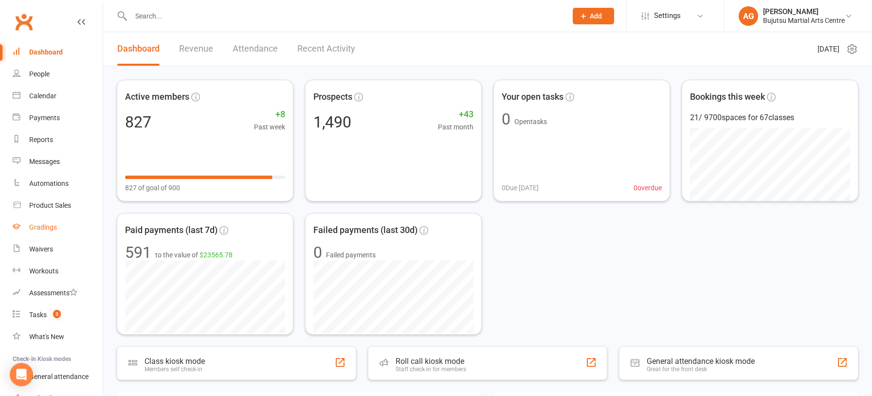
click at [44, 227] on div "Gradings" at bounding box center [43, 227] width 28 height 8
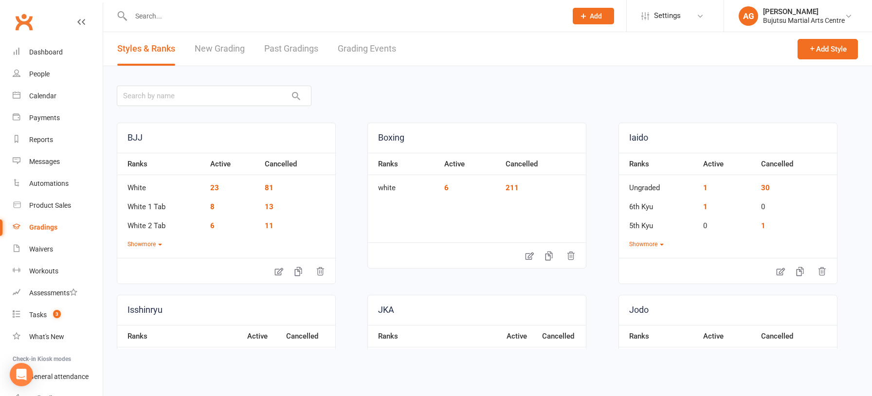
click at [207, 44] on link "New Grading" at bounding box center [220, 49] width 50 height 34
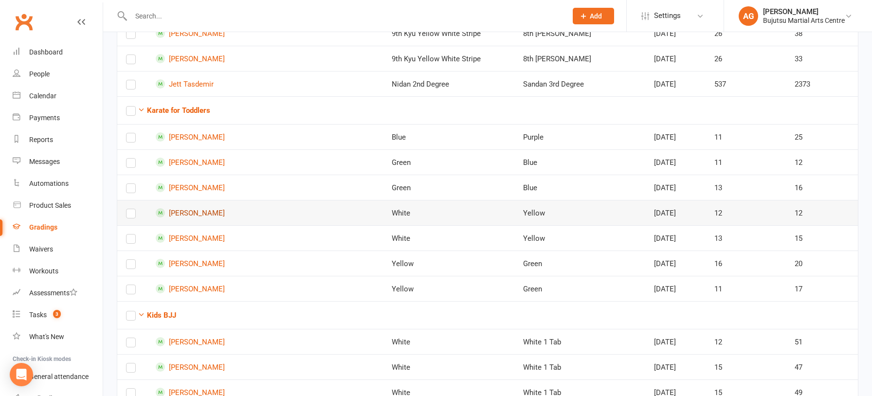
scroll to position [827, 0]
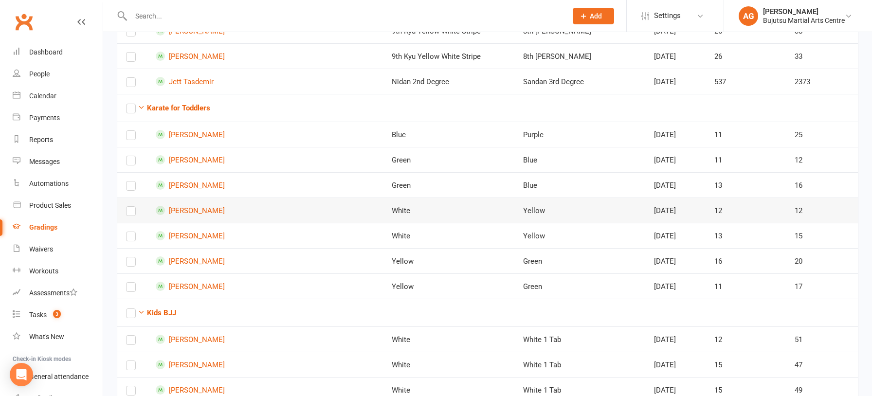
click at [132, 213] on label at bounding box center [131, 213] width 10 height 0
click at [132, 207] on input "checkbox" at bounding box center [131, 207] width 10 height 0
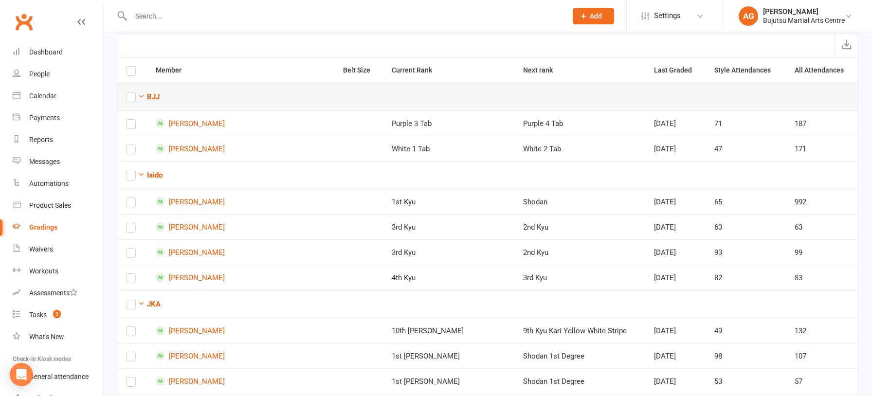
scroll to position [0, 0]
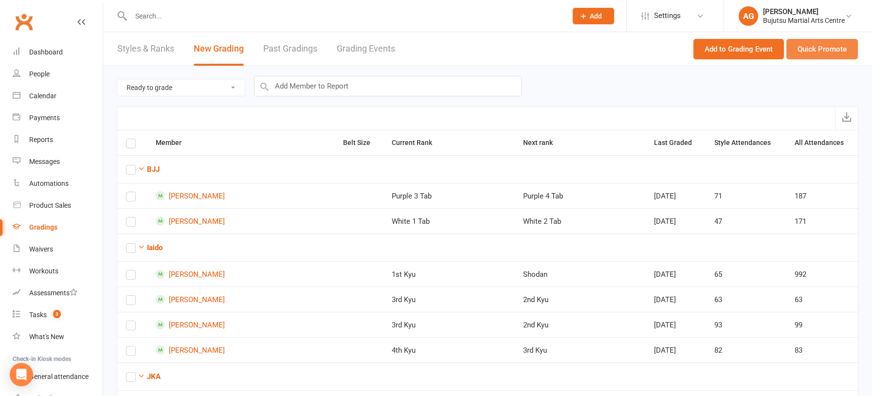
click at [827, 52] on button "Quick Promote" at bounding box center [821, 49] width 71 height 20
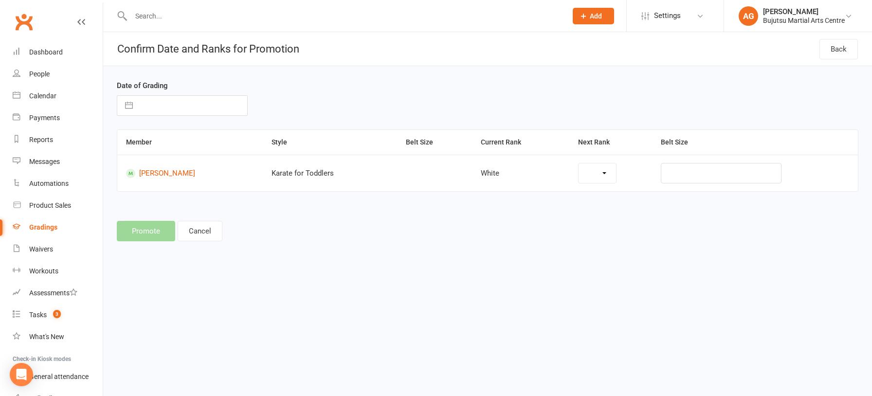
select select "1779"
click at [155, 100] on input "text" at bounding box center [192, 105] width 109 height 19
select select "8"
select select "2025"
select select "9"
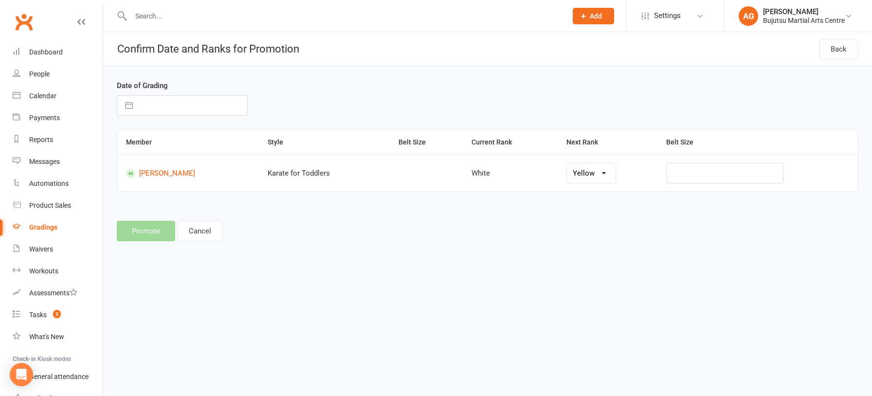
select select "2025"
select select "10"
select select "2025"
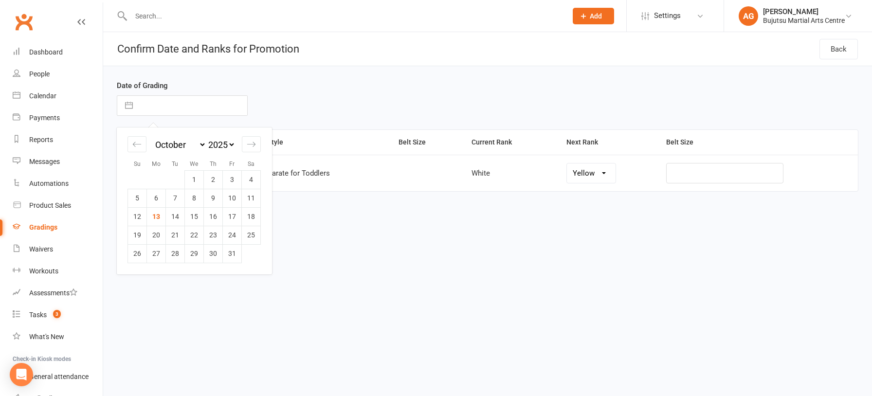
click at [155, 214] on td "13" at bounding box center [156, 216] width 19 height 18
type input "[DATE]"
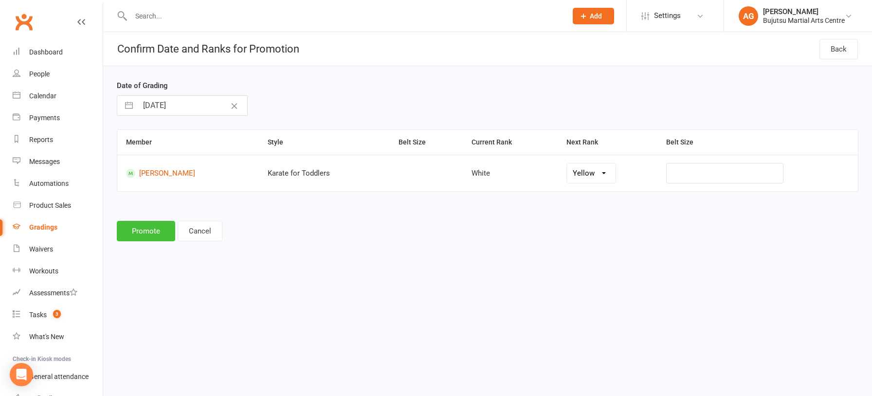
click at [141, 228] on button "Promote" at bounding box center [146, 231] width 58 height 20
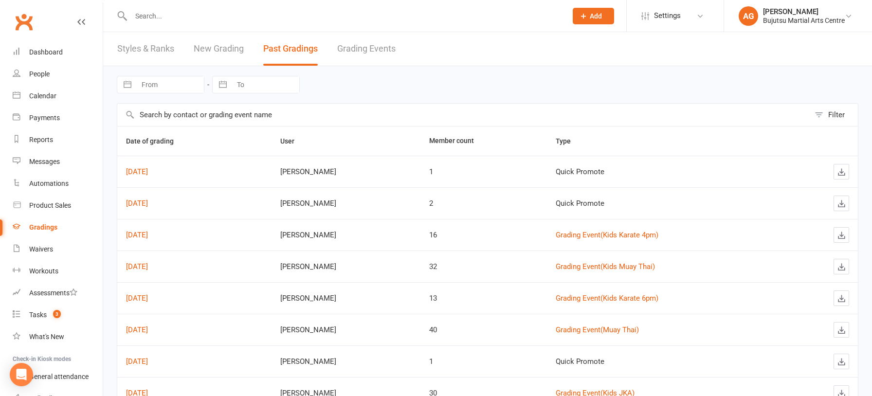
click at [202, 50] on link "New Grading" at bounding box center [219, 49] width 50 height 34
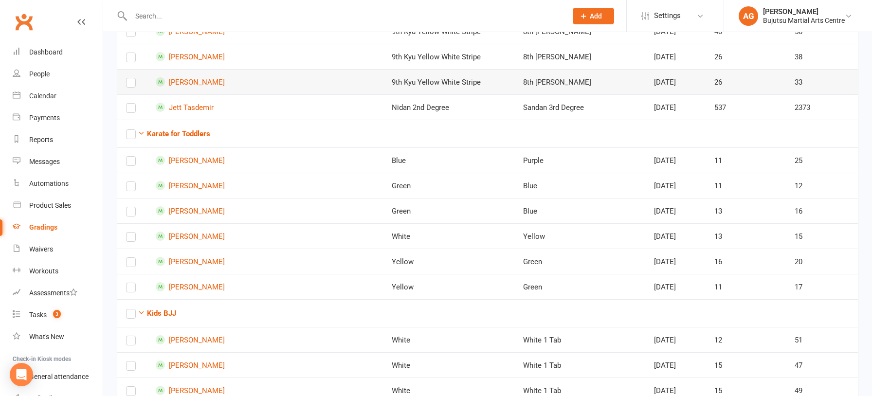
scroll to position [802, 0]
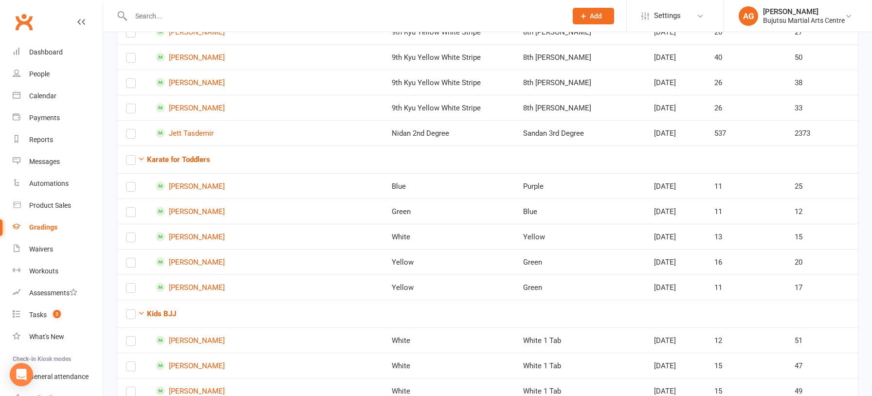
scroll to position [778, 0]
